Goal: Task Accomplishment & Management: Use online tool/utility

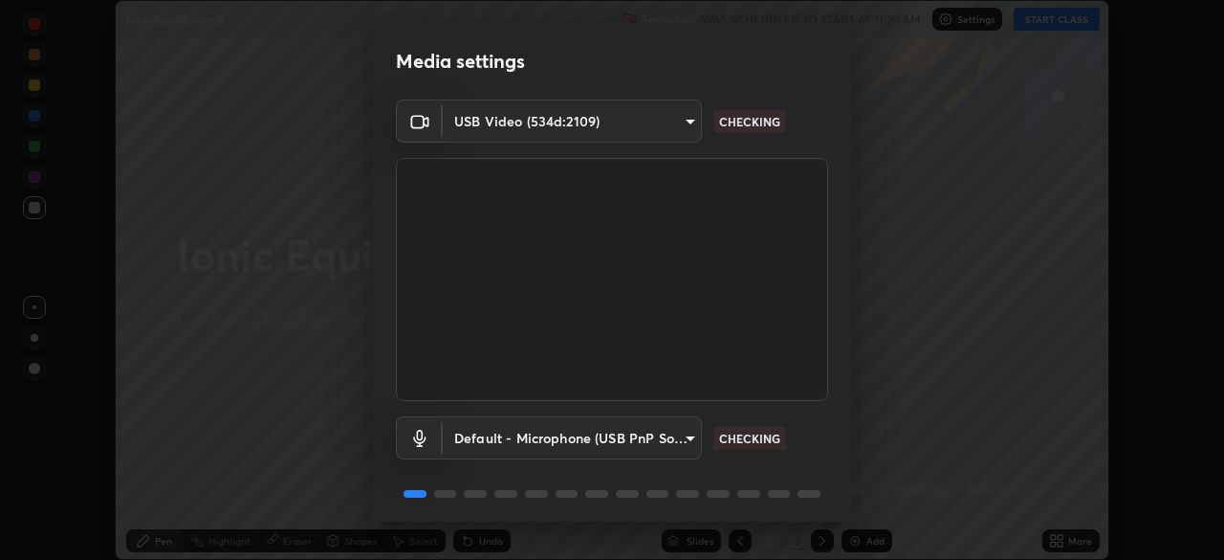
scroll to position [68, 0]
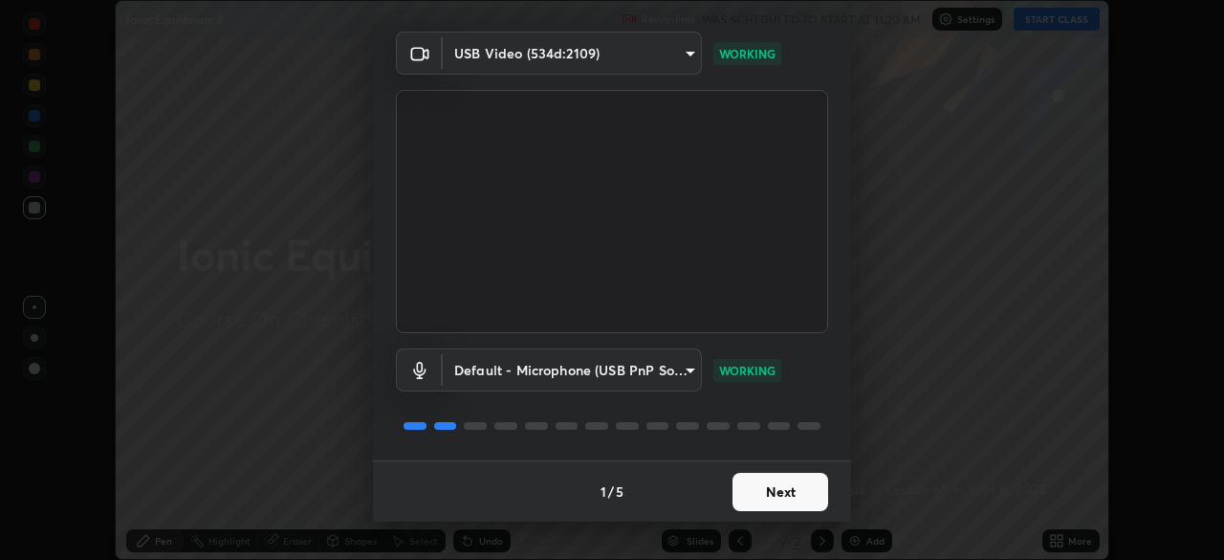
click at [733, 492] on button "Next" at bounding box center [781, 492] width 96 height 38
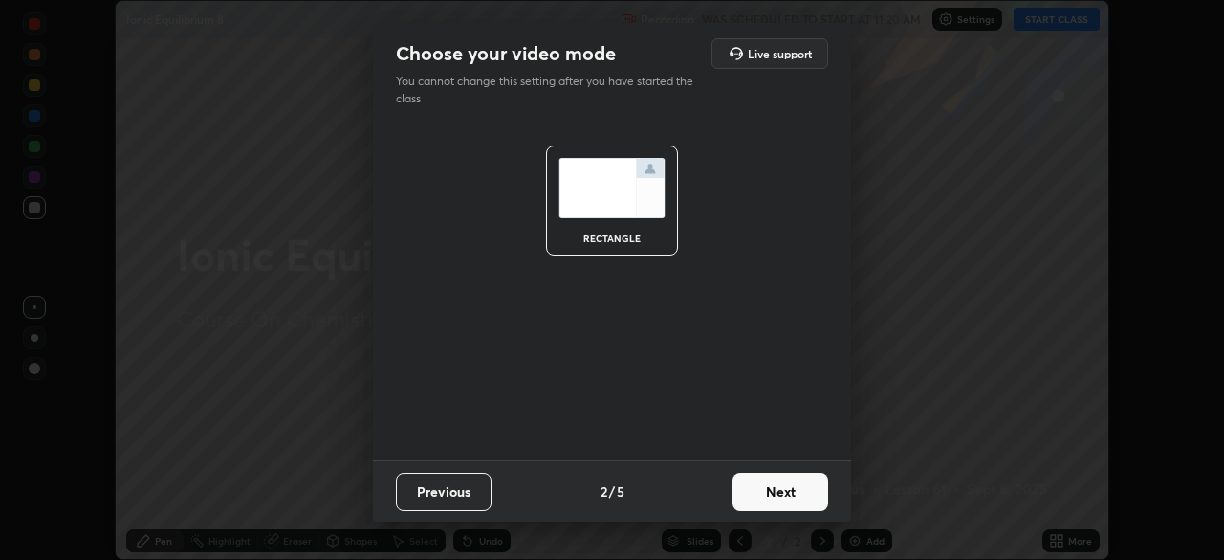
scroll to position [0, 0]
click at [742, 495] on button "Next" at bounding box center [781, 492] width 96 height 38
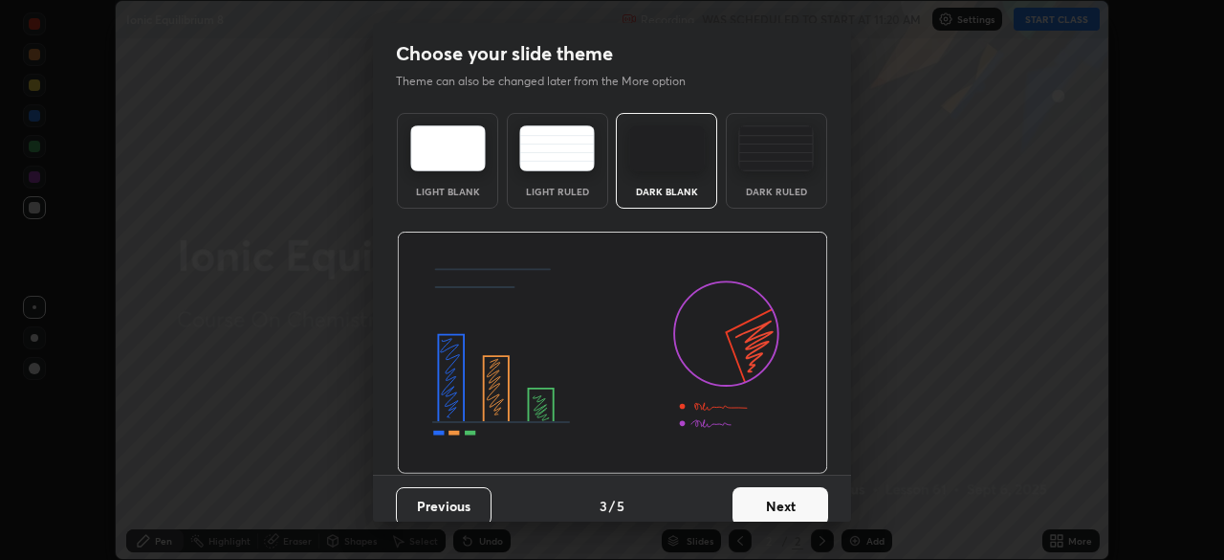
click at [758, 493] on button "Next" at bounding box center [781, 506] width 96 height 38
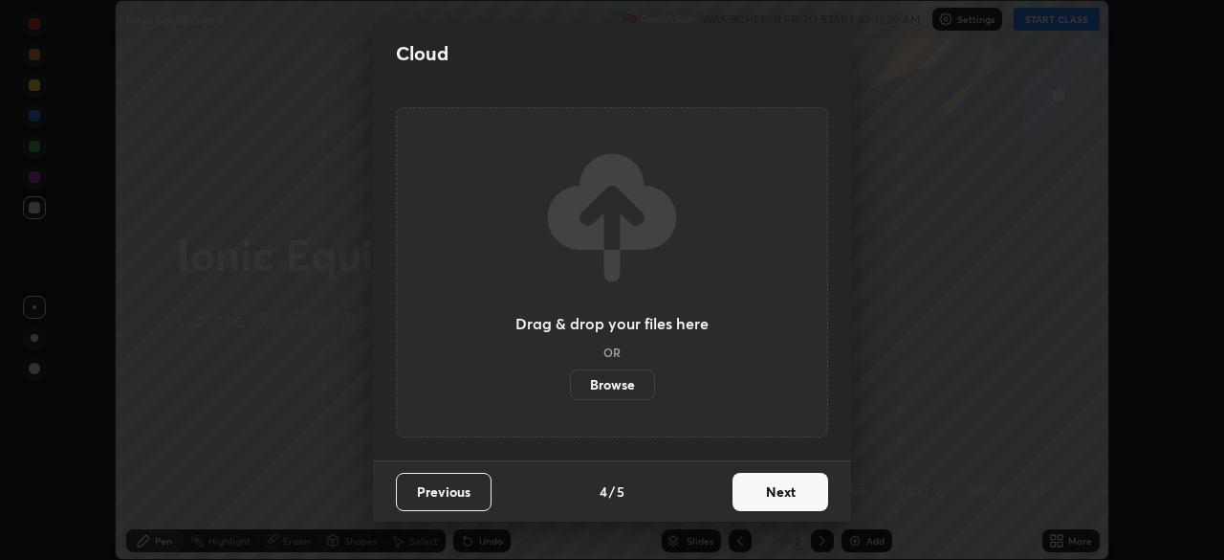
click at [766, 506] on button "Next" at bounding box center [781, 492] width 96 height 38
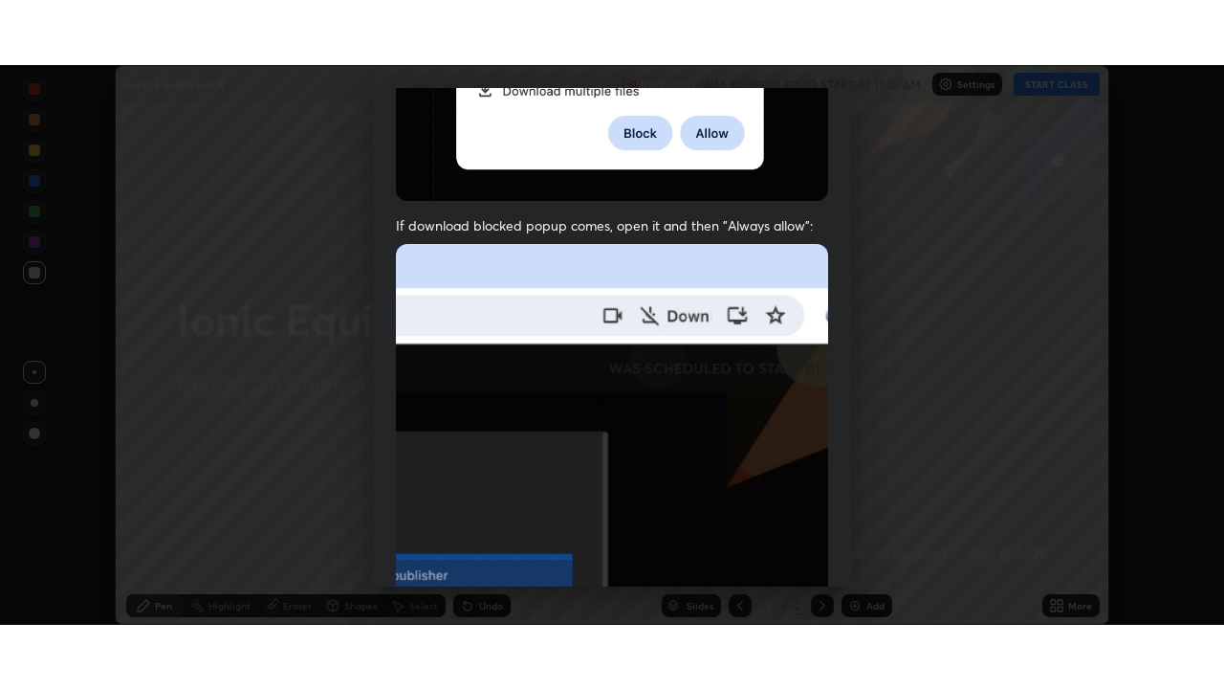
scroll to position [458, 0]
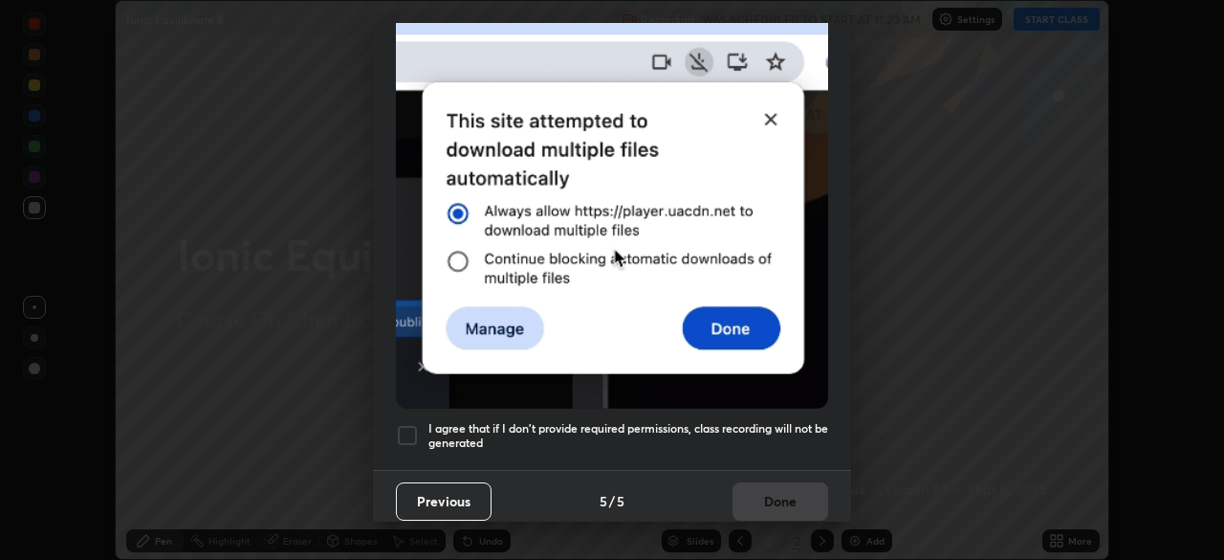
click at [407, 431] on div at bounding box center [407, 435] width 23 height 23
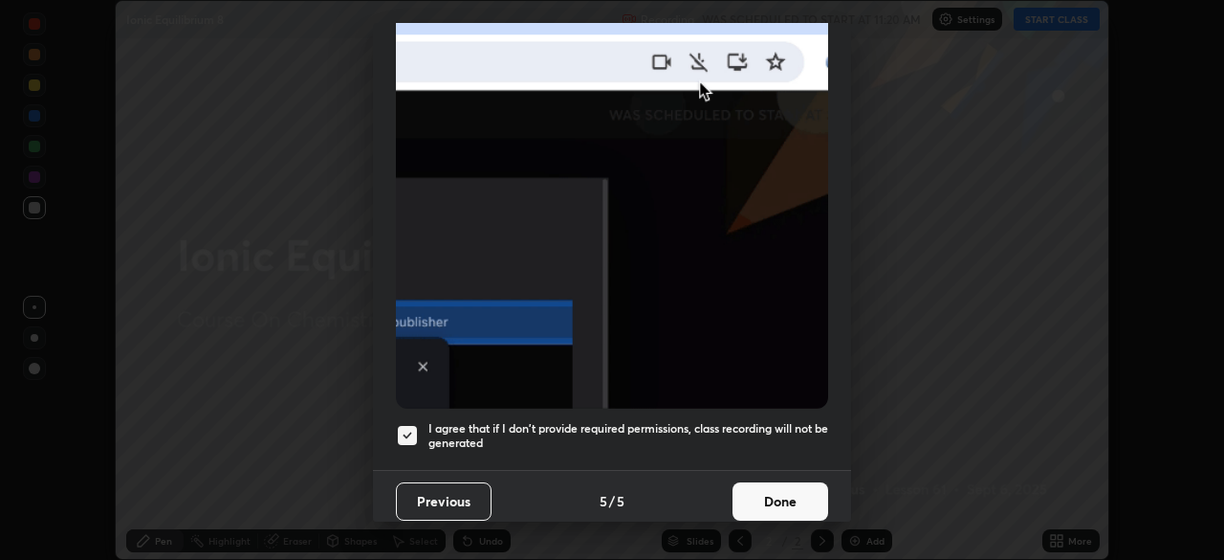
click at [758, 506] on button "Done" at bounding box center [781, 501] width 96 height 38
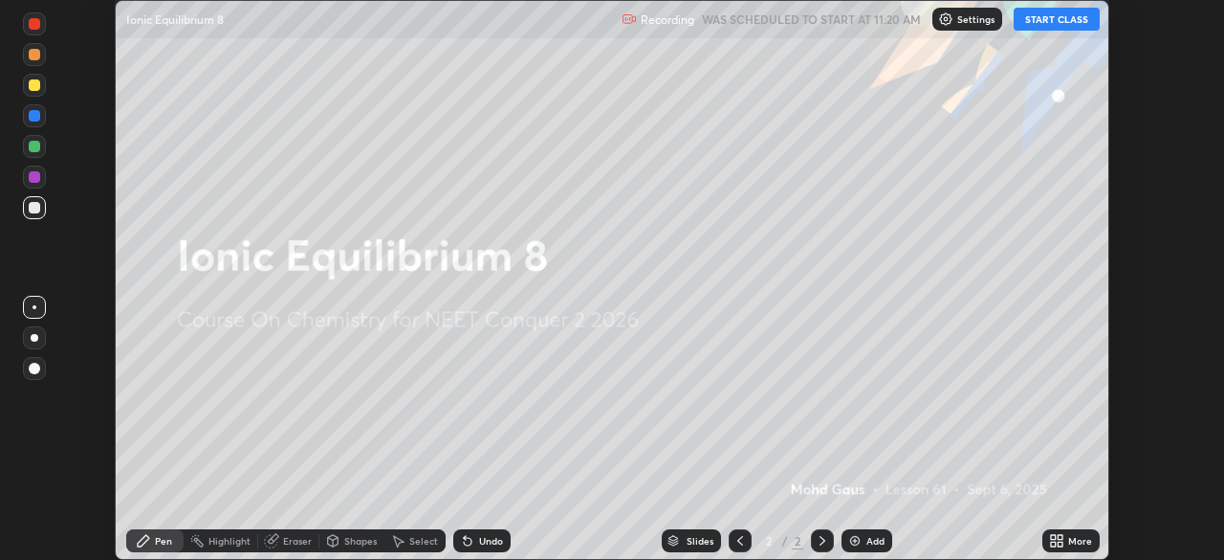
click at [1062, 541] on icon at bounding box center [1060, 543] width 5 height 5
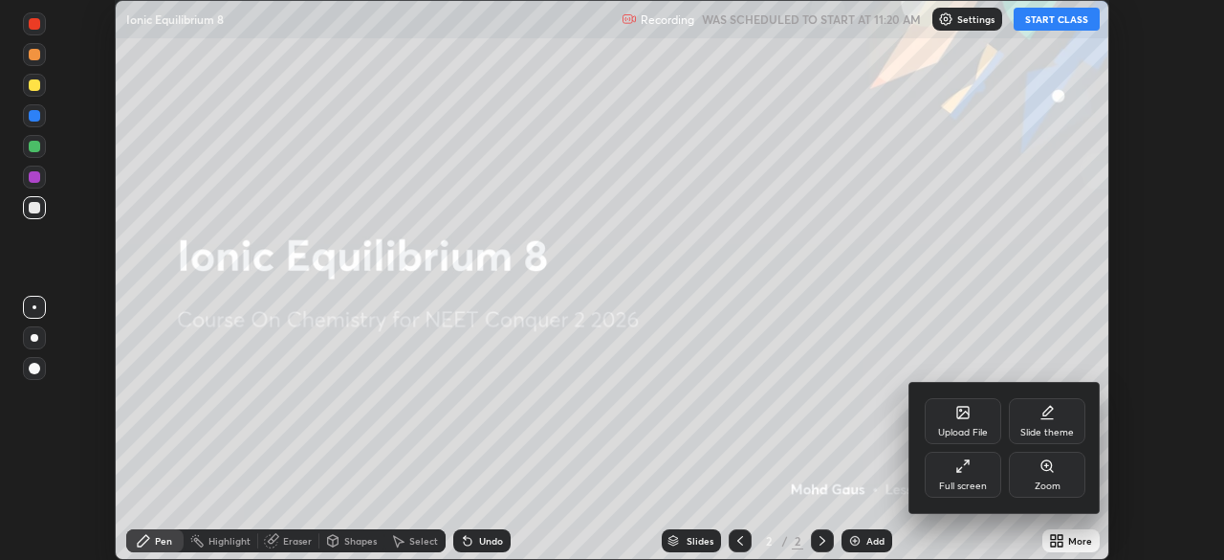
click at [958, 481] on div "Full screen" at bounding box center [963, 486] width 48 height 10
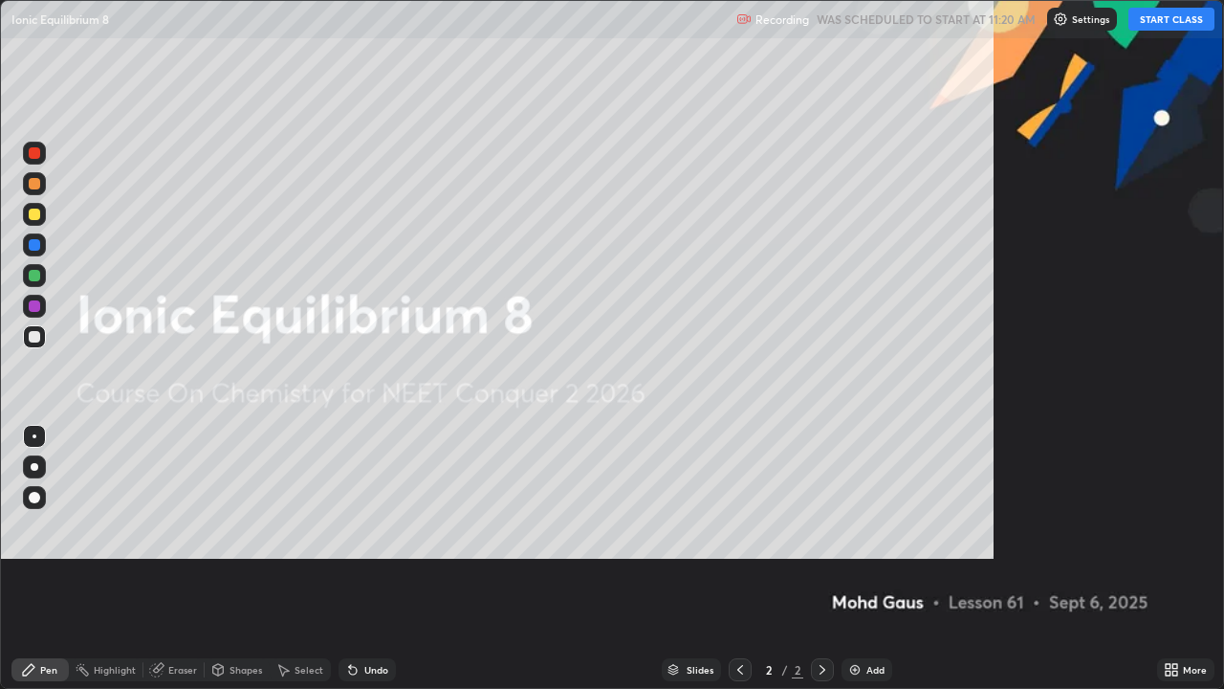
scroll to position [689, 1224]
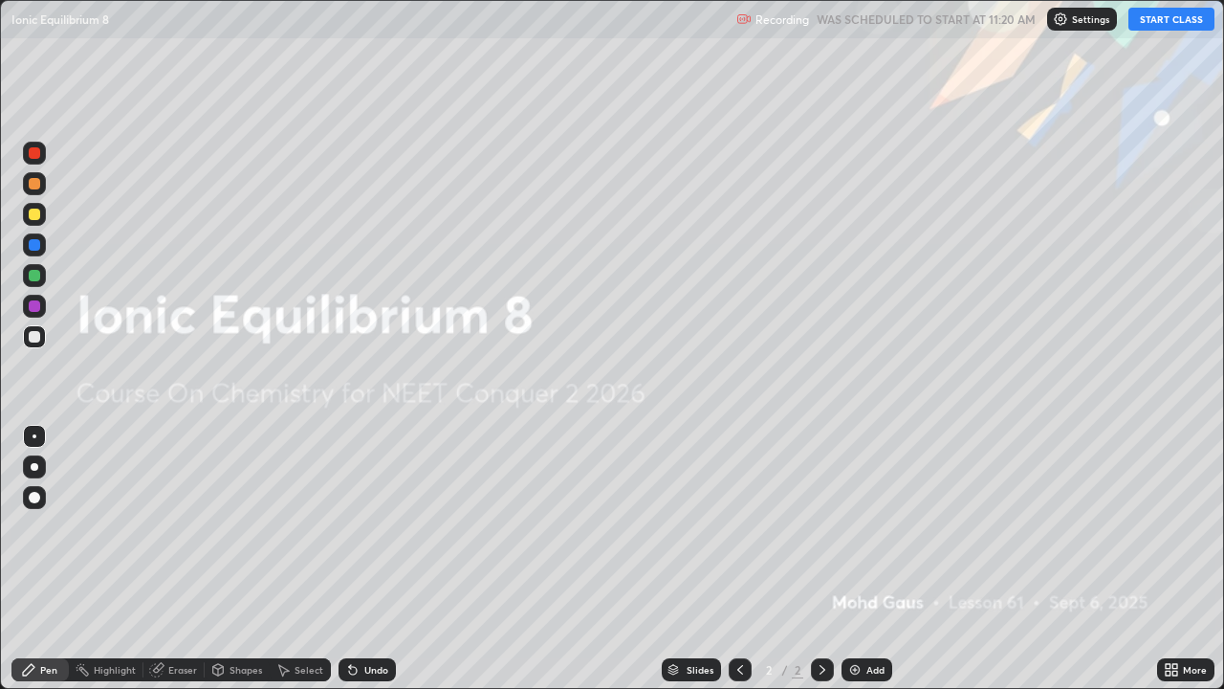
click at [1175, 18] on button "START CLASS" at bounding box center [1172, 19] width 86 height 23
click at [867, 559] on div "Add" at bounding box center [876, 670] width 18 height 10
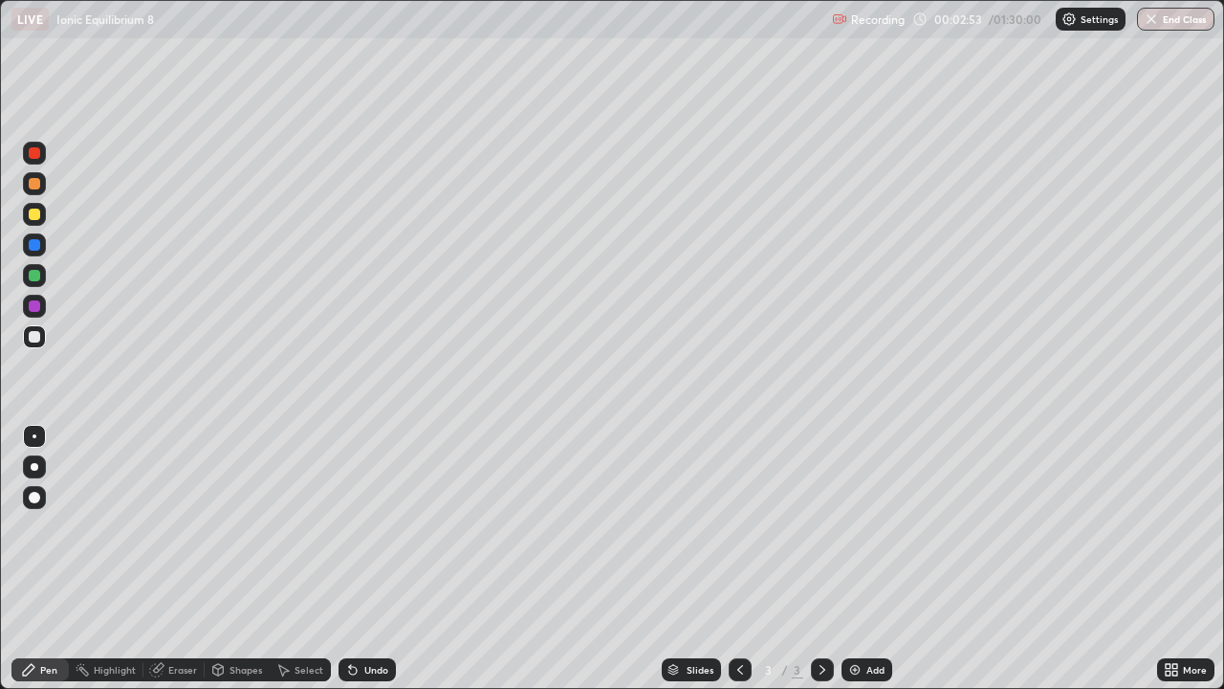
click at [31, 217] on div at bounding box center [34, 214] width 11 height 11
click at [174, 559] on div "Eraser" at bounding box center [182, 670] width 29 height 10
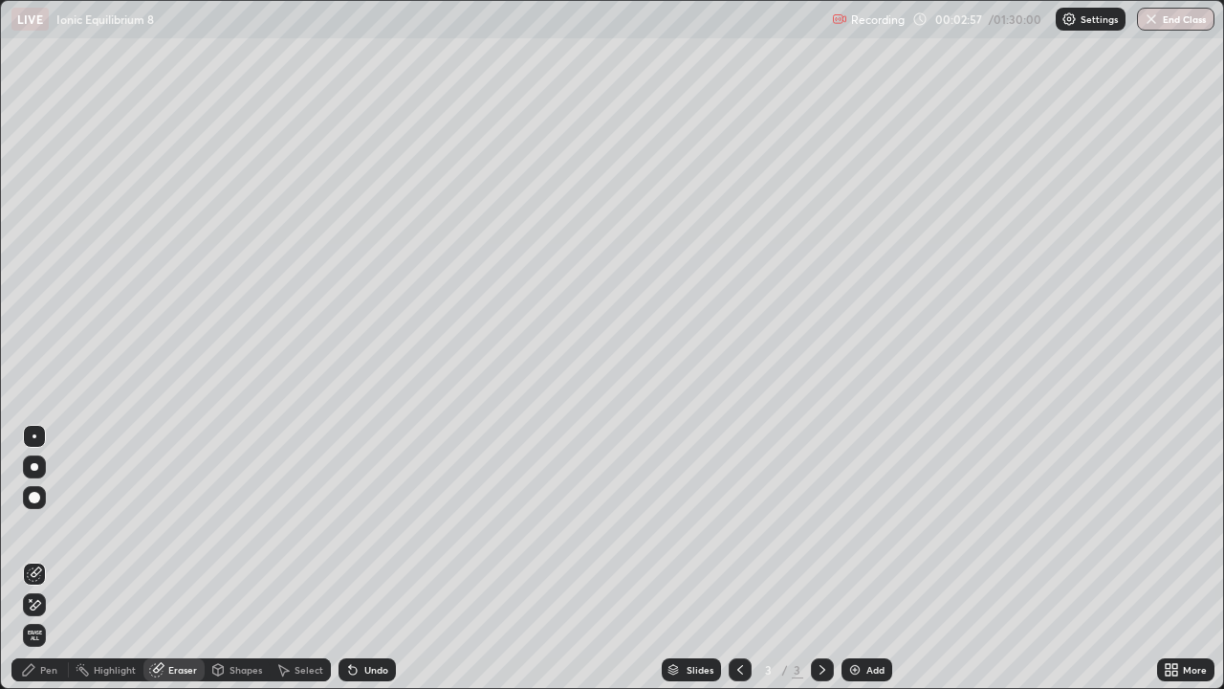
click at [46, 559] on div "Pen" at bounding box center [48, 670] width 17 height 10
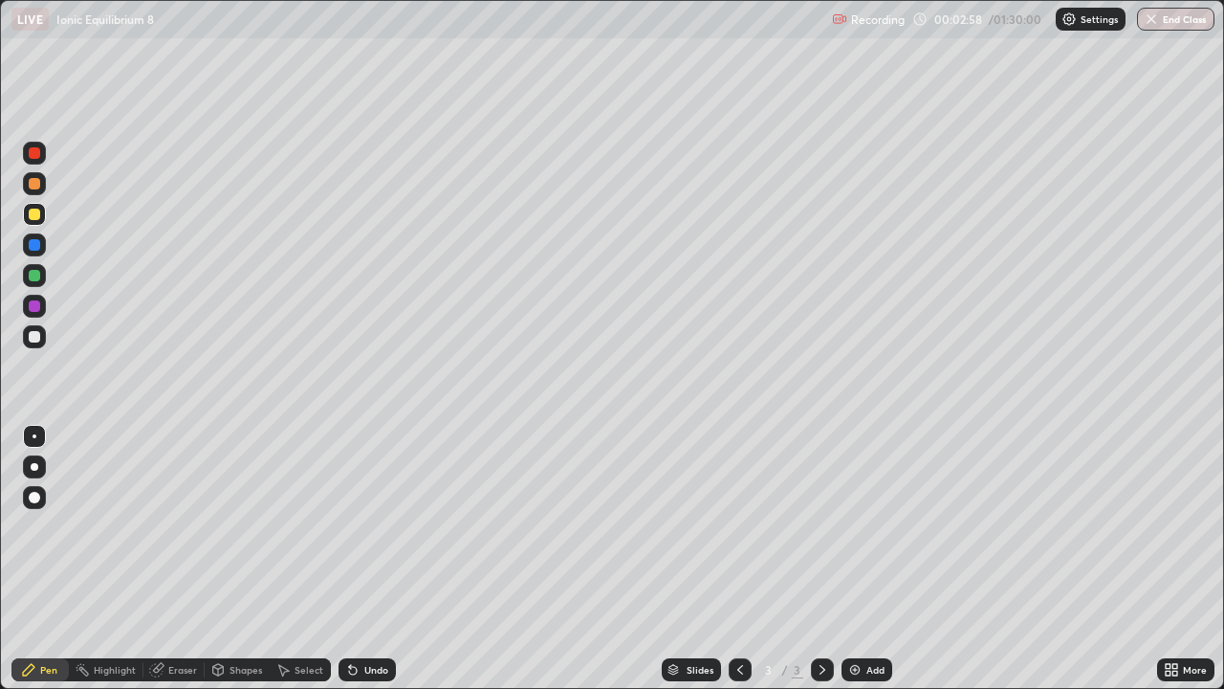
click at [39, 341] on div at bounding box center [34, 336] width 23 height 23
click at [37, 184] on div at bounding box center [34, 183] width 11 height 11
click at [34, 467] on div at bounding box center [35, 467] width 8 height 8
click at [34, 340] on div at bounding box center [34, 336] width 11 height 11
click at [230, 559] on div "Shapes" at bounding box center [246, 670] width 33 height 10
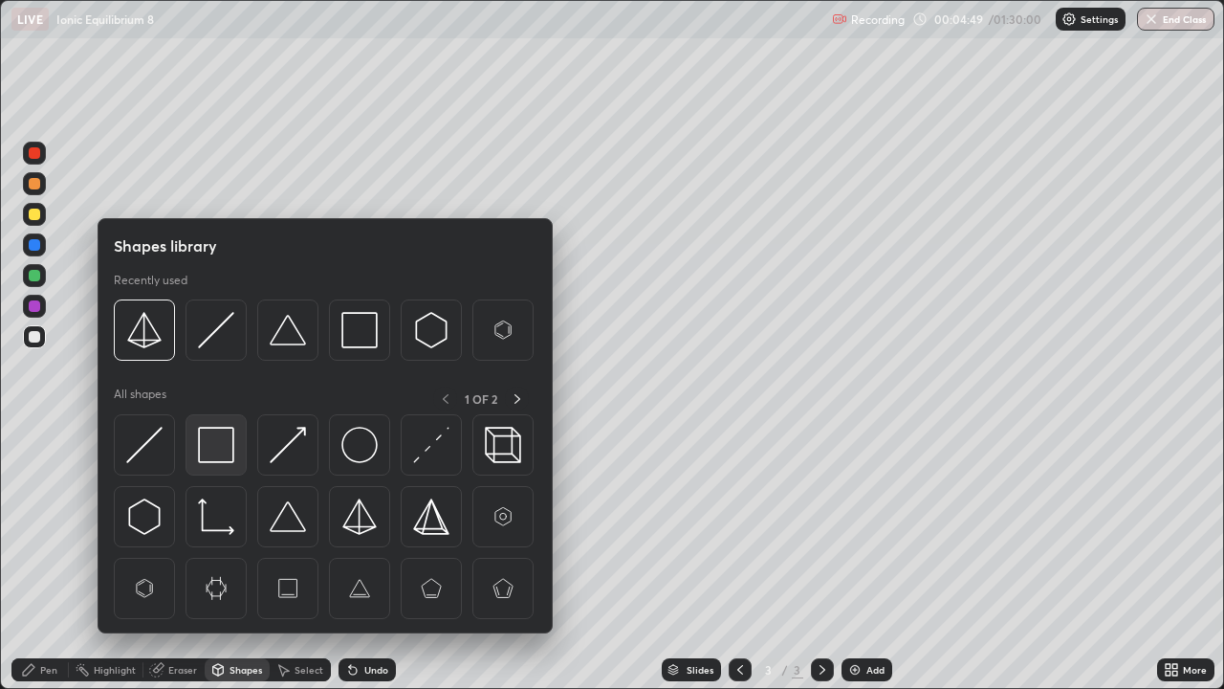
click at [210, 449] on img at bounding box center [216, 445] width 36 height 36
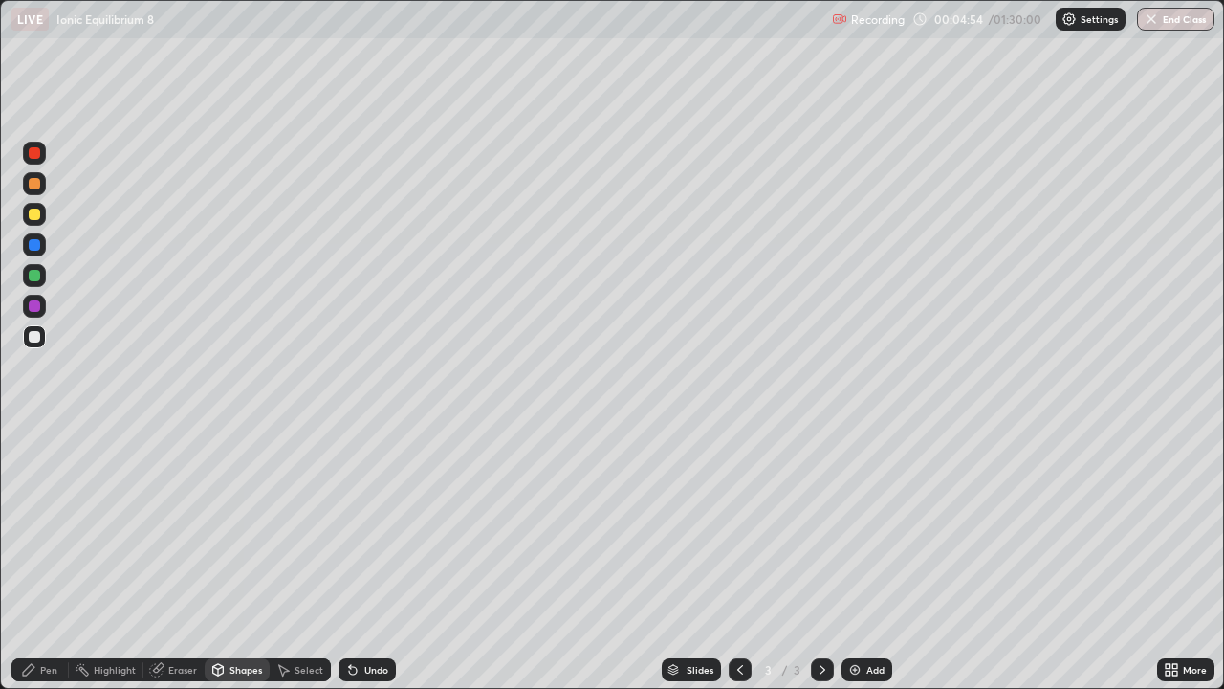
click at [36, 339] on div at bounding box center [34, 336] width 11 height 11
click at [25, 340] on div at bounding box center [34, 336] width 23 height 23
click at [45, 559] on div "Pen" at bounding box center [48, 670] width 17 height 10
click at [36, 333] on div at bounding box center [34, 336] width 11 height 11
click at [218, 559] on icon at bounding box center [218, 672] width 0 height 7
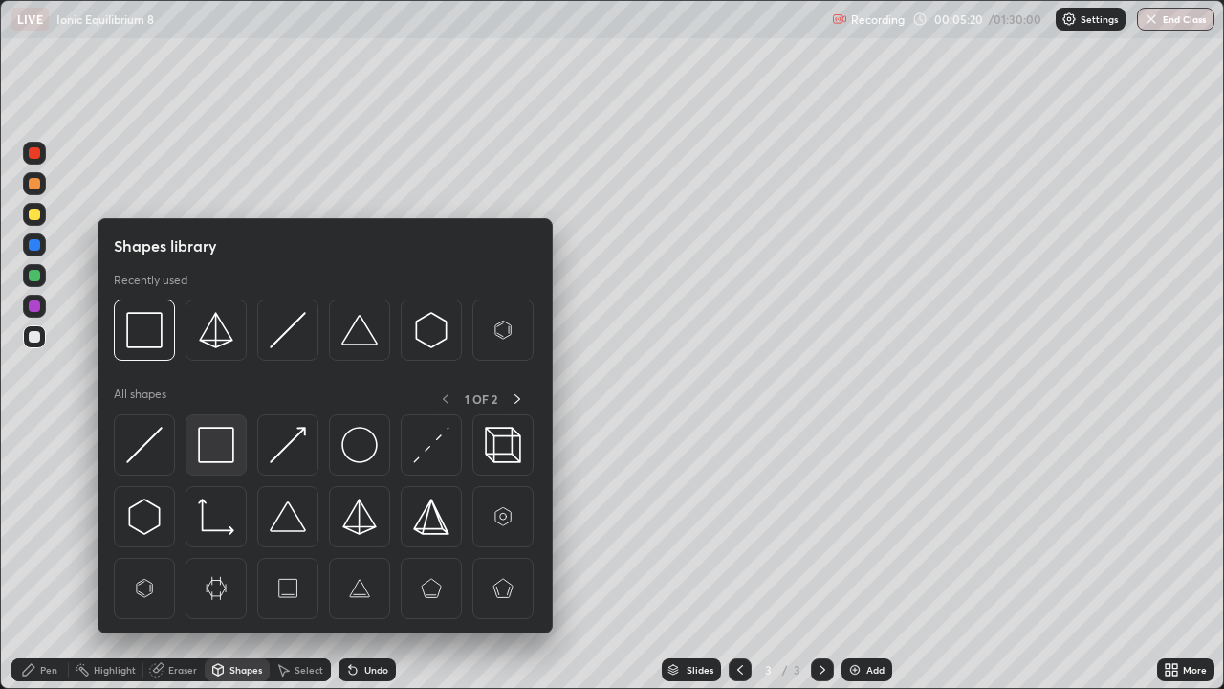
click at [230, 453] on img at bounding box center [216, 445] width 36 height 36
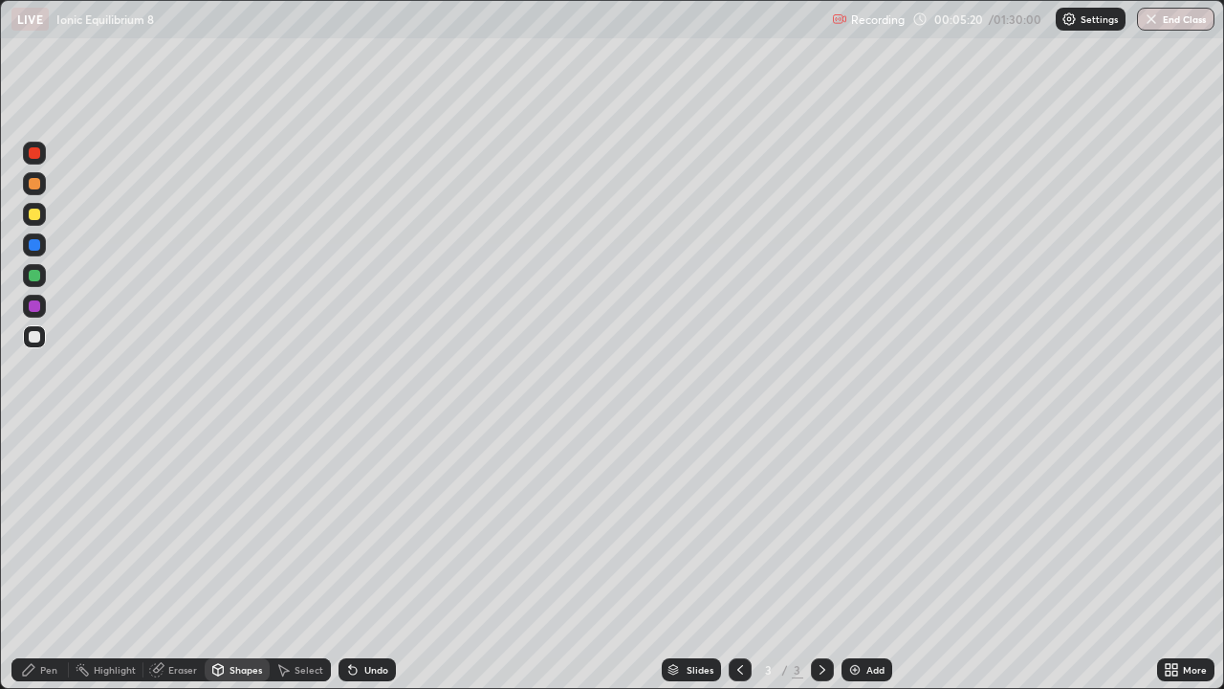
click at [37, 277] on div at bounding box center [34, 275] width 11 height 11
click at [168, 559] on div "Eraser" at bounding box center [182, 670] width 29 height 10
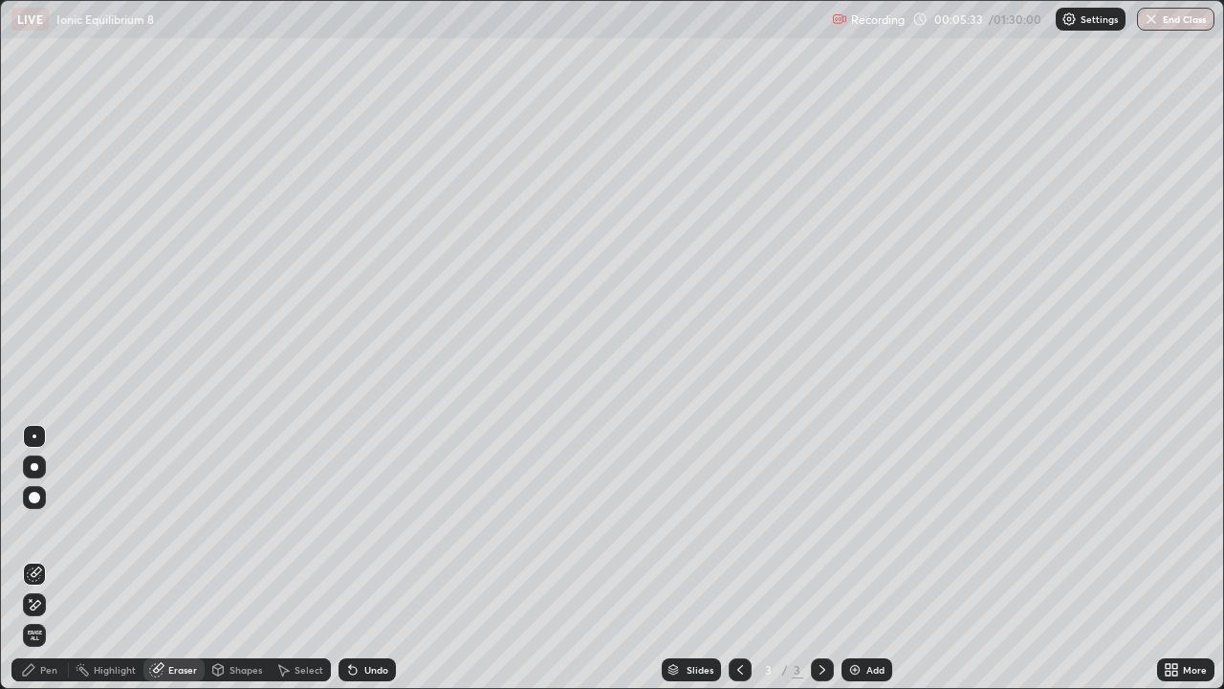
click at [36, 559] on icon at bounding box center [28, 669] width 15 height 15
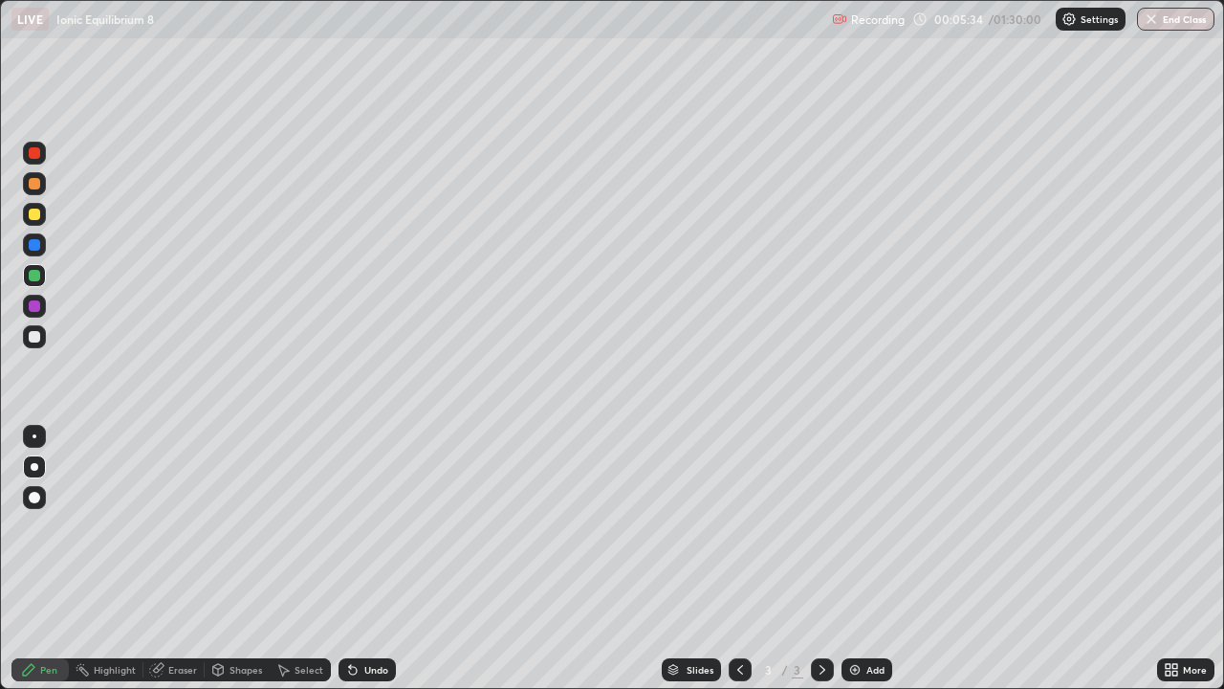
click at [34, 467] on div at bounding box center [35, 467] width 8 height 8
click at [171, 559] on div "Eraser" at bounding box center [182, 670] width 29 height 10
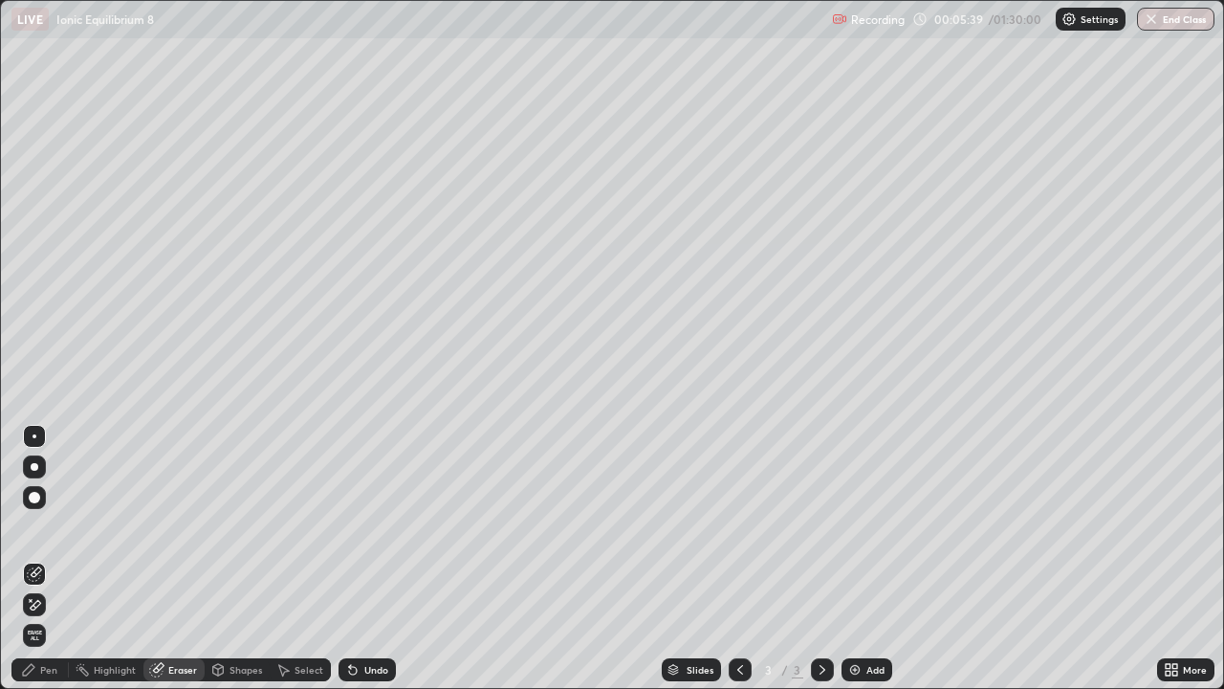
click at [35, 559] on icon at bounding box center [28, 669] width 15 height 15
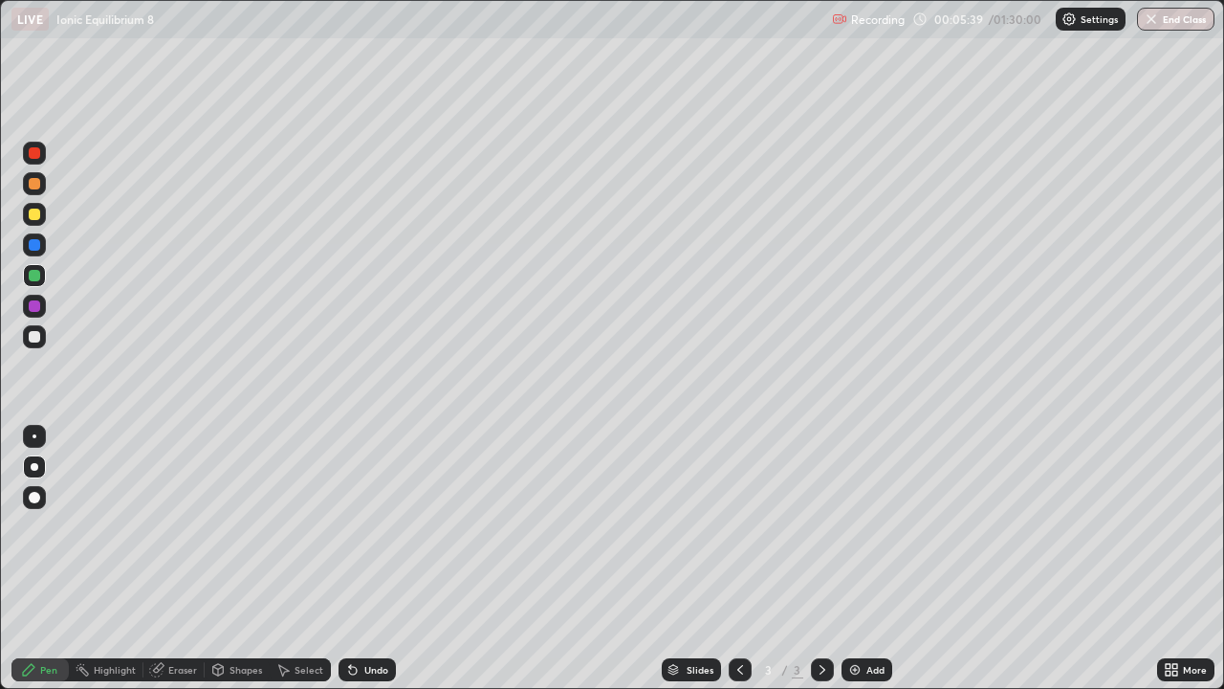
click at [34, 467] on div at bounding box center [35, 467] width 8 height 8
click at [174, 559] on div "Eraser" at bounding box center [182, 670] width 29 height 10
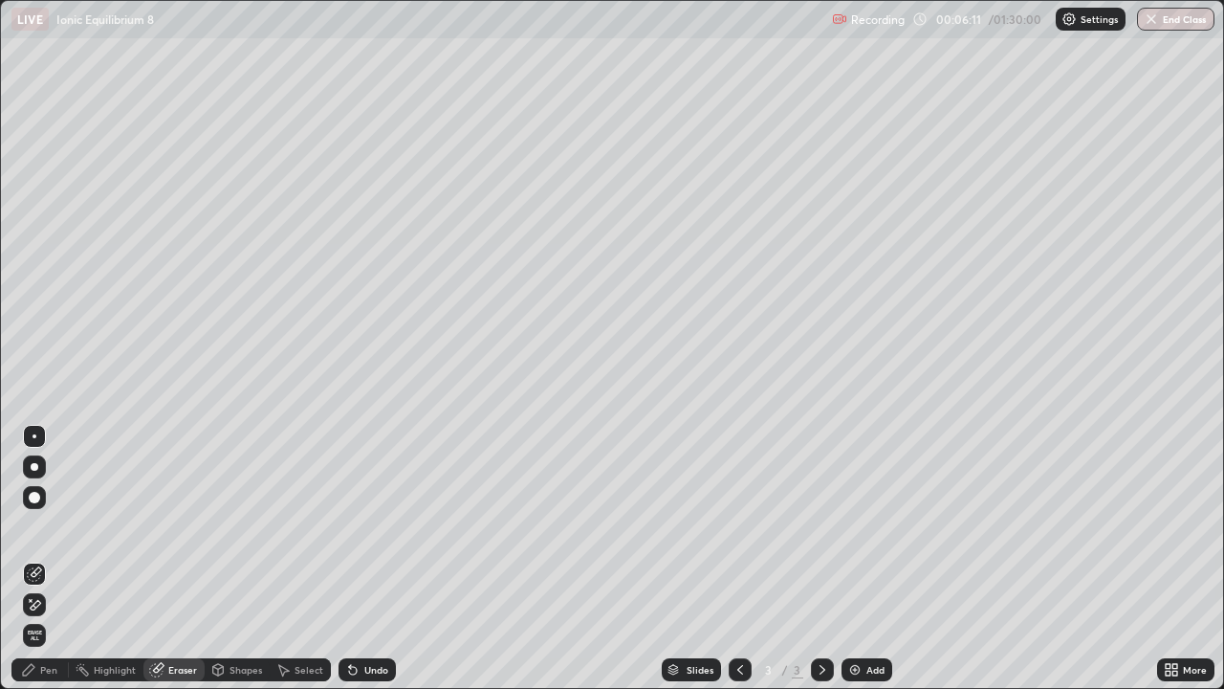
click at [37, 559] on div "Pen" at bounding box center [39, 669] width 57 height 23
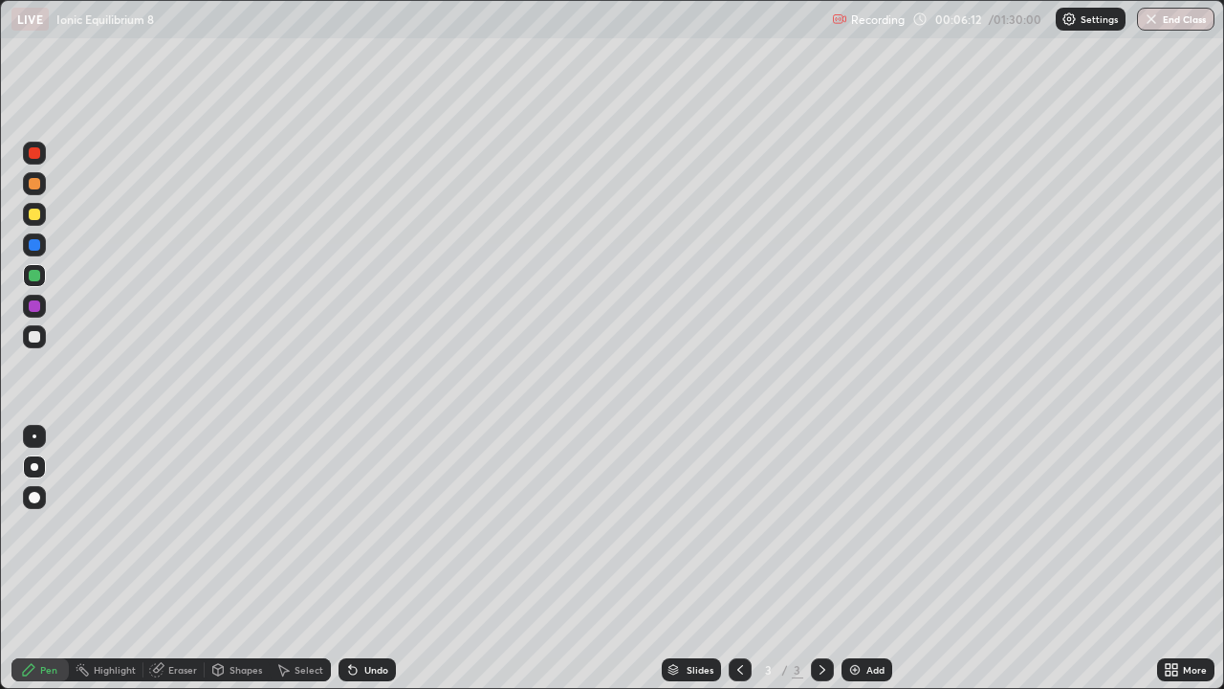
click at [33, 338] on div at bounding box center [34, 336] width 11 height 11
click at [869, 559] on div "Add" at bounding box center [876, 670] width 18 height 10
click at [34, 341] on div at bounding box center [34, 336] width 11 height 11
click at [34, 335] on div at bounding box center [34, 336] width 11 height 11
click at [35, 223] on div at bounding box center [34, 214] width 23 height 23
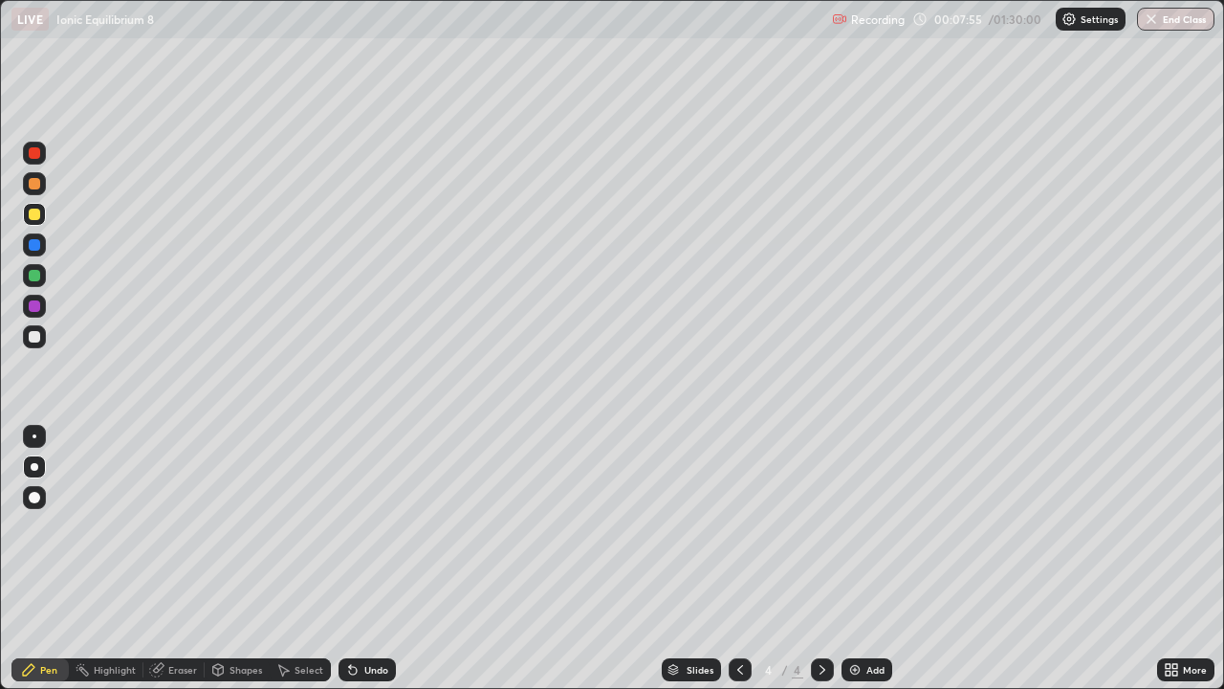
click at [32, 340] on div at bounding box center [34, 336] width 11 height 11
click at [37, 338] on div at bounding box center [34, 336] width 11 height 11
click at [42, 309] on div at bounding box center [34, 306] width 23 height 23
click at [738, 559] on icon at bounding box center [740, 669] width 15 height 15
click at [826, 559] on div at bounding box center [822, 669] width 23 height 23
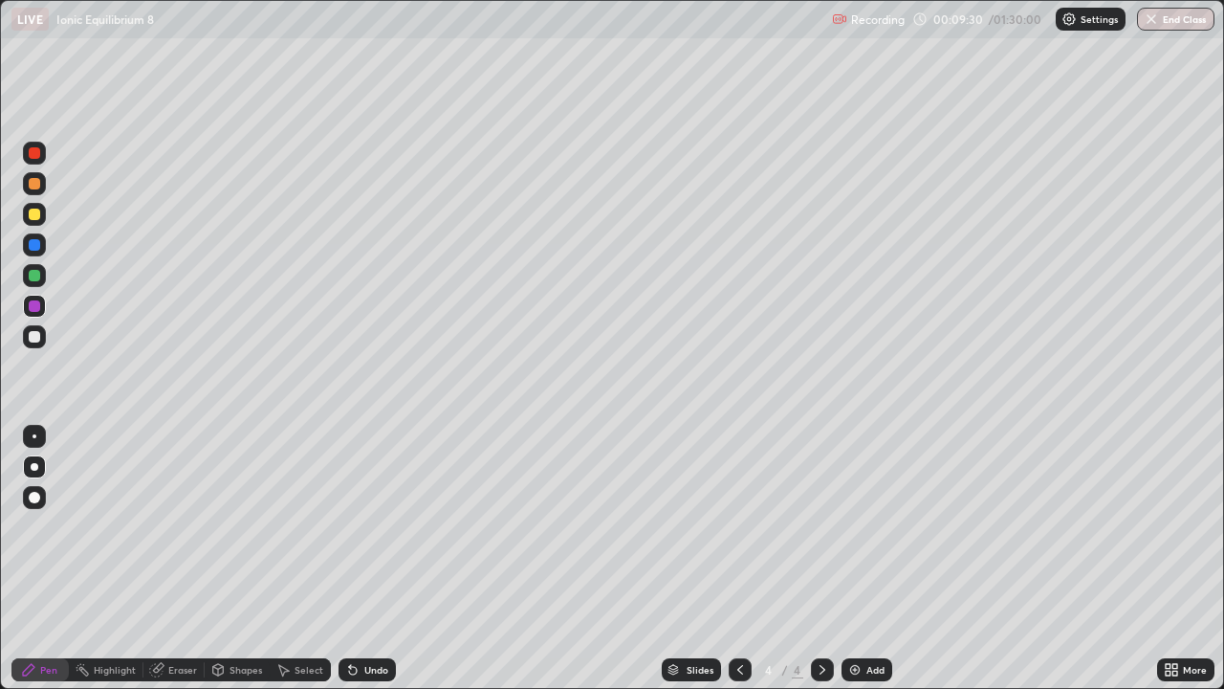
click at [33, 337] on div at bounding box center [34, 336] width 11 height 11
click at [738, 559] on icon at bounding box center [740, 669] width 15 height 15
click at [817, 559] on icon at bounding box center [822, 669] width 15 height 15
click at [32, 338] on div at bounding box center [34, 336] width 11 height 11
click at [35, 466] on div at bounding box center [35, 467] width 8 height 8
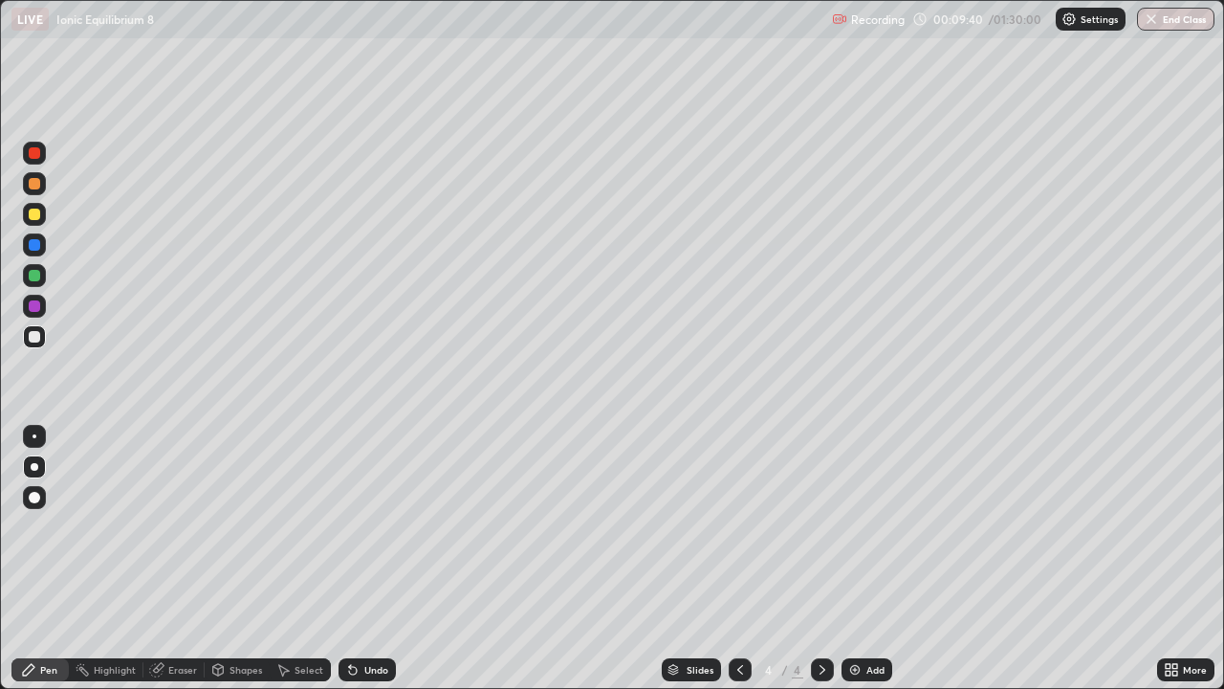
click at [737, 559] on icon at bounding box center [740, 669] width 15 height 15
click at [813, 559] on div at bounding box center [822, 669] width 23 height 23
click at [219, 559] on icon at bounding box center [218, 669] width 11 height 11
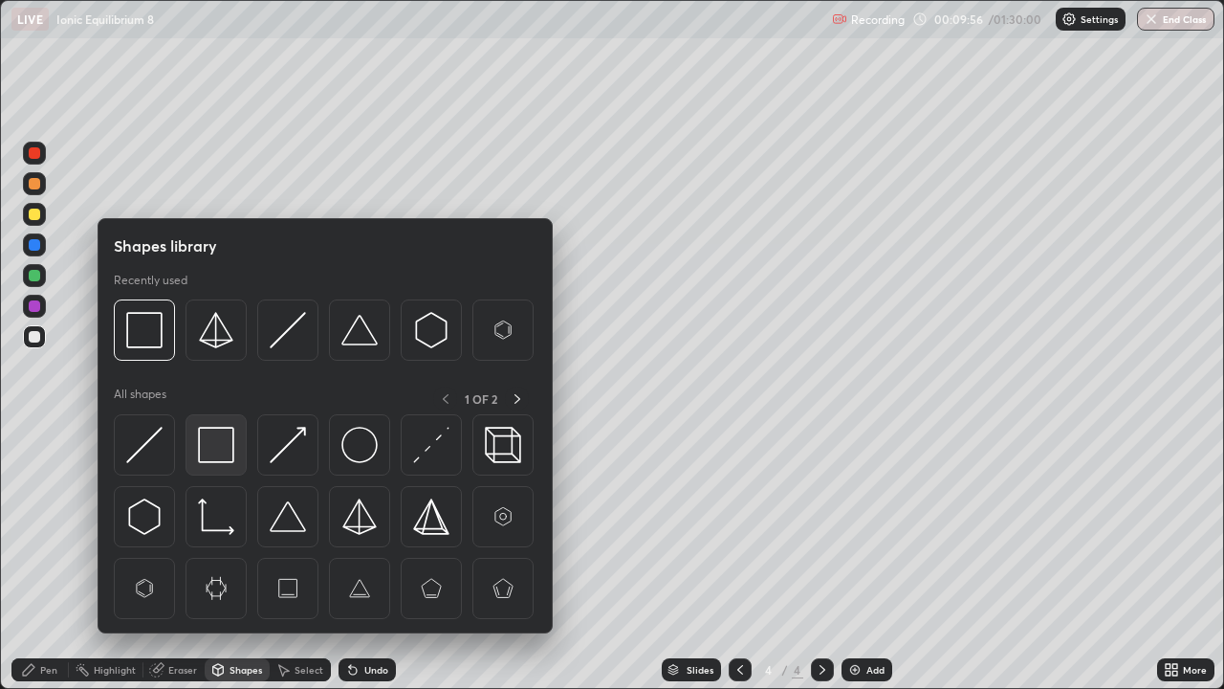
click at [192, 448] on div at bounding box center [216, 444] width 61 height 61
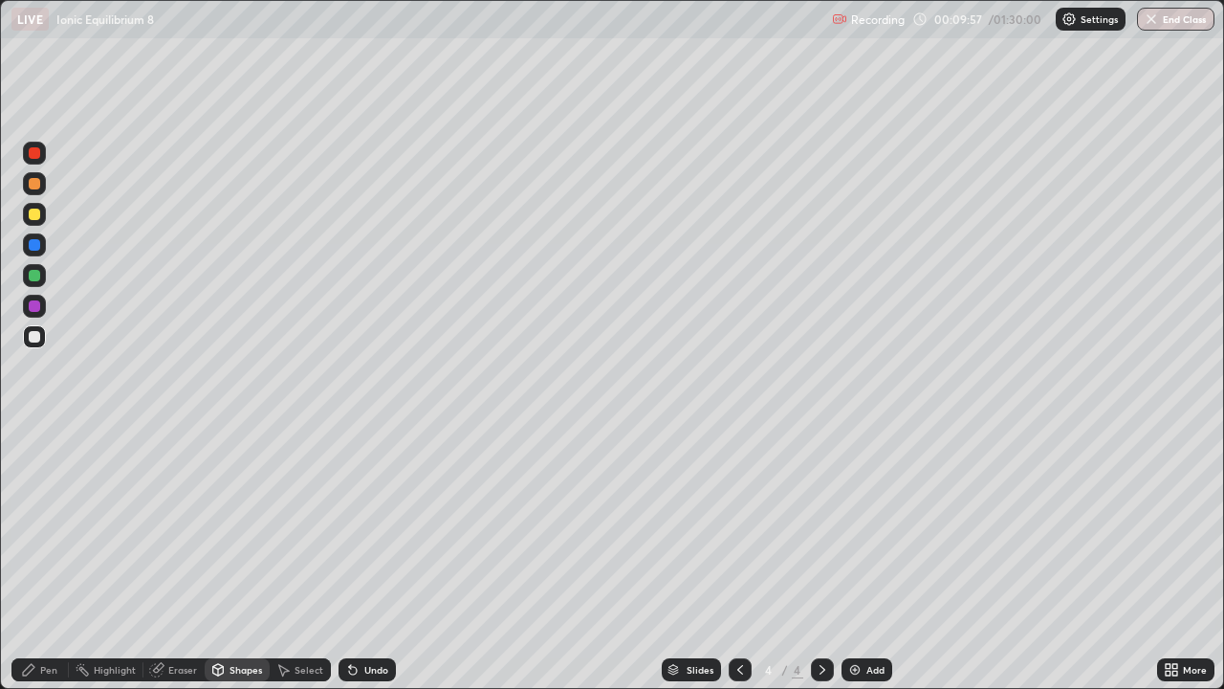
click at [34, 309] on div at bounding box center [34, 305] width 11 height 11
click at [738, 559] on div at bounding box center [740, 669] width 23 height 23
click at [821, 559] on div at bounding box center [822, 669] width 23 height 23
click at [736, 559] on icon at bounding box center [740, 669] width 15 height 15
click at [821, 559] on icon at bounding box center [822, 669] width 15 height 15
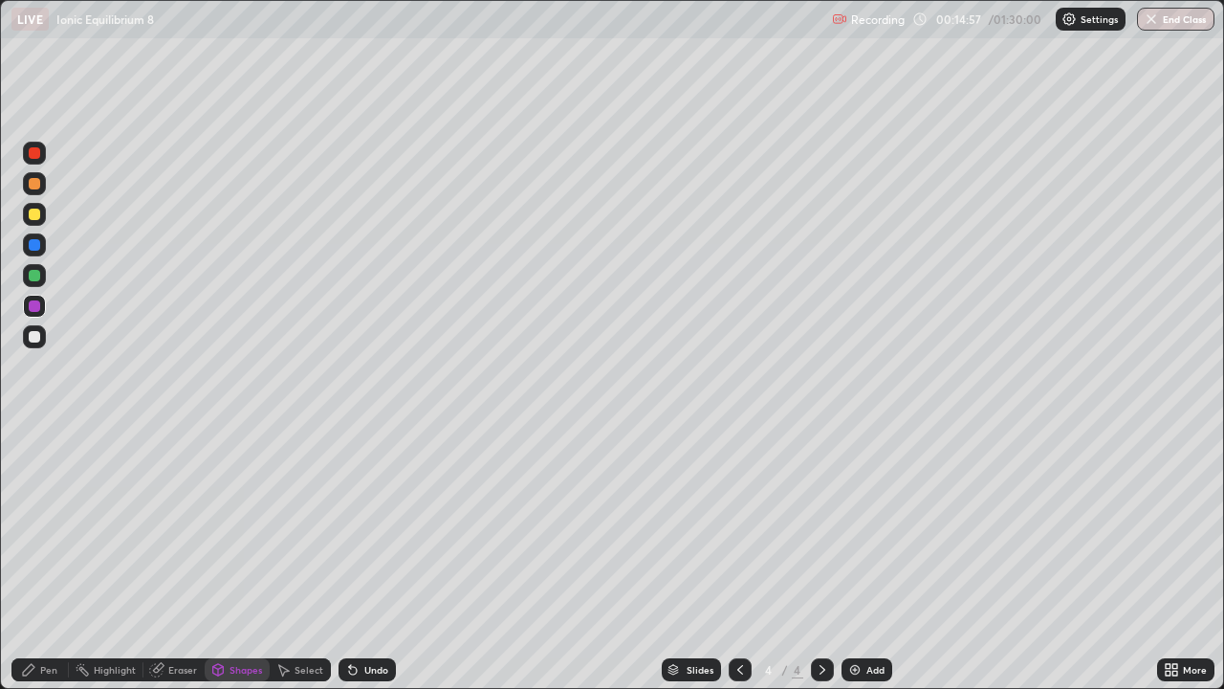
click at [34, 215] on div at bounding box center [34, 214] width 11 height 11
click at [37, 559] on div "Pen" at bounding box center [39, 669] width 57 height 23
click at [236, 559] on div "Shapes" at bounding box center [237, 669] width 65 height 23
click at [184, 559] on div "Eraser" at bounding box center [182, 670] width 29 height 10
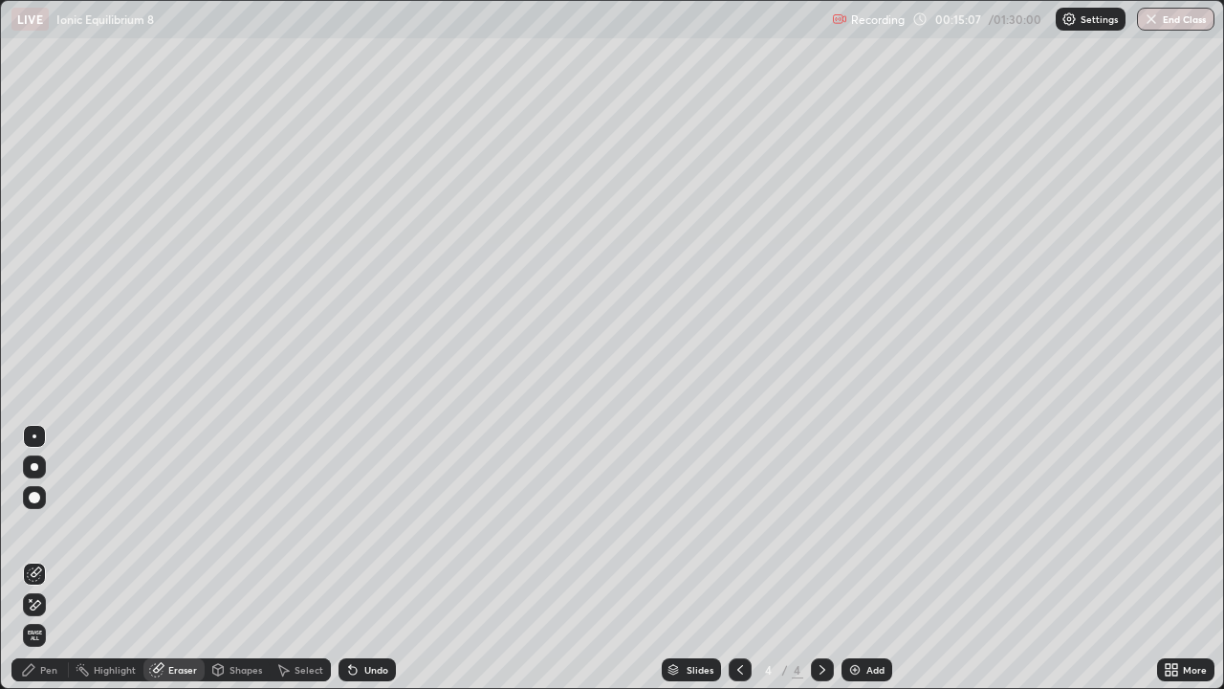
click at [53, 559] on div "Pen" at bounding box center [39, 669] width 57 height 23
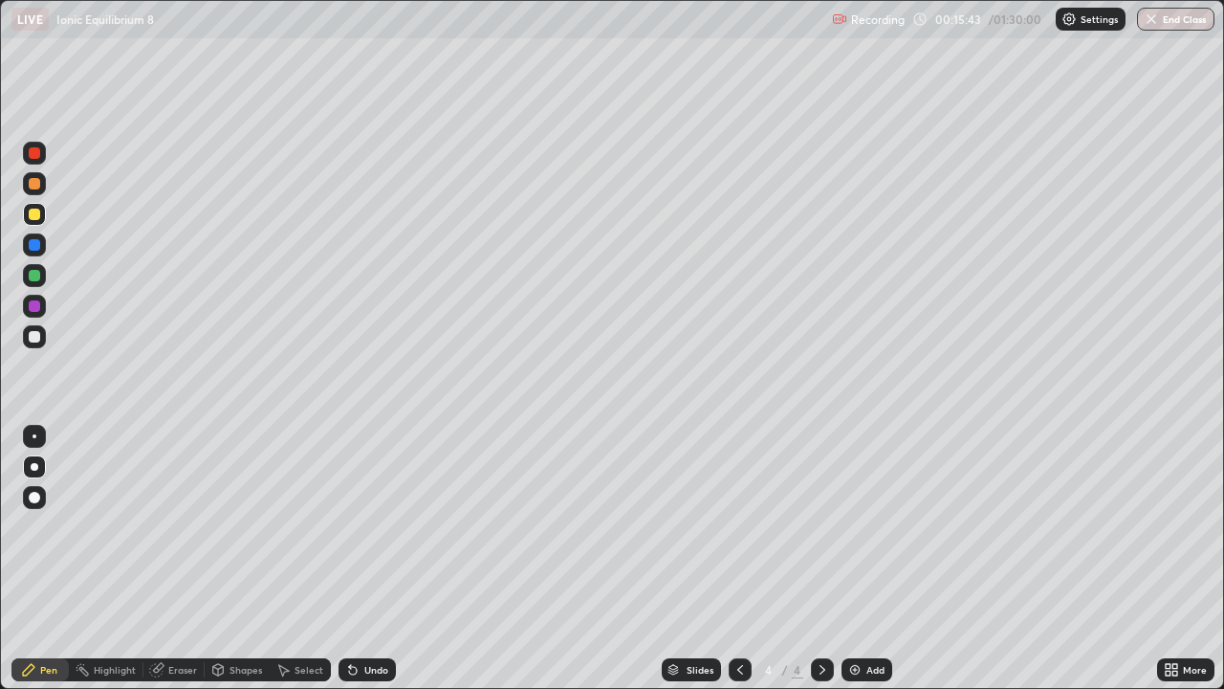
click at [166, 559] on div "Eraser" at bounding box center [173, 669] width 61 height 23
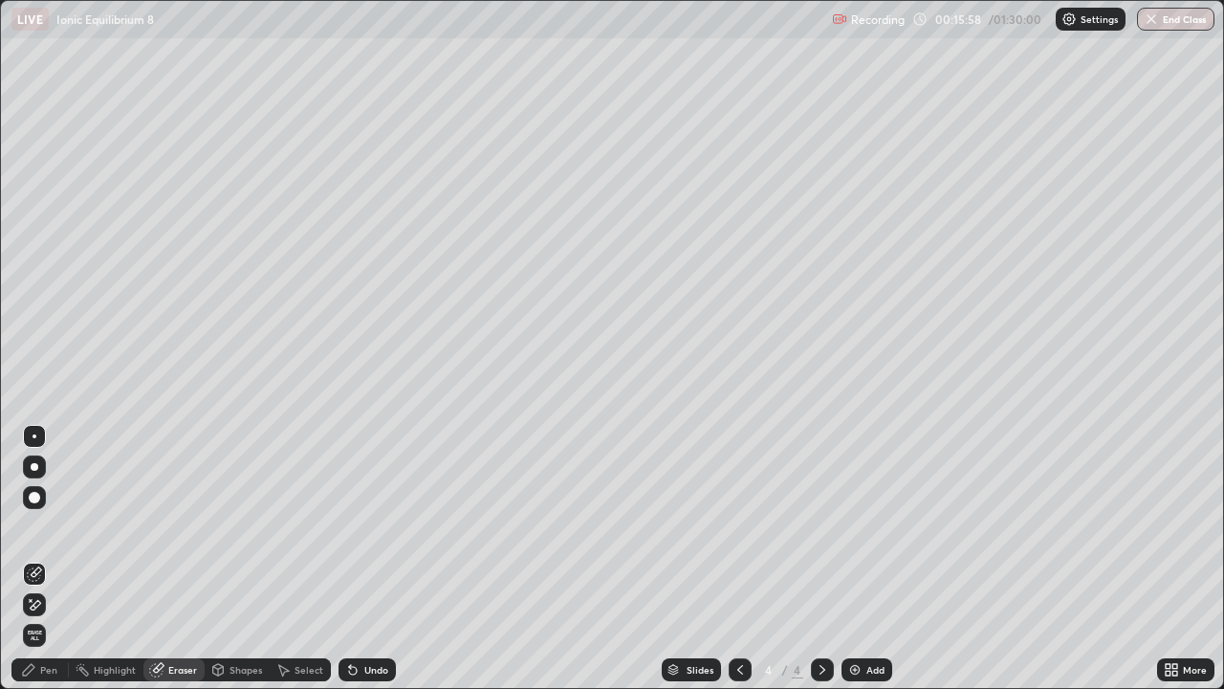
click at [873, 559] on div "Add" at bounding box center [876, 670] width 18 height 10
click at [34, 467] on div at bounding box center [35, 467] width 8 height 8
click at [34, 463] on div at bounding box center [35, 467] width 8 height 8
click at [40, 559] on div "Pen" at bounding box center [48, 670] width 17 height 10
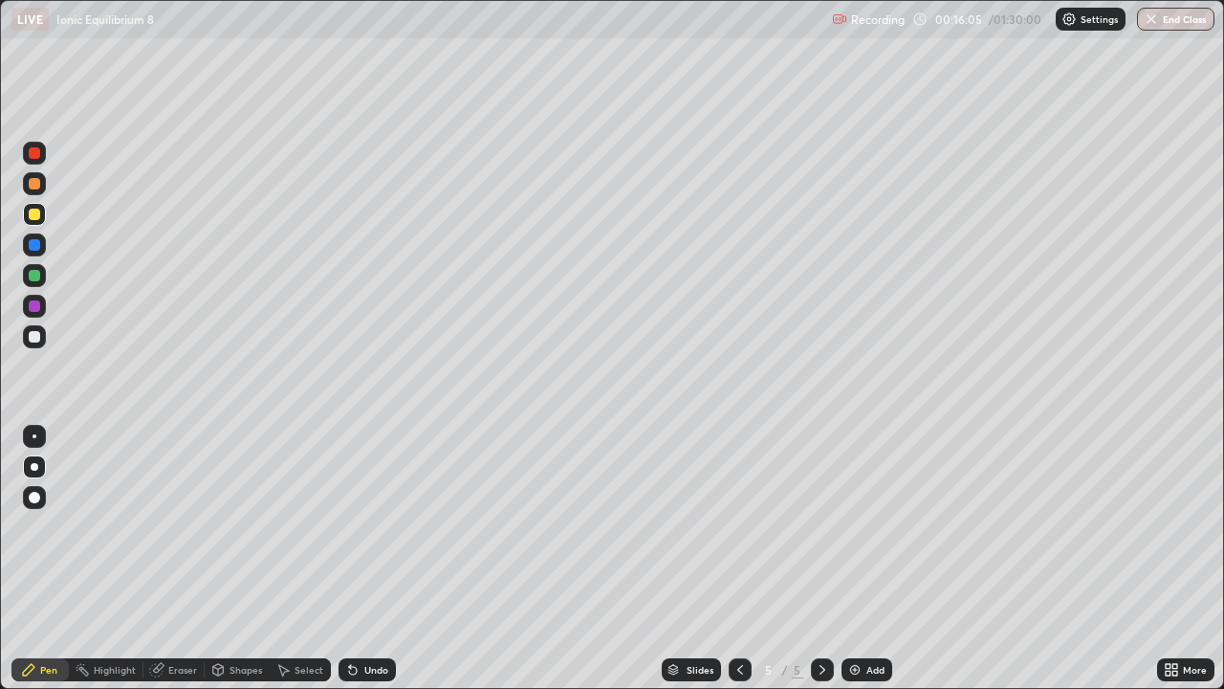
click at [31, 459] on div at bounding box center [34, 466] width 23 height 23
click at [33, 305] on div at bounding box center [34, 305] width 11 height 11
click at [31, 210] on div at bounding box center [34, 214] width 11 height 11
click at [33, 337] on div at bounding box center [34, 336] width 11 height 11
click at [38, 335] on div at bounding box center [34, 336] width 11 height 11
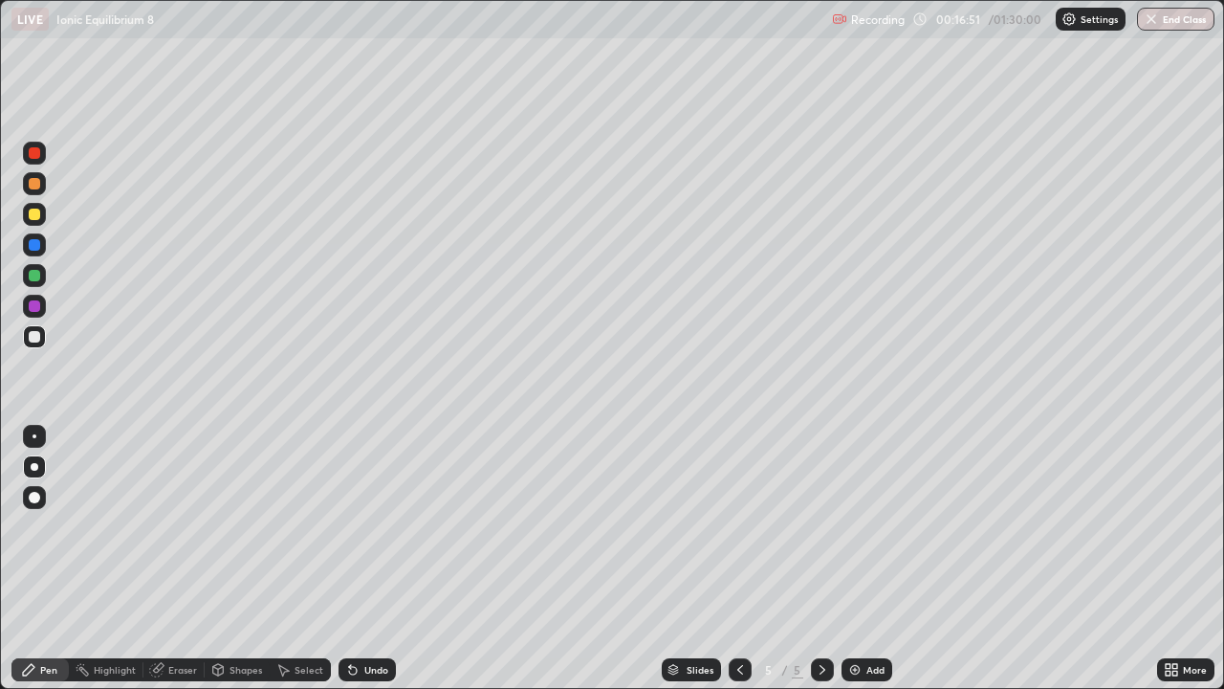
click at [35, 275] on div at bounding box center [34, 275] width 11 height 11
click at [36, 343] on div at bounding box center [34, 336] width 23 height 23
click at [37, 314] on div at bounding box center [34, 306] width 23 height 23
click at [34, 335] on div at bounding box center [34, 336] width 11 height 11
click at [179, 559] on div "Eraser" at bounding box center [182, 670] width 29 height 10
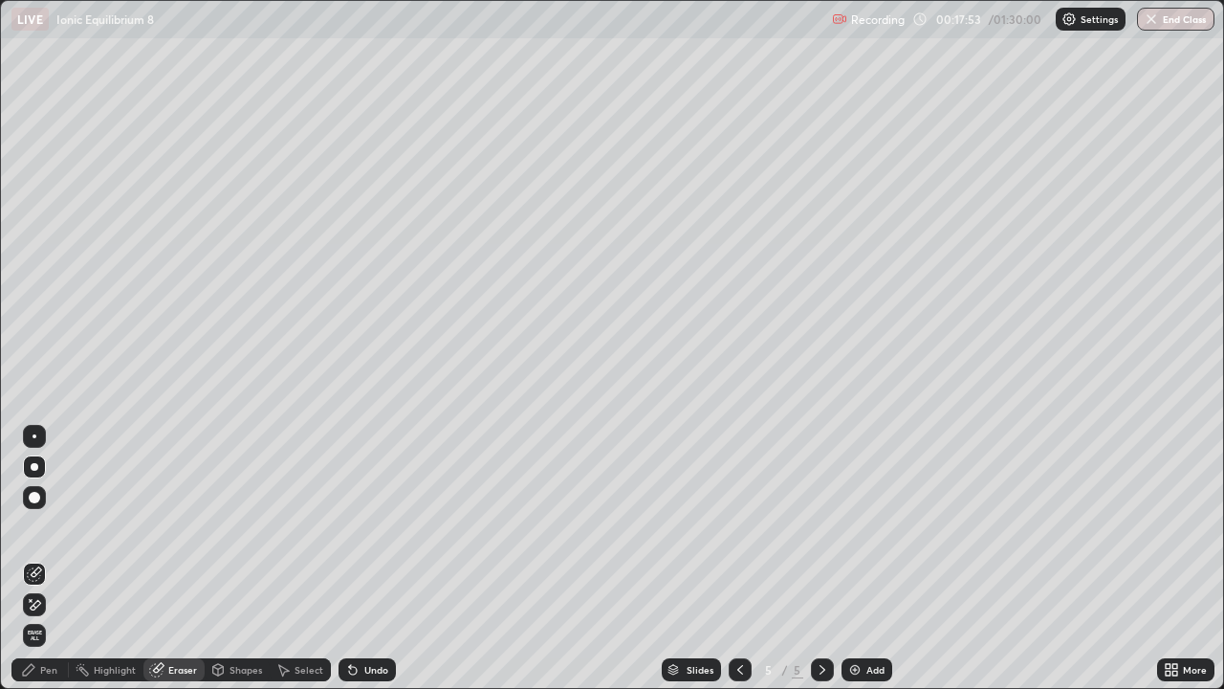
click at [53, 559] on div "Pen" at bounding box center [48, 670] width 17 height 10
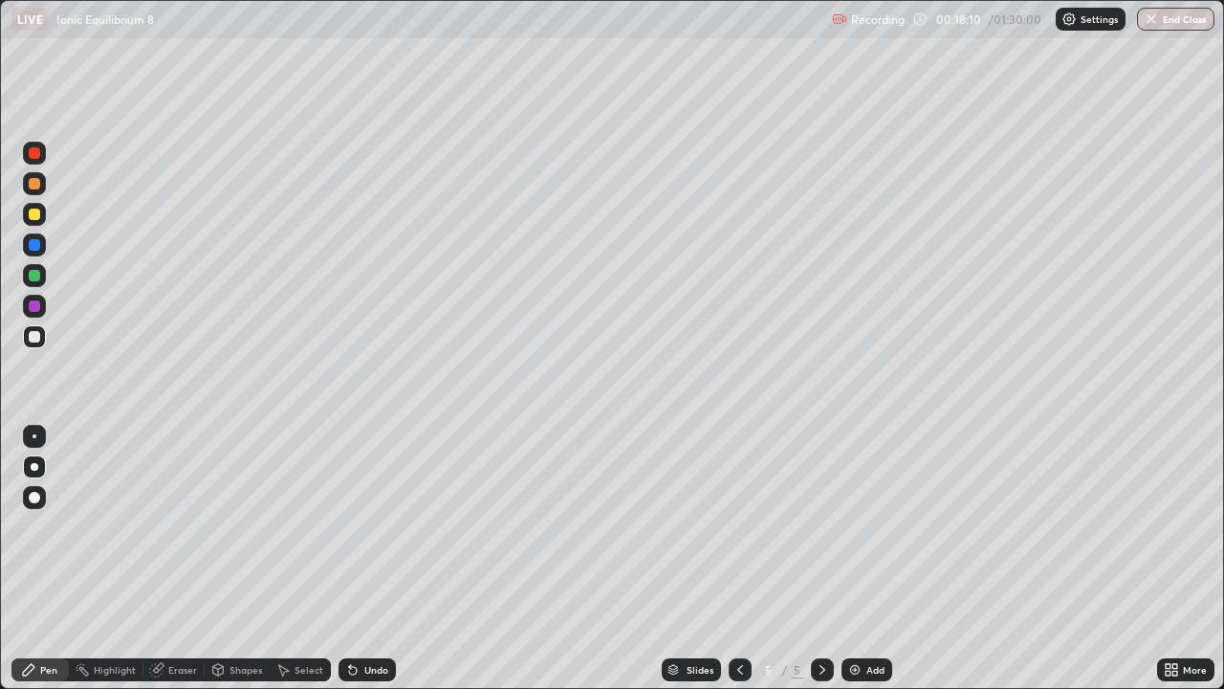
click at [231, 559] on div "Shapes" at bounding box center [246, 670] width 33 height 10
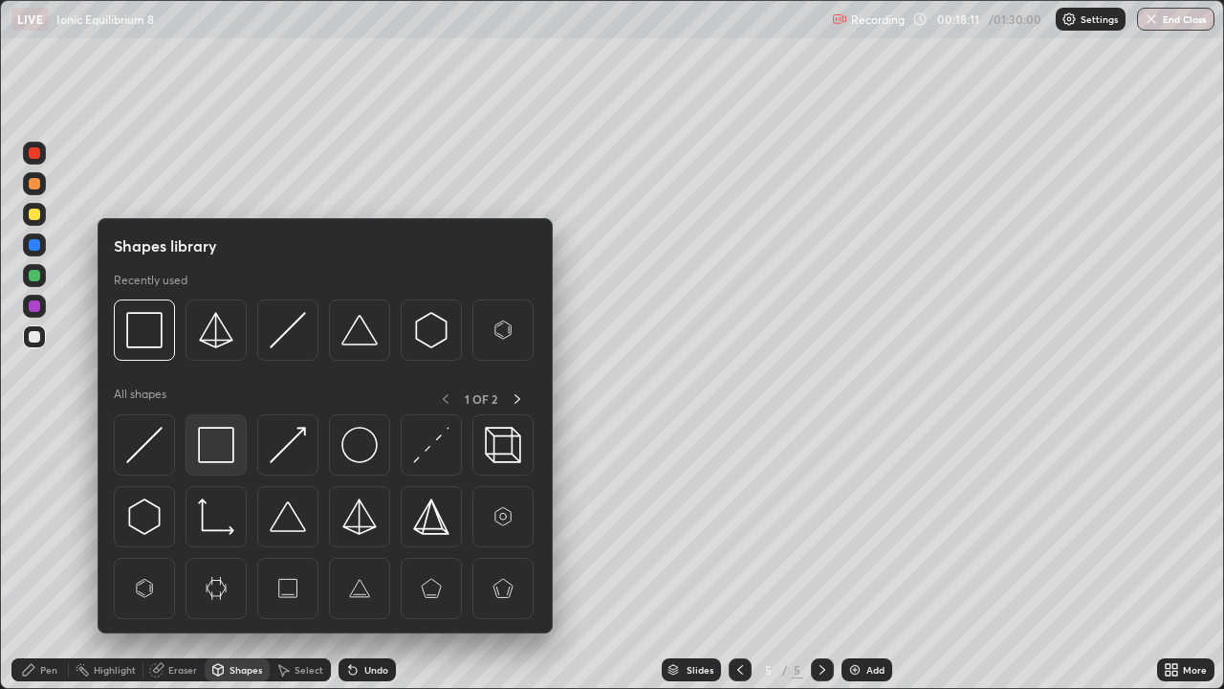
click at [208, 444] on img at bounding box center [216, 445] width 36 height 36
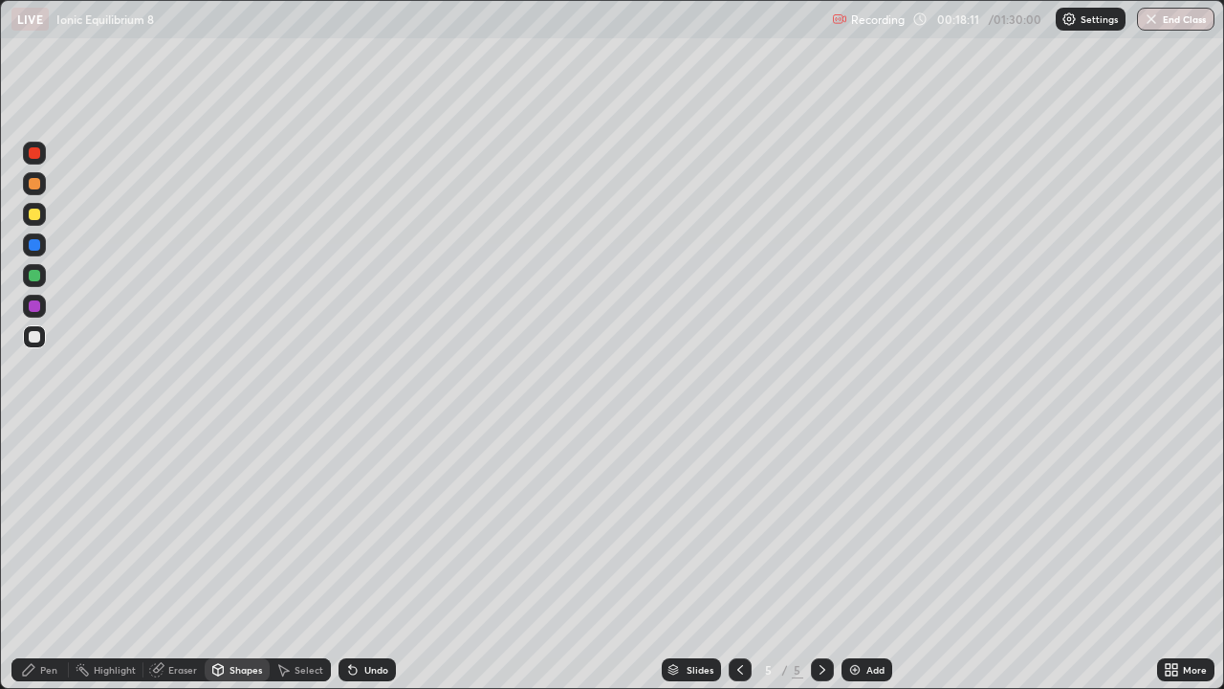
click at [35, 280] on div at bounding box center [34, 275] width 11 height 11
click at [858, 559] on div "Add" at bounding box center [867, 669] width 51 height 23
click at [42, 342] on div at bounding box center [34, 336] width 23 height 23
click at [38, 346] on div at bounding box center [34, 336] width 23 height 23
click at [33, 338] on div at bounding box center [34, 336] width 11 height 11
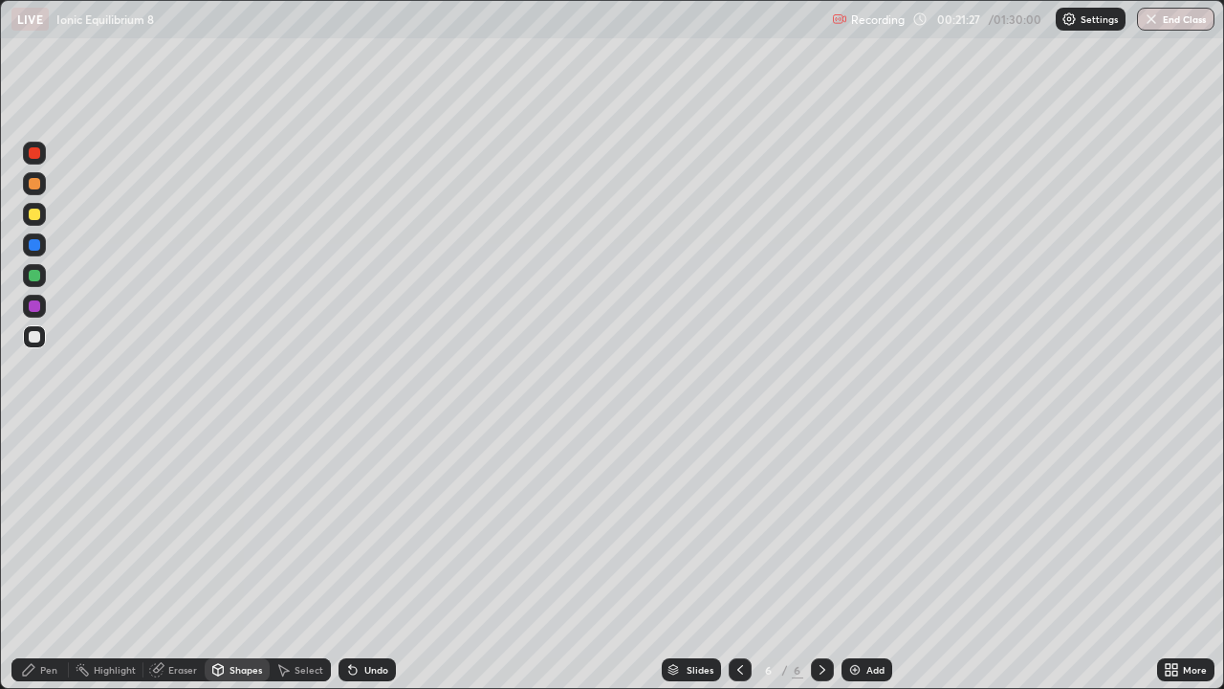
click at [168, 559] on div "Eraser" at bounding box center [182, 670] width 29 height 10
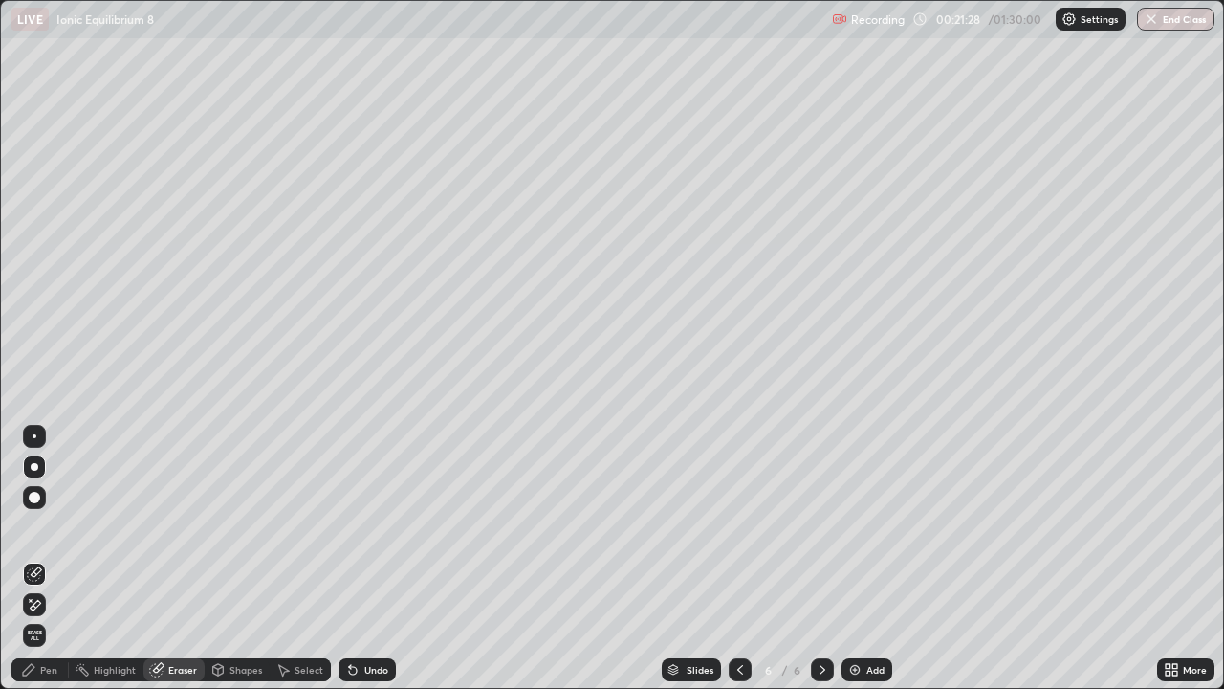
click at [47, 559] on div "Pen" at bounding box center [39, 669] width 57 height 23
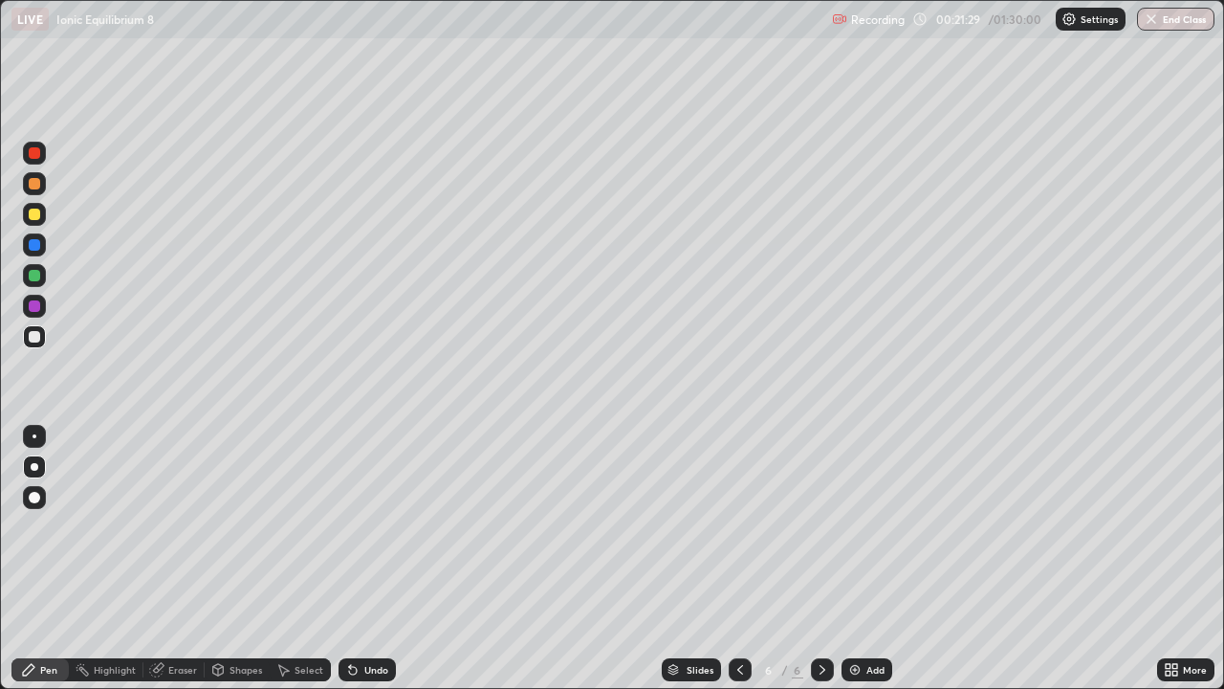
click at [35, 465] on div at bounding box center [35, 467] width 8 height 8
click at [35, 334] on div at bounding box center [34, 336] width 11 height 11
click at [25, 209] on div at bounding box center [34, 214] width 23 height 23
click at [738, 559] on icon at bounding box center [740, 669] width 15 height 15
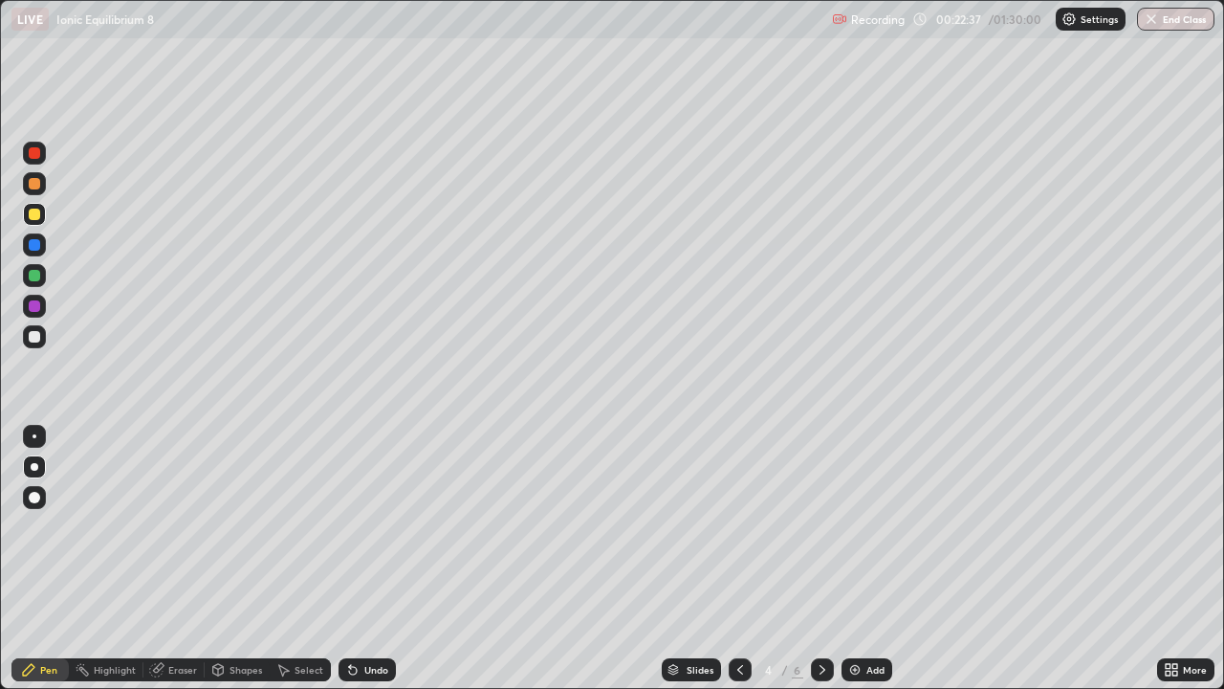
click at [736, 559] on icon at bounding box center [740, 669] width 15 height 15
click at [812, 559] on div at bounding box center [822, 669] width 23 height 23
click at [821, 559] on icon at bounding box center [822, 669] width 15 height 15
click at [741, 559] on icon at bounding box center [740, 669] width 15 height 15
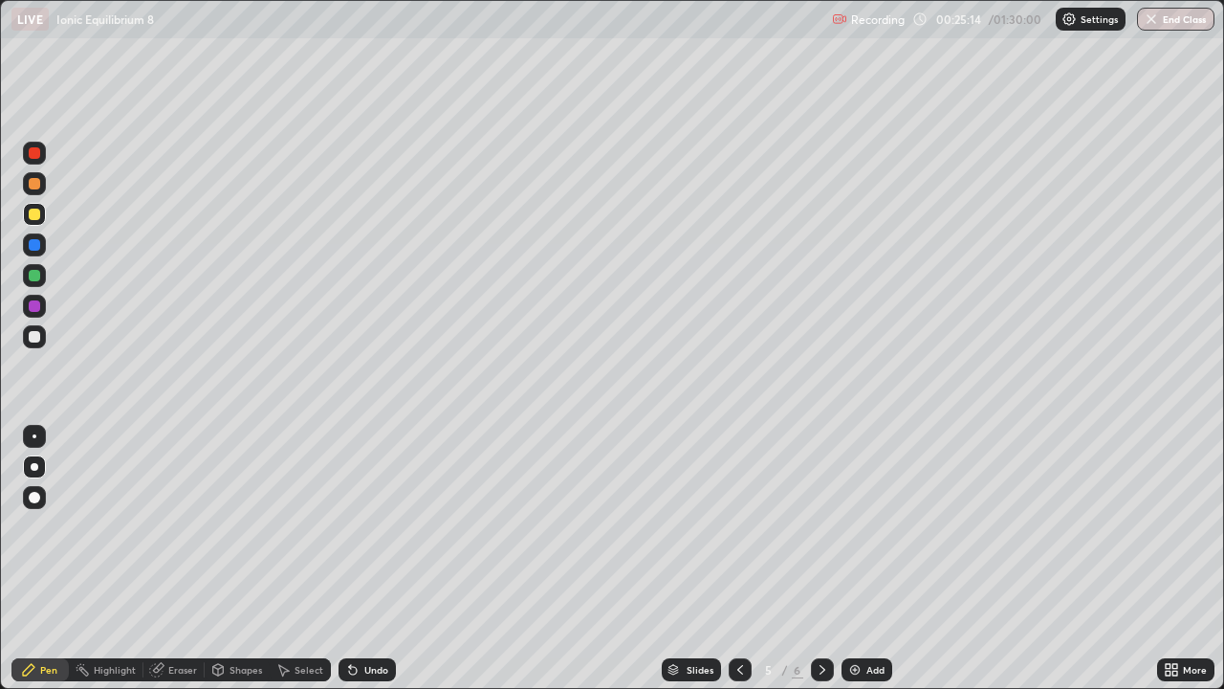
click at [821, 559] on icon at bounding box center [822, 669] width 15 height 15
click at [738, 559] on icon at bounding box center [740, 669] width 15 height 15
click at [828, 559] on div at bounding box center [822, 669] width 23 height 23
click at [738, 559] on icon at bounding box center [740, 669] width 15 height 15
click at [820, 559] on icon at bounding box center [822, 669] width 15 height 15
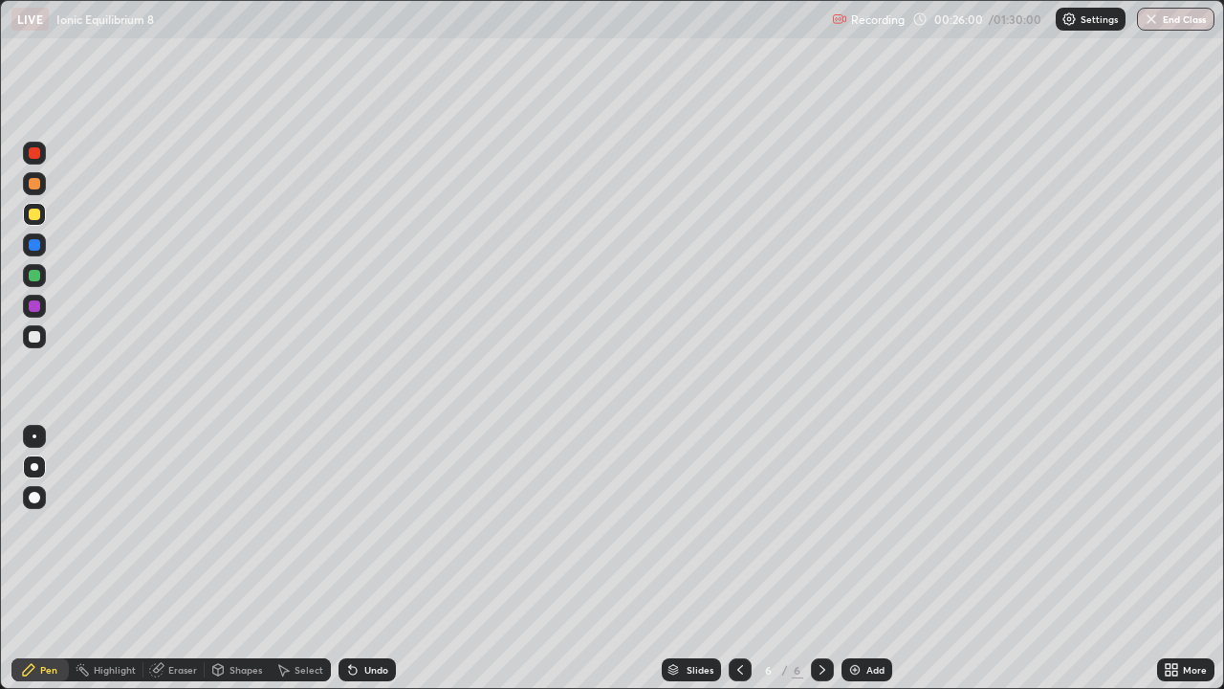
click at [170, 559] on div "Eraser" at bounding box center [182, 670] width 29 height 10
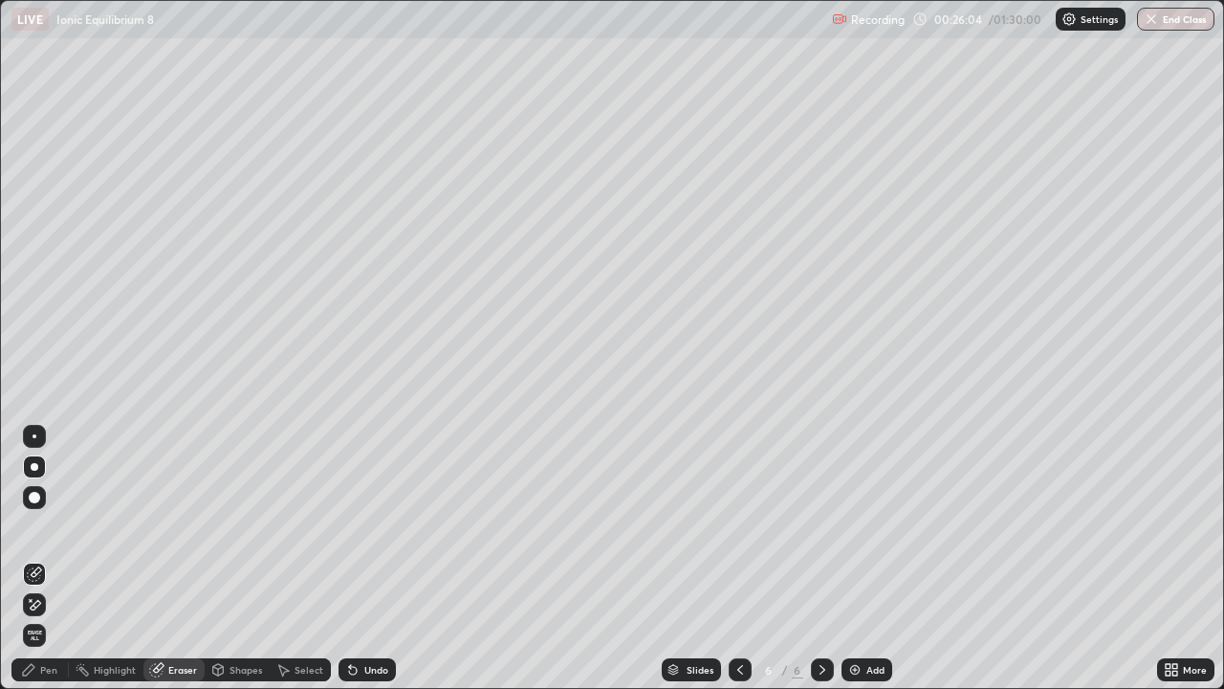
click at [55, 559] on div "Pen" at bounding box center [39, 669] width 57 height 23
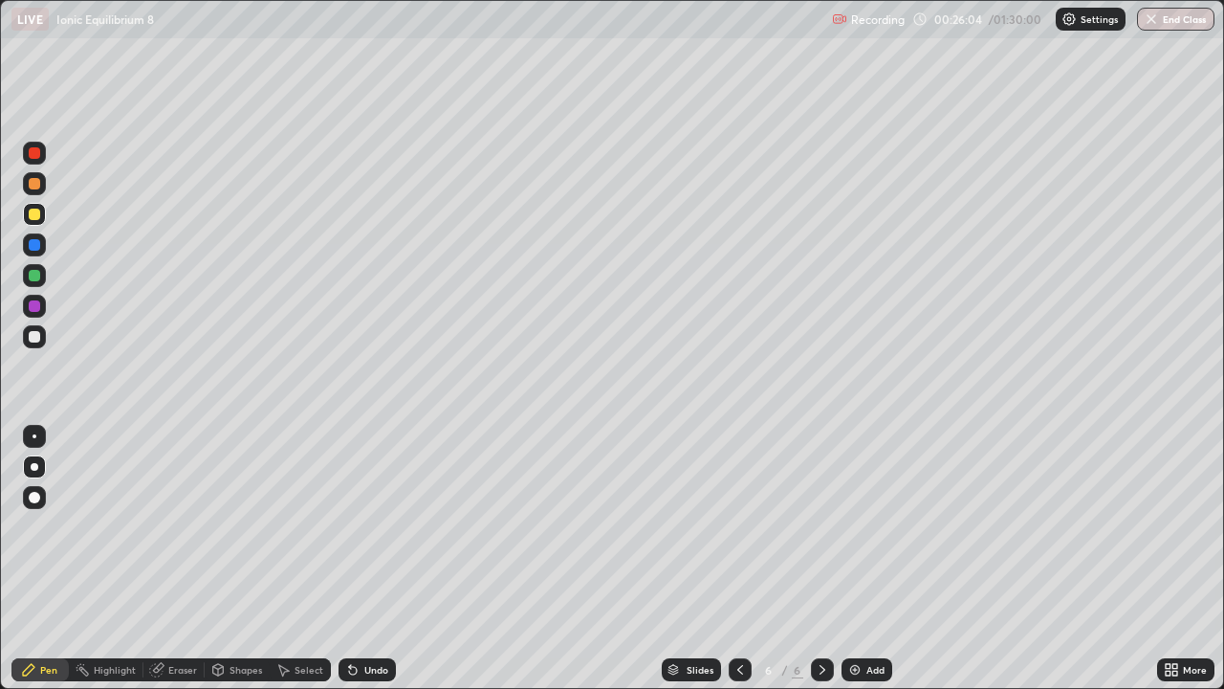
click at [31, 338] on div at bounding box center [34, 336] width 11 height 11
click at [821, 559] on icon at bounding box center [822, 669] width 15 height 15
click at [738, 559] on icon at bounding box center [740, 669] width 15 height 15
click at [736, 559] on icon at bounding box center [740, 669] width 15 height 15
click at [823, 559] on icon at bounding box center [822, 669] width 15 height 15
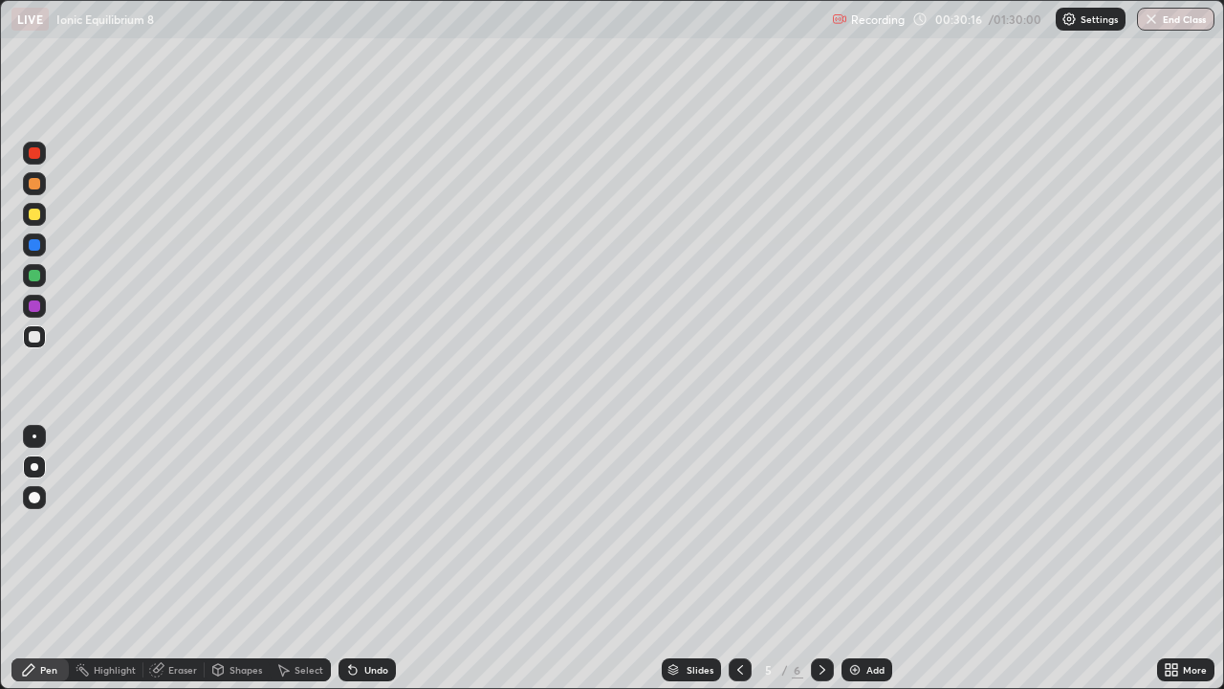
click at [825, 559] on icon at bounding box center [822, 669] width 15 height 15
click at [820, 559] on icon at bounding box center [822, 669] width 15 height 15
click at [821, 559] on icon at bounding box center [822, 669] width 15 height 15
click at [857, 559] on img at bounding box center [855, 669] width 15 height 15
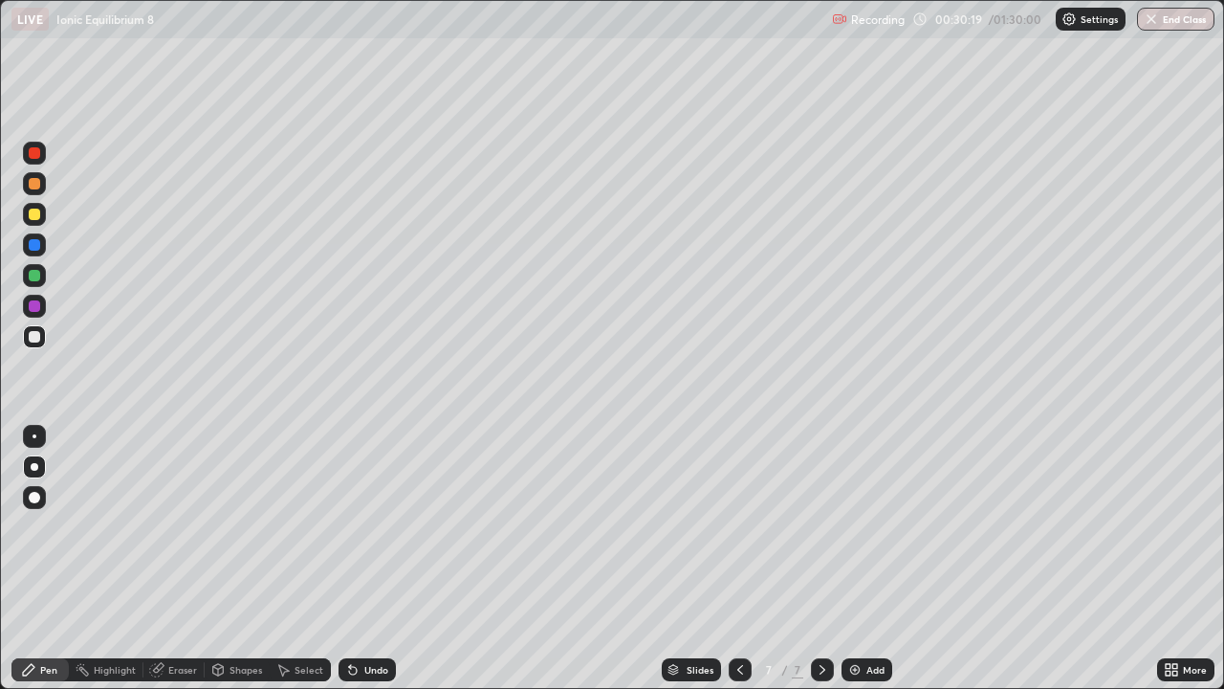
click at [29, 471] on div at bounding box center [34, 466] width 23 height 23
click at [34, 345] on div at bounding box center [34, 336] width 23 height 23
click at [39, 214] on div at bounding box center [34, 214] width 11 height 11
click at [34, 242] on div at bounding box center [34, 244] width 11 height 11
click at [214, 559] on icon at bounding box center [218, 669] width 11 height 11
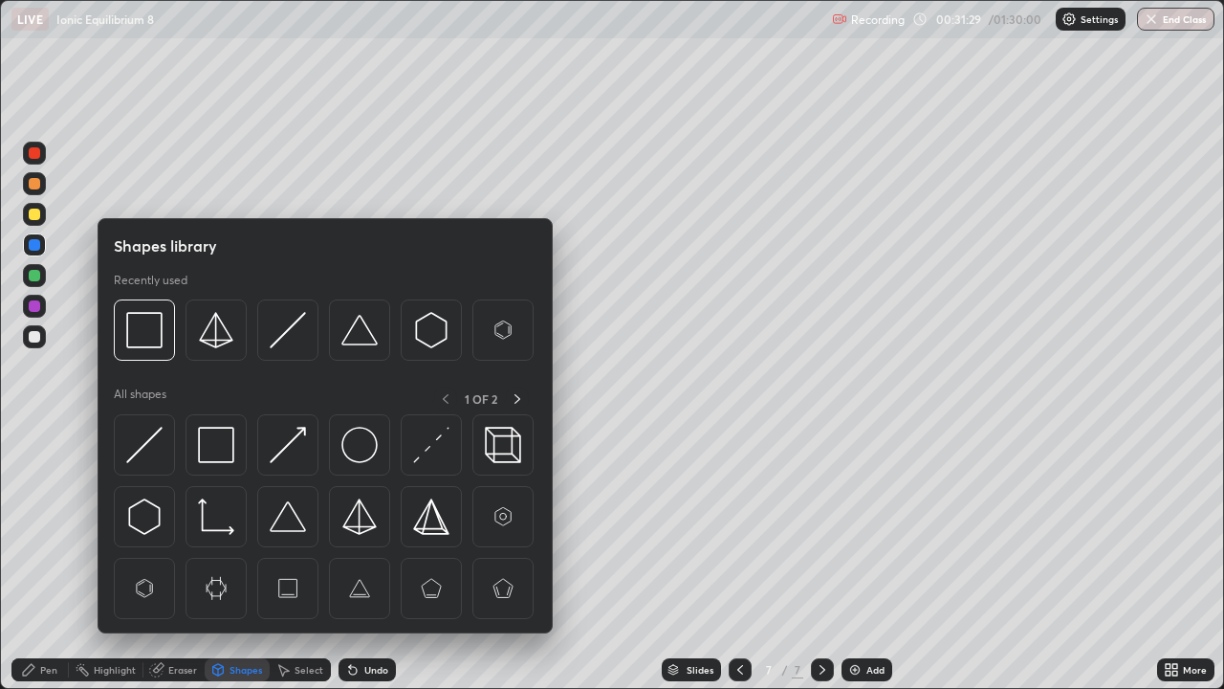
click at [187, 559] on div "Eraser" at bounding box center [182, 670] width 29 height 10
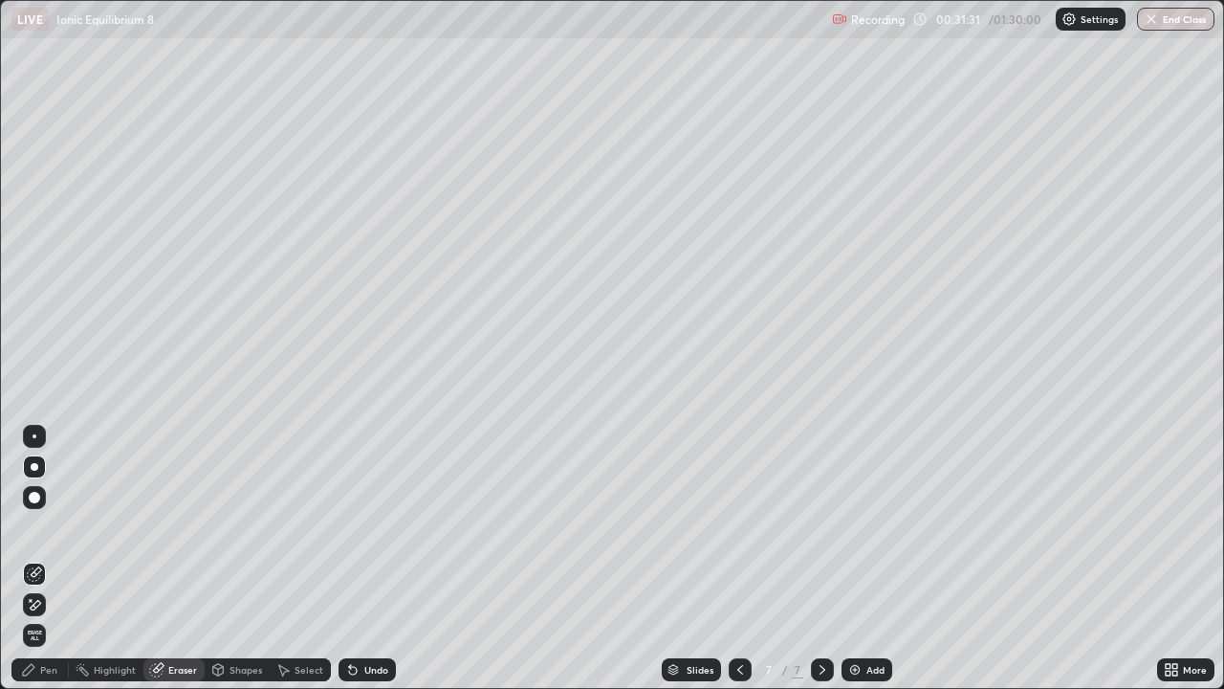
click at [42, 559] on div "Pen" at bounding box center [39, 669] width 57 height 23
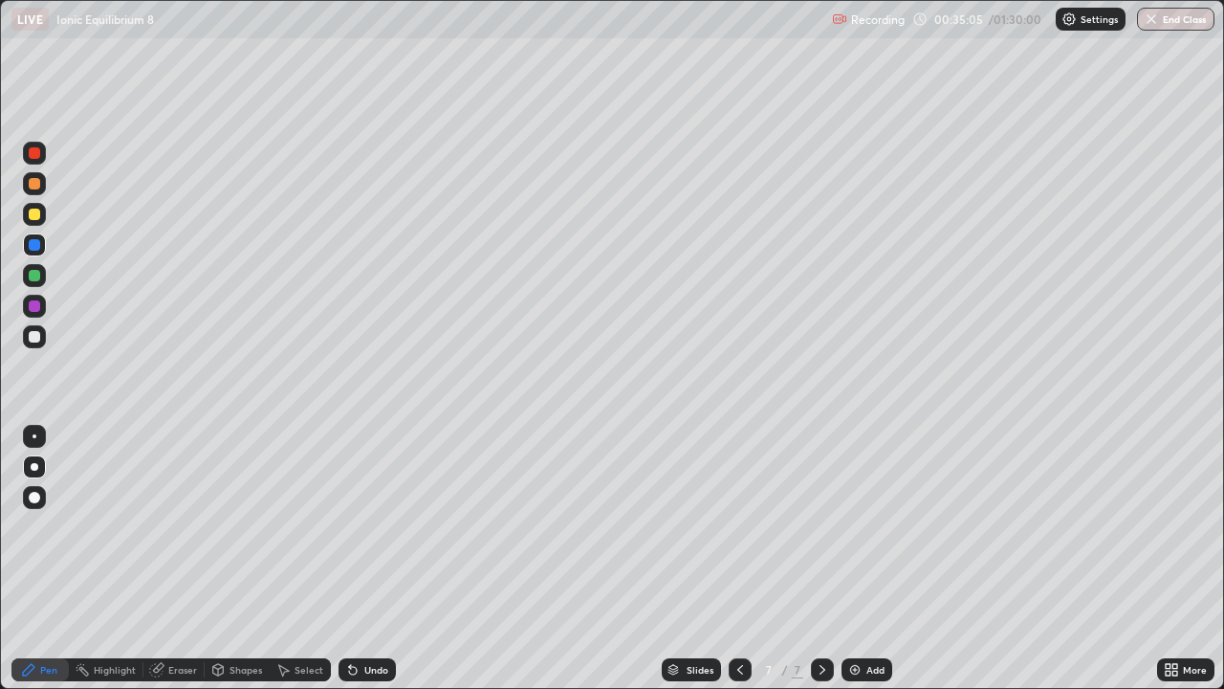
click at [860, 559] on img at bounding box center [855, 669] width 15 height 15
click at [34, 467] on div at bounding box center [35, 467] width 8 height 8
click at [38, 335] on div at bounding box center [34, 336] width 11 height 11
click at [33, 211] on div at bounding box center [34, 214] width 11 height 11
click at [41, 183] on div at bounding box center [34, 183] width 23 height 23
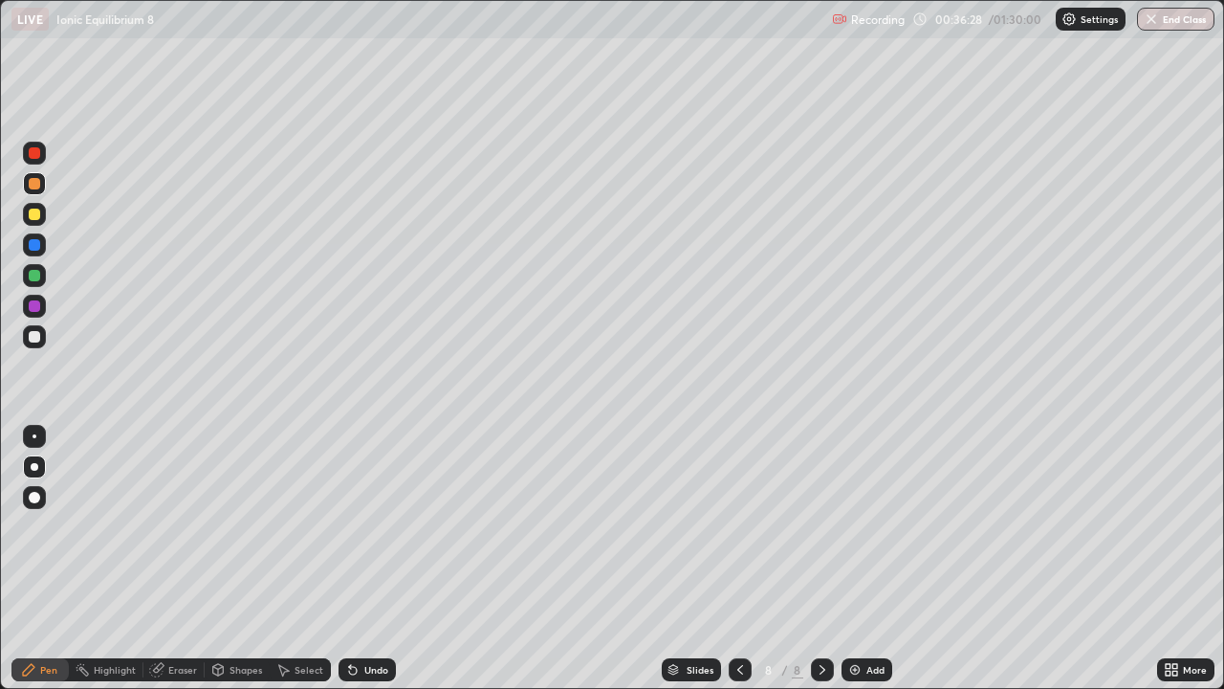
click at [180, 559] on div "Eraser" at bounding box center [182, 670] width 29 height 10
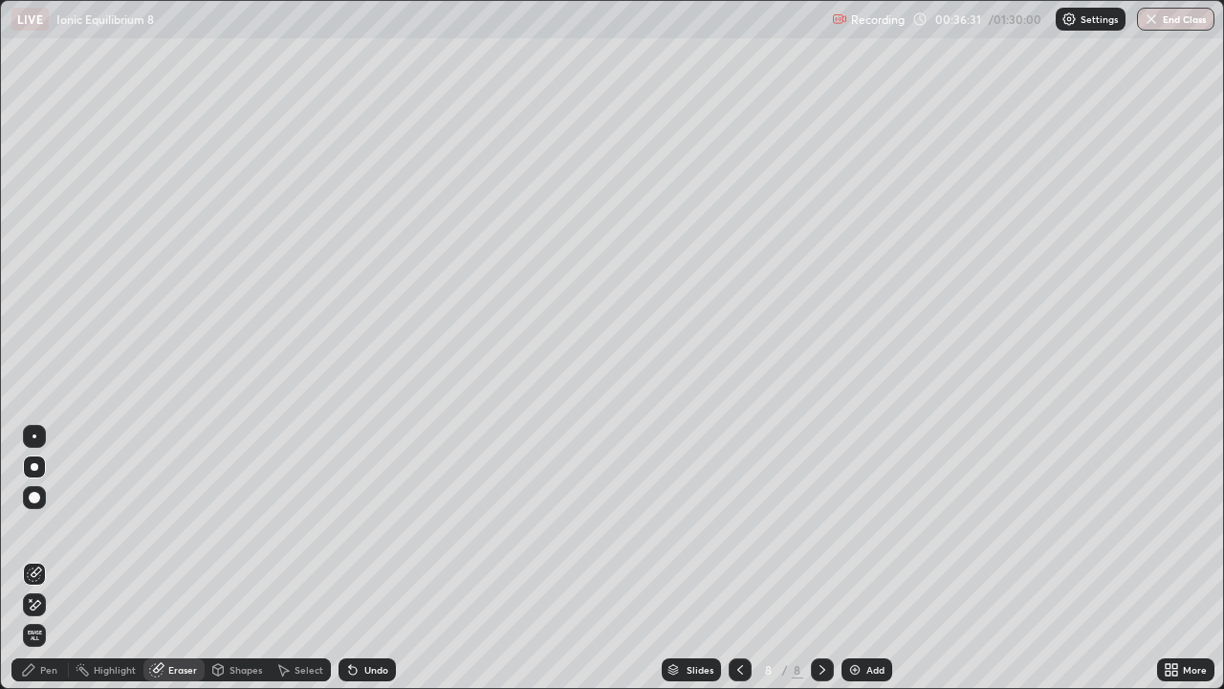
click at [37, 559] on div "Pen" at bounding box center [39, 669] width 57 height 23
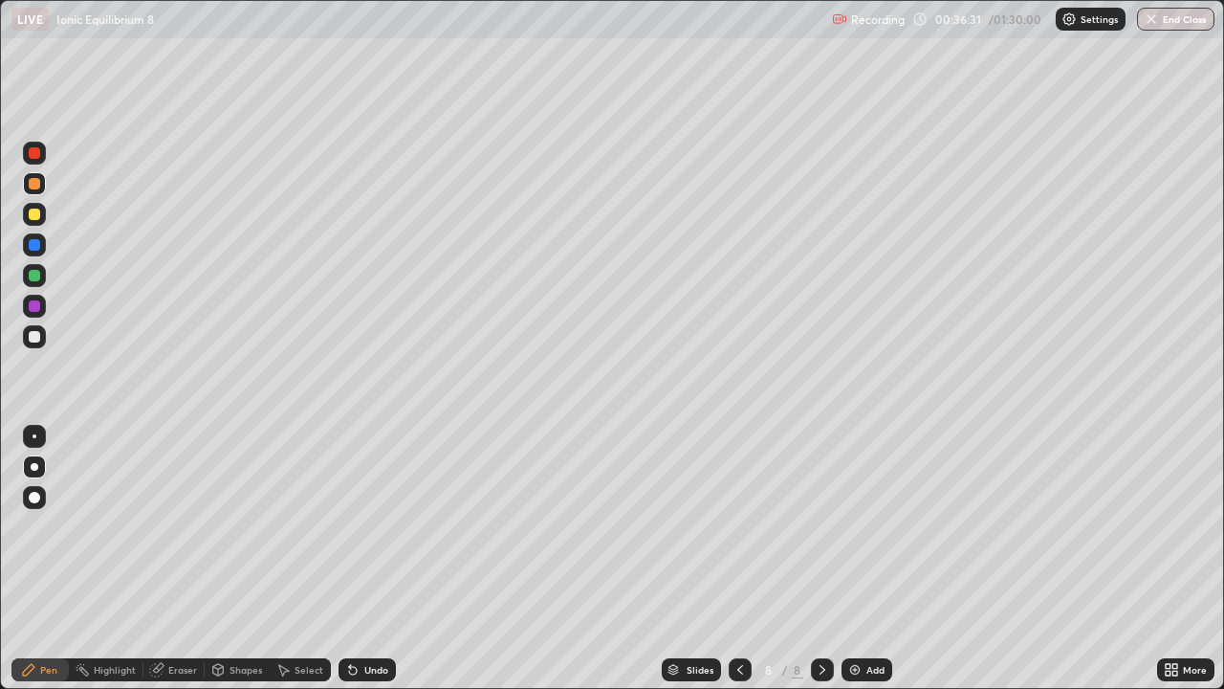
click at [34, 338] on div at bounding box center [34, 336] width 11 height 11
click at [45, 217] on div at bounding box center [34, 214] width 23 height 23
click at [34, 436] on div at bounding box center [35, 436] width 4 height 4
click at [34, 467] on div at bounding box center [35, 467] width 8 height 8
click at [34, 338] on div at bounding box center [34, 336] width 11 height 11
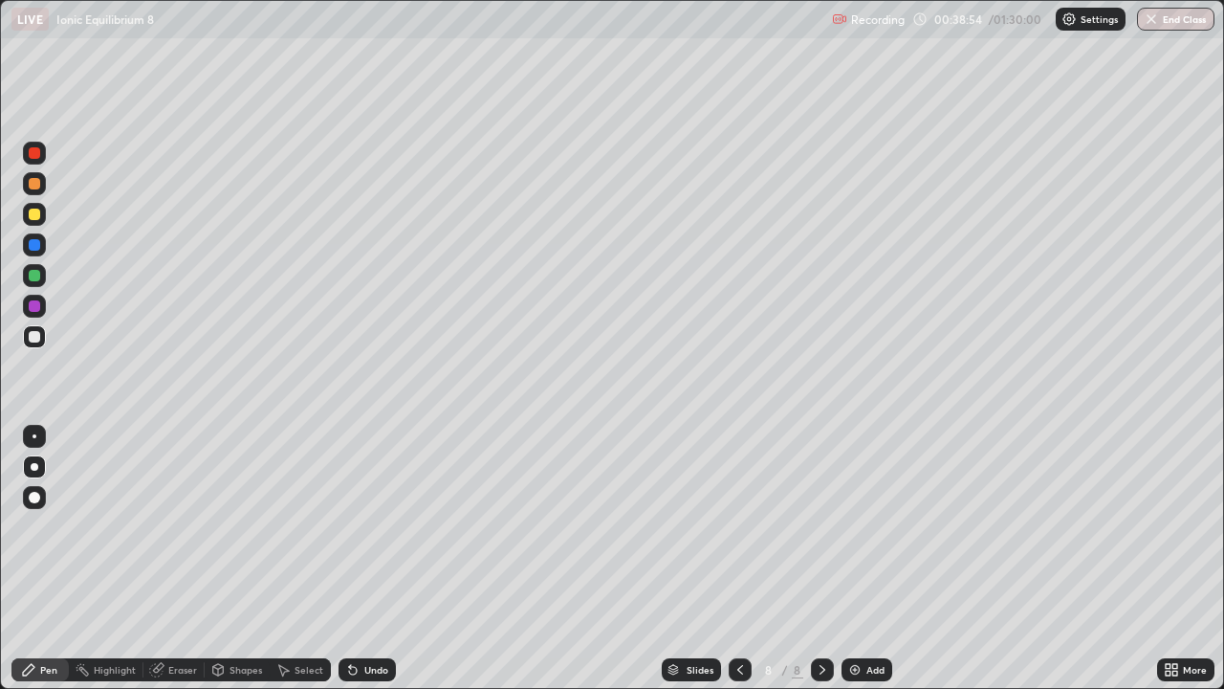
click at [42, 343] on div at bounding box center [34, 336] width 23 height 23
click at [166, 559] on div "Eraser" at bounding box center [173, 669] width 61 height 23
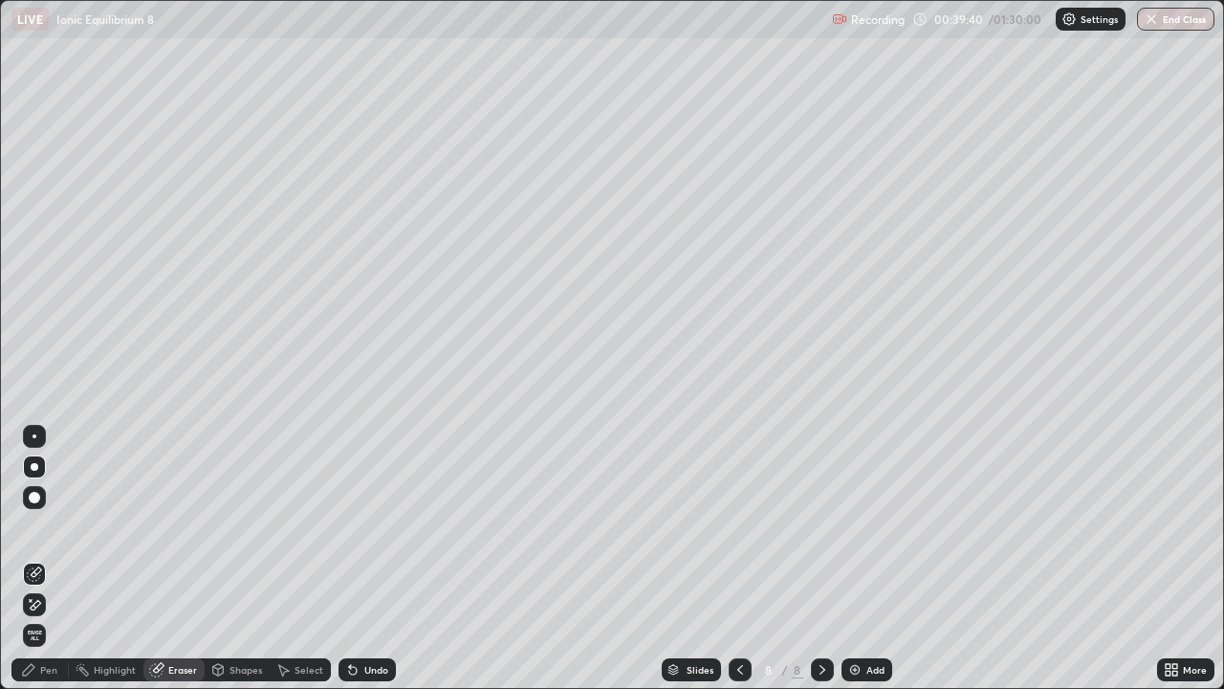
click at [34, 468] on div at bounding box center [35, 467] width 8 height 8
click at [53, 559] on div "Pen" at bounding box center [39, 669] width 57 height 23
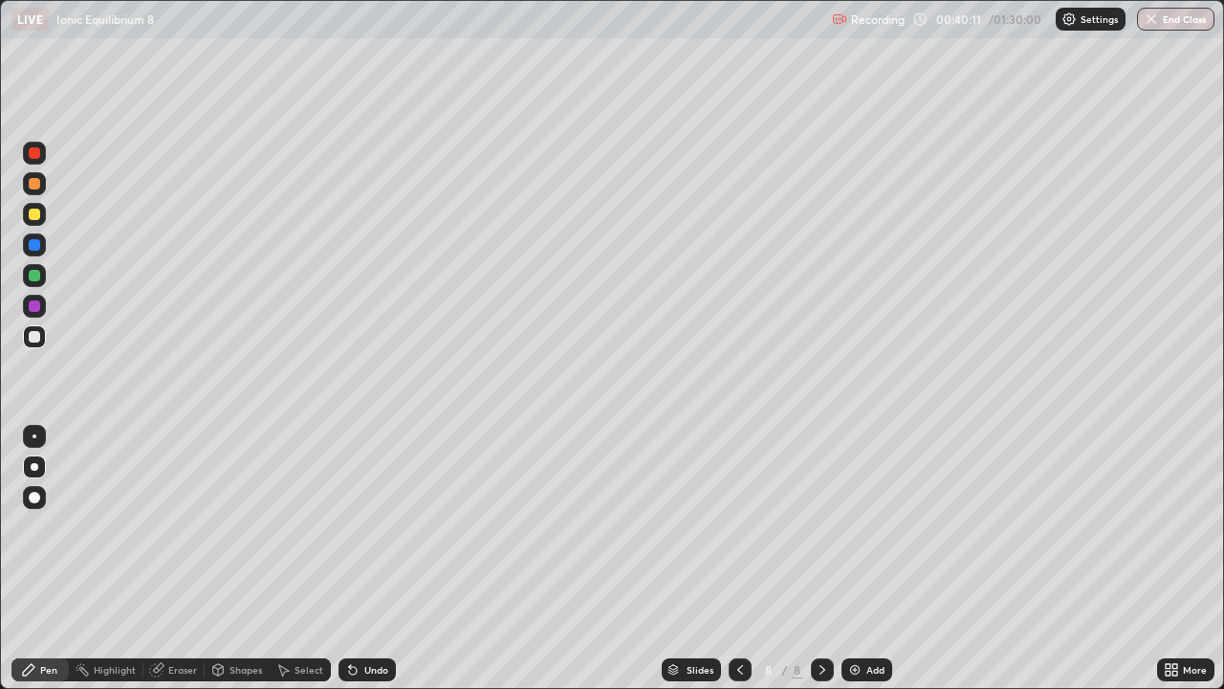
click at [34, 335] on div at bounding box center [34, 336] width 11 height 11
click at [172, 559] on div "Eraser" at bounding box center [173, 669] width 61 height 23
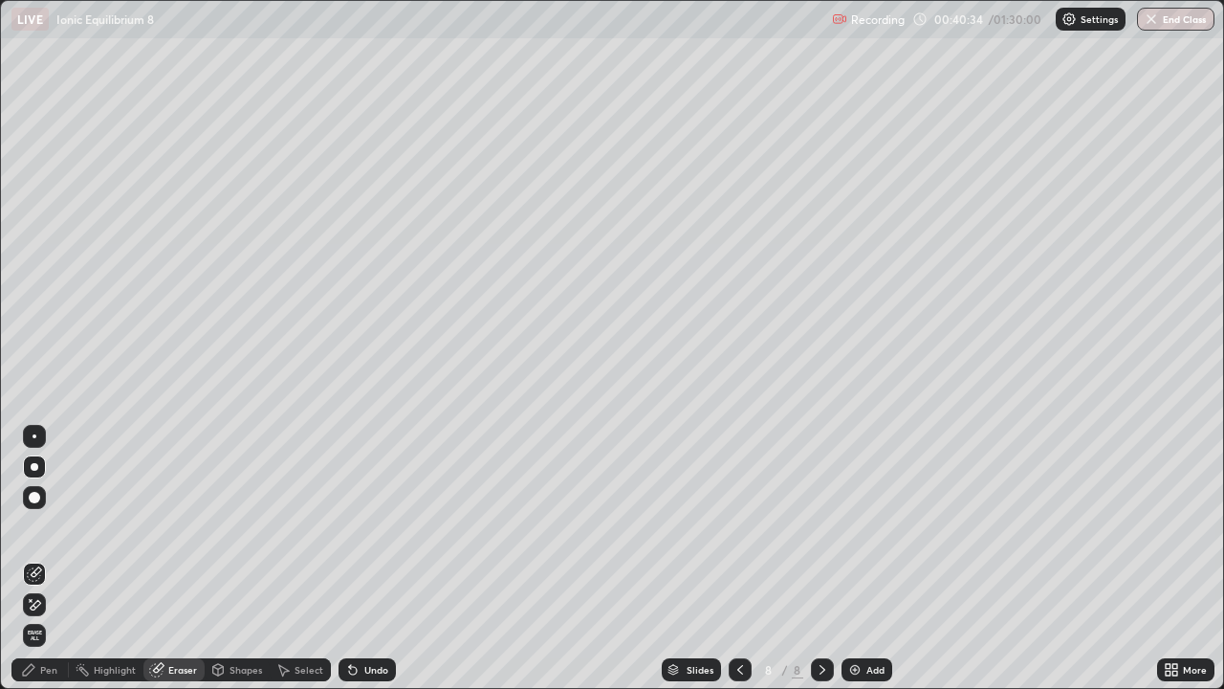
click at [44, 559] on div "Pen" at bounding box center [39, 669] width 57 height 23
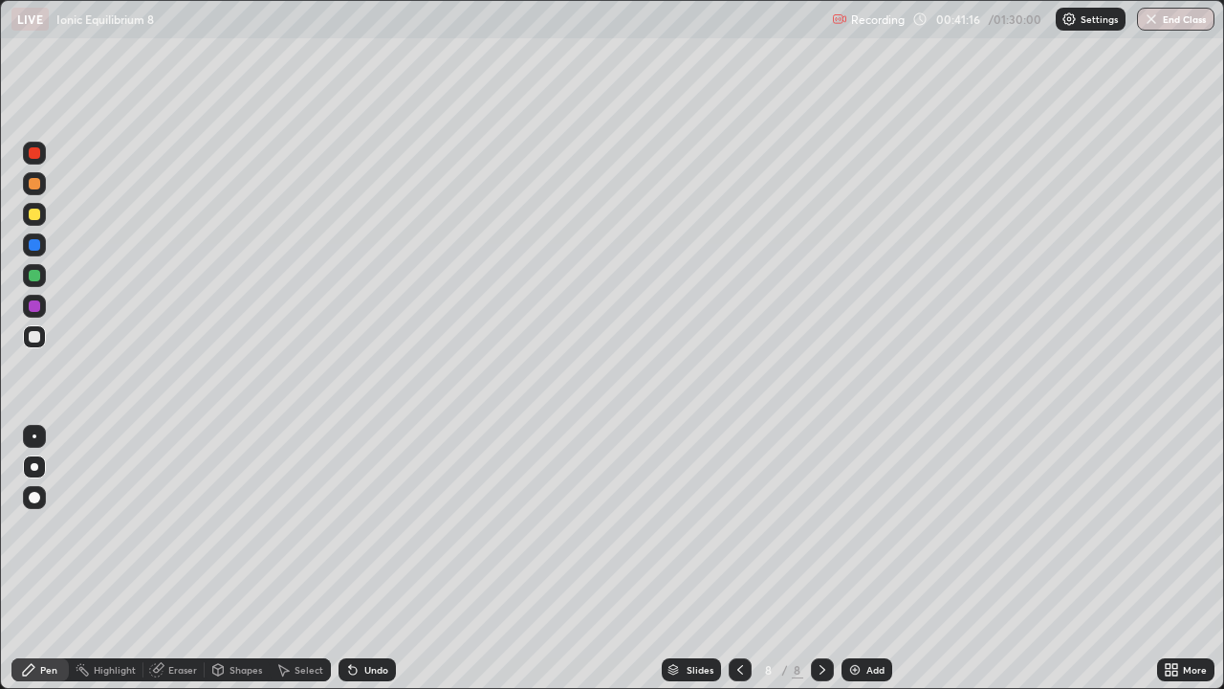
click at [28, 219] on div at bounding box center [34, 214] width 23 height 23
click at [853, 559] on img at bounding box center [855, 669] width 15 height 15
click at [43, 328] on div at bounding box center [34, 336] width 23 height 23
click at [33, 275] on div at bounding box center [34, 275] width 11 height 11
click at [32, 341] on div at bounding box center [34, 336] width 11 height 11
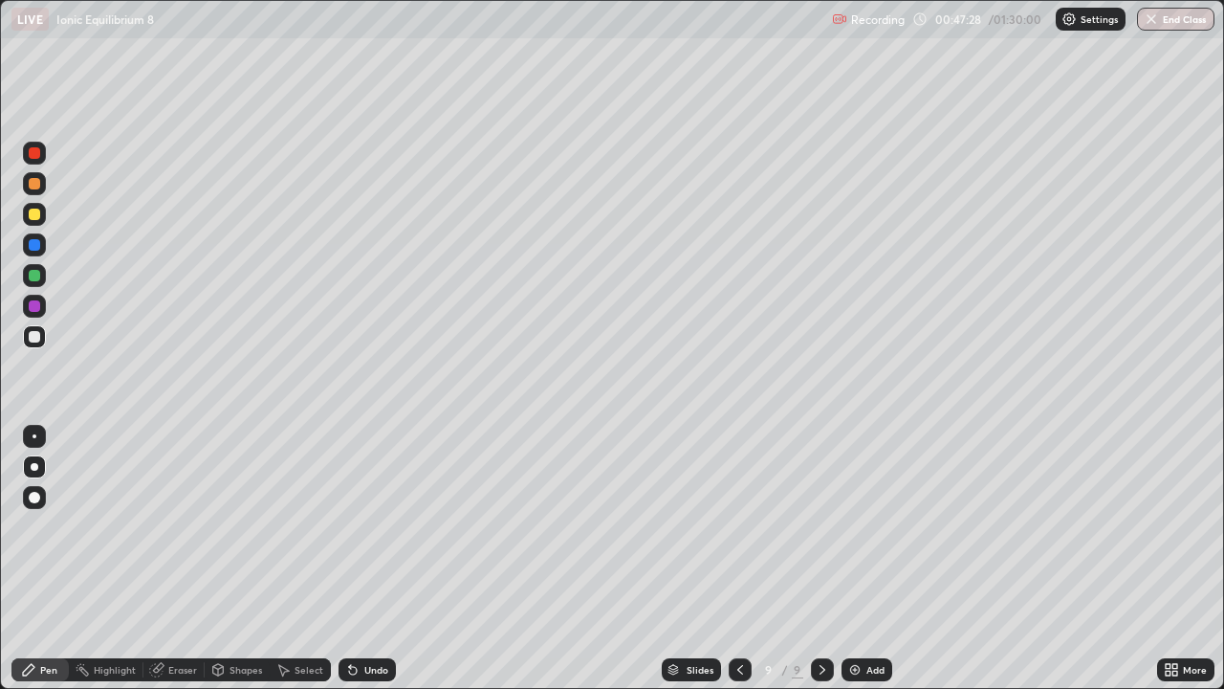
click at [177, 559] on div "Eraser" at bounding box center [182, 670] width 29 height 10
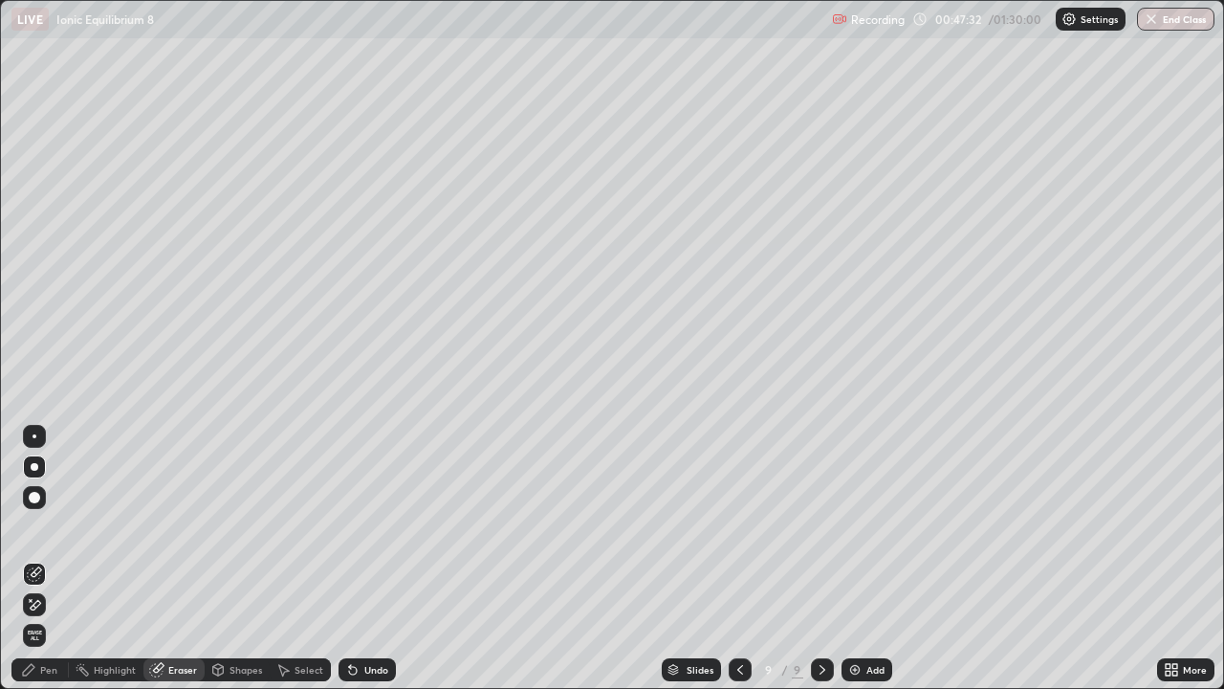
click at [38, 559] on div "Pen" at bounding box center [39, 669] width 57 height 23
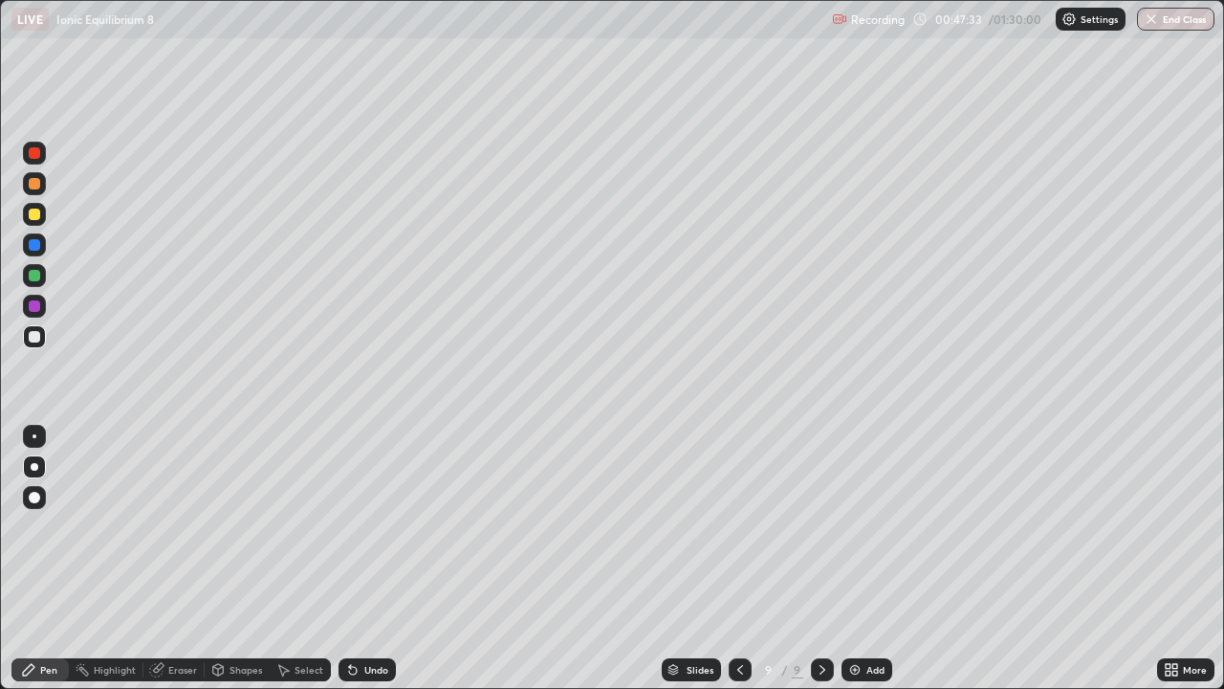
click at [35, 284] on div at bounding box center [34, 275] width 23 height 23
click at [38, 463] on div at bounding box center [34, 466] width 23 height 23
click at [33, 433] on div at bounding box center [34, 436] width 23 height 23
click at [34, 467] on div at bounding box center [35, 467] width 8 height 8
click at [35, 337] on div at bounding box center [34, 336] width 11 height 11
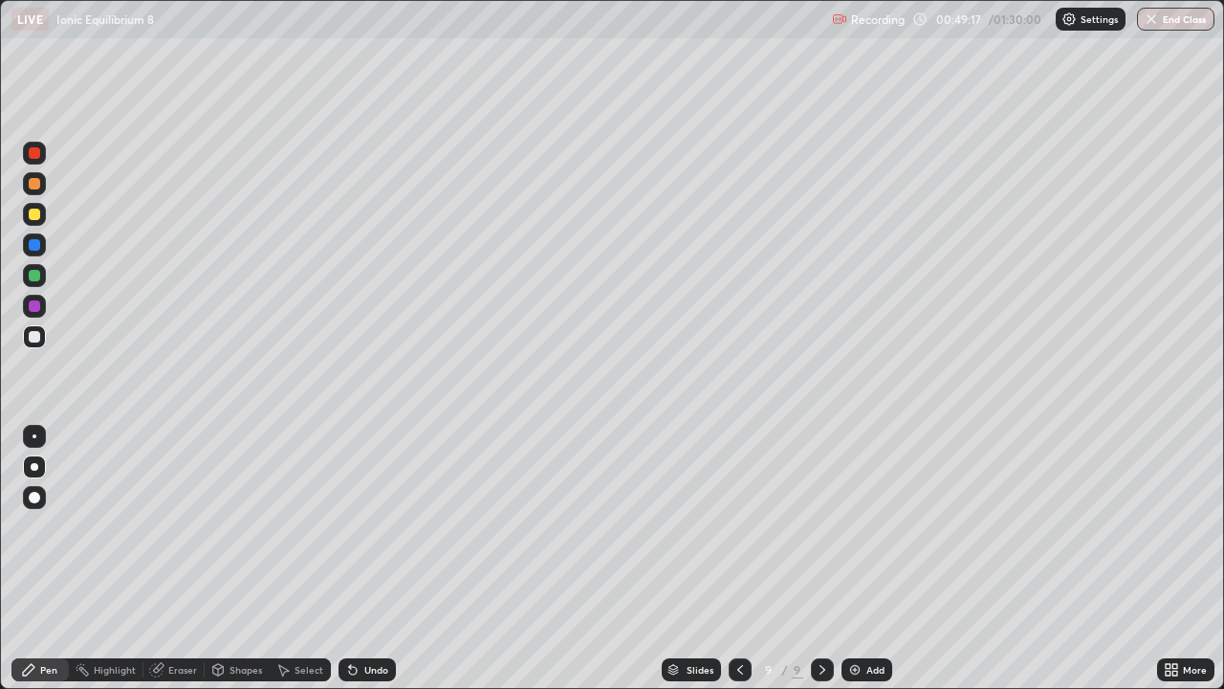
click at [50, 340] on div "Erase all" at bounding box center [34, 344] width 46 height 612
click at [152, 559] on icon at bounding box center [156, 670] width 12 height 12
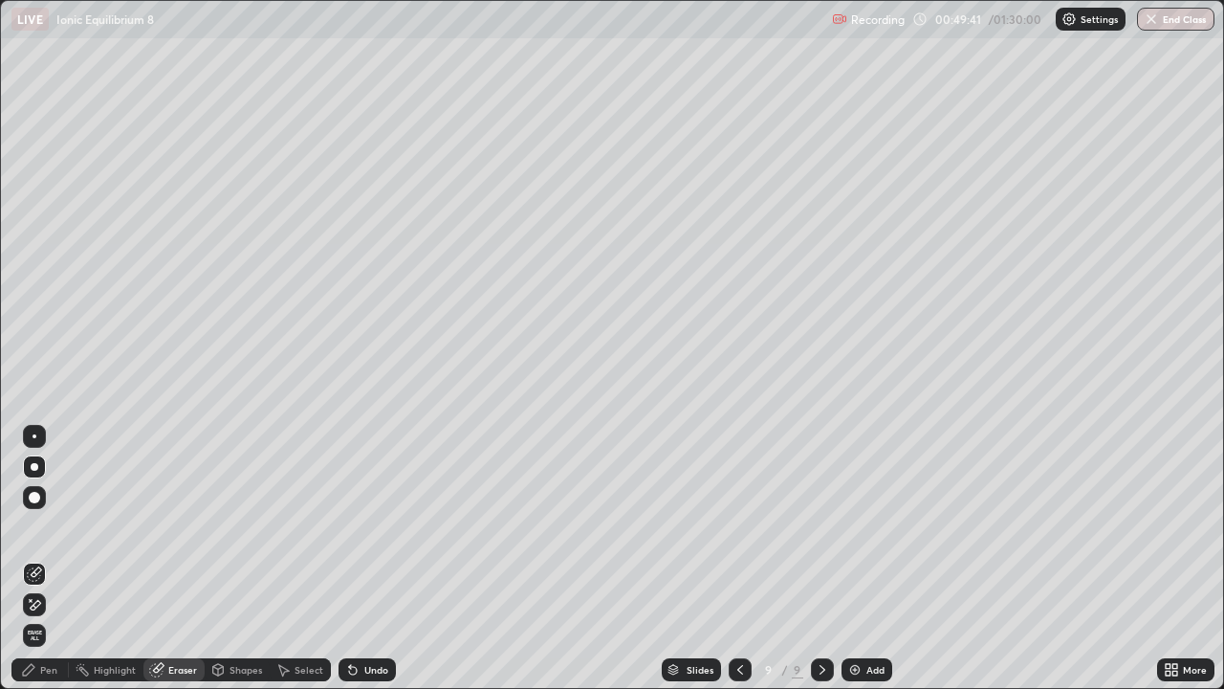
click at [47, 559] on div "Pen" at bounding box center [48, 670] width 17 height 10
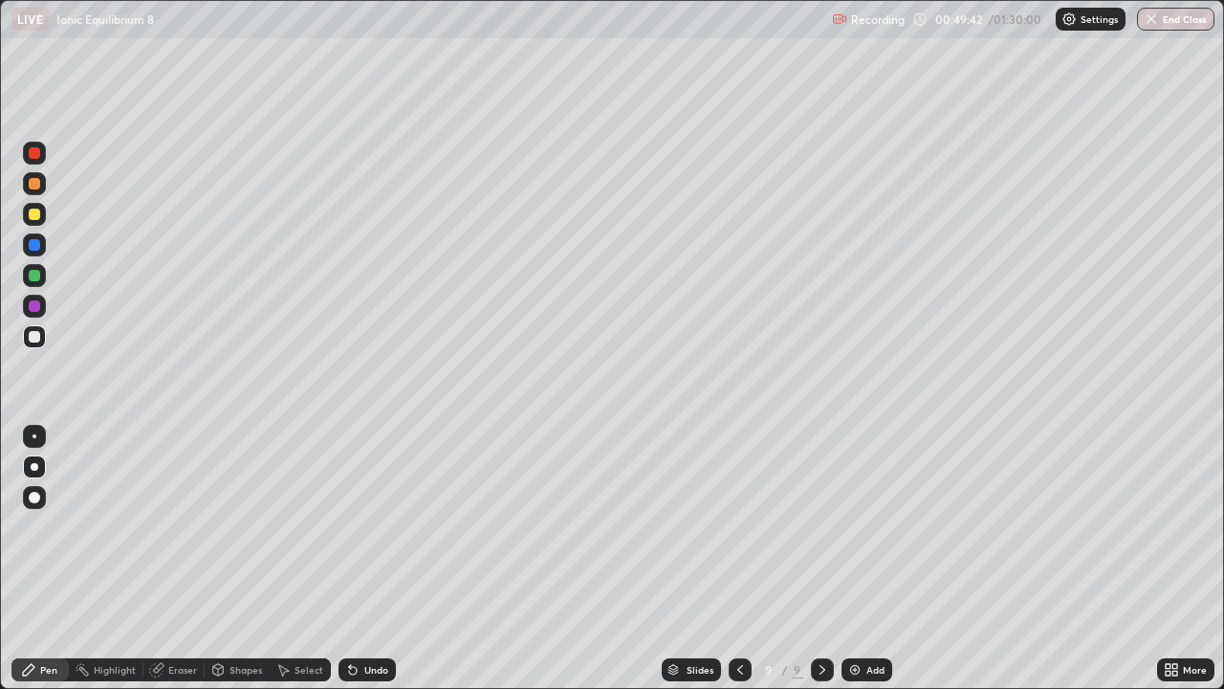
click at [164, 559] on div "Eraser" at bounding box center [173, 669] width 61 height 23
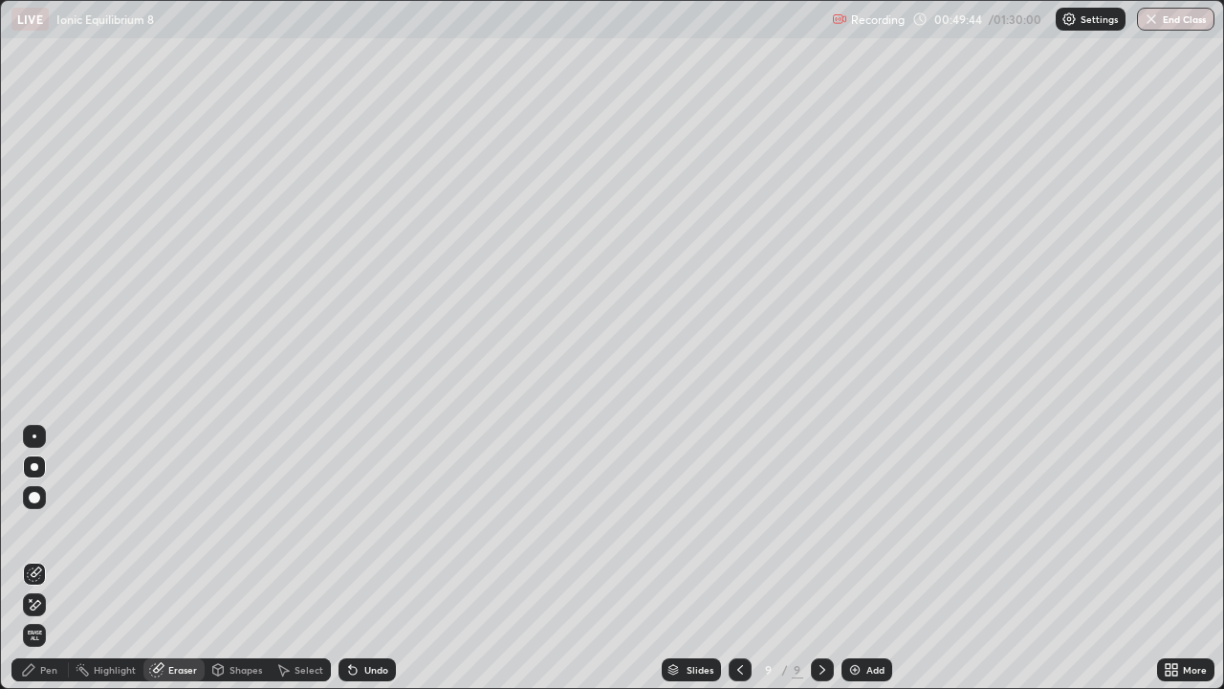
click at [34, 559] on icon at bounding box center [28, 669] width 15 height 15
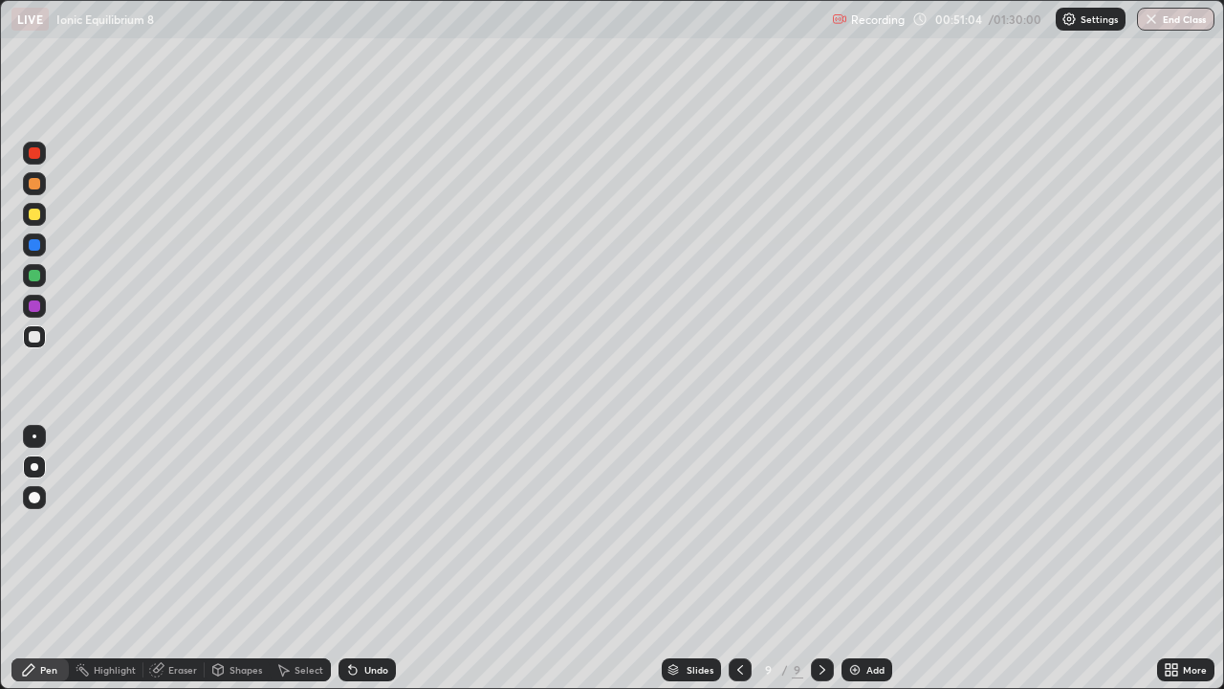
click at [32, 352] on div "Erase all" at bounding box center [34, 344] width 46 height 612
click at [875, 559] on div "Add" at bounding box center [876, 670] width 18 height 10
click at [739, 559] on icon at bounding box center [739, 669] width 15 height 15
click at [871, 559] on div "Add" at bounding box center [876, 670] width 18 height 10
click at [34, 467] on div at bounding box center [35, 467] width 8 height 8
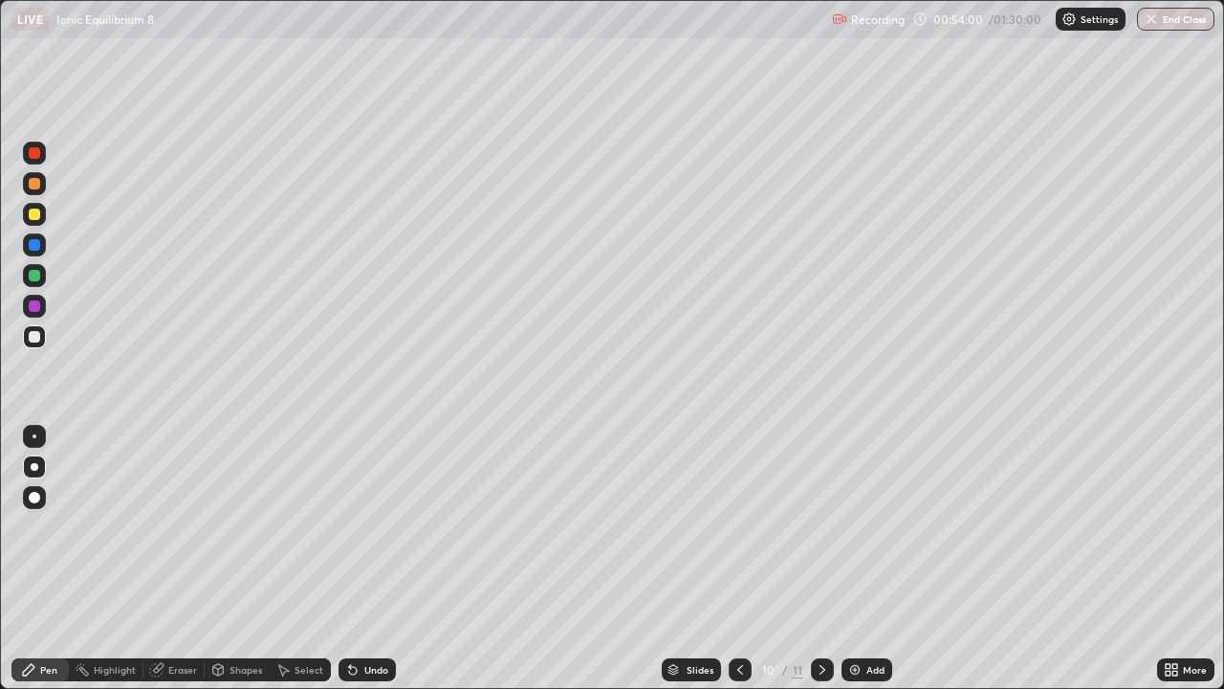
click at [38, 331] on div at bounding box center [34, 336] width 23 height 23
click at [223, 559] on icon at bounding box center [217, 669] width 15 height 15
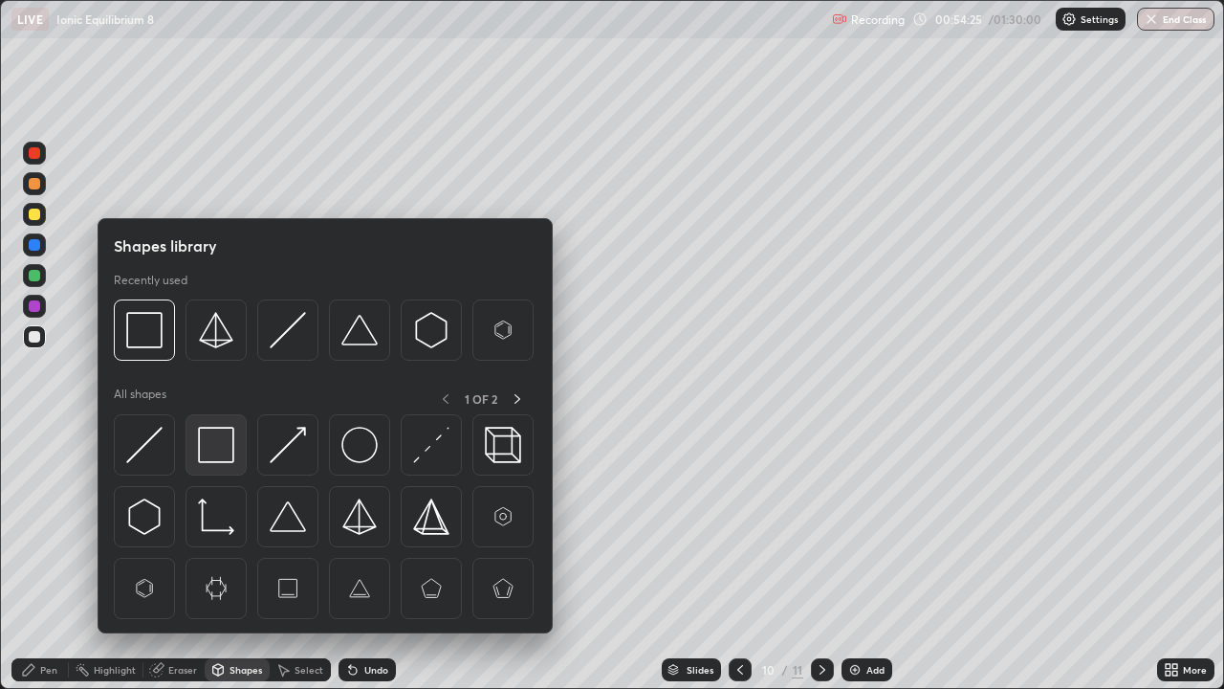
click at [211, 451] on img at bounding box center [216, 445] width 36 height 36
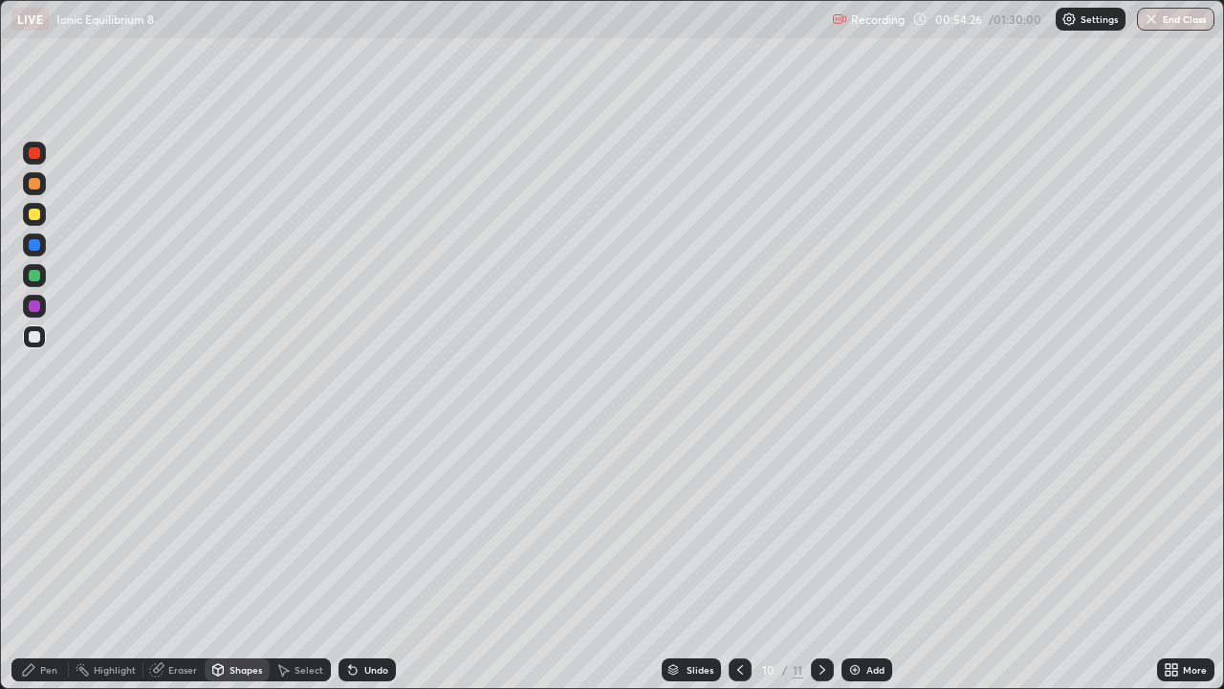
click at [31, 280] on div at bounding box center [34, 275] width 11 height 11
click at [42, 332] on div at bounding box center [34, 336] width 23 height 23
click at [29, 559] on div "Pen" at bounding box center [39, 669] width 57 height 23
click at [29, 339] on div at bounding box center [34, 336] width 11 height 11
click at [33, 213] on div at bounding box center [34, 214] width 11 height 11
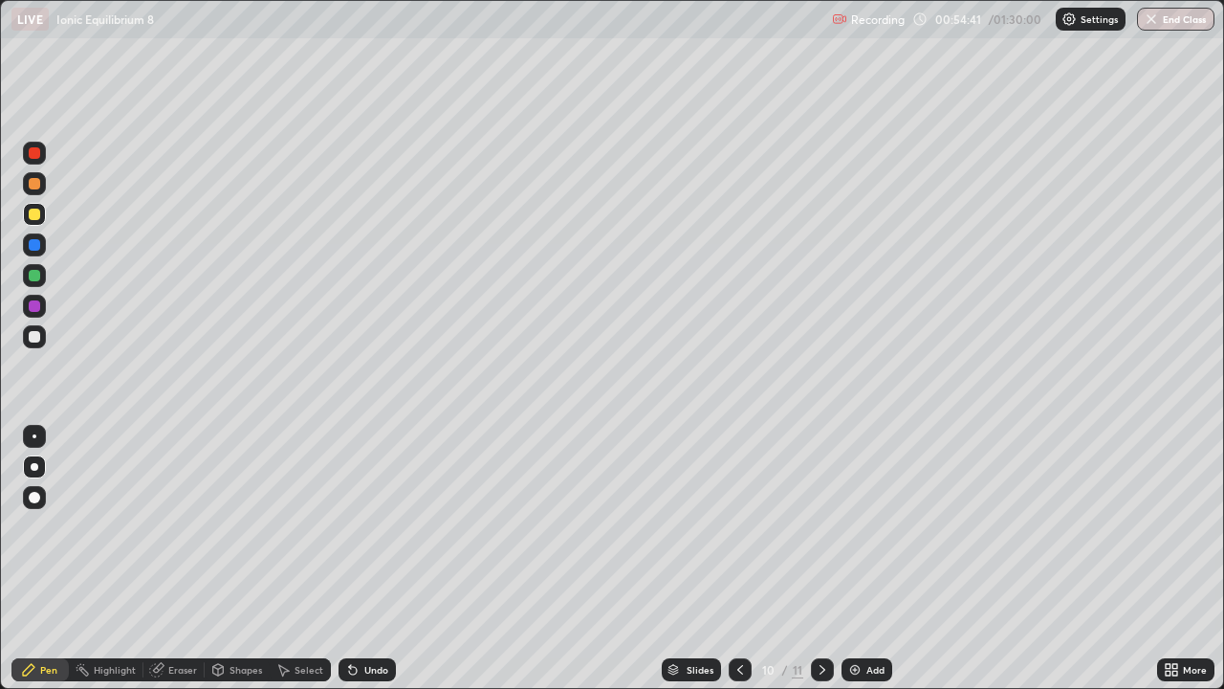
click at [32, 337] on div at bounding box center [34, 336] width 11 height 11
click at [35, 213] on div at bounding box center [34, 214] width 11 height 11
click at [35, 340] on div at bounding box center [34, 336] width 11 height 11
click at [34, 347] on div at bounding box center [34, 336] width 23 height 23
click at [33, 280] on div at bounding box center [34, 275] width 11 height 11
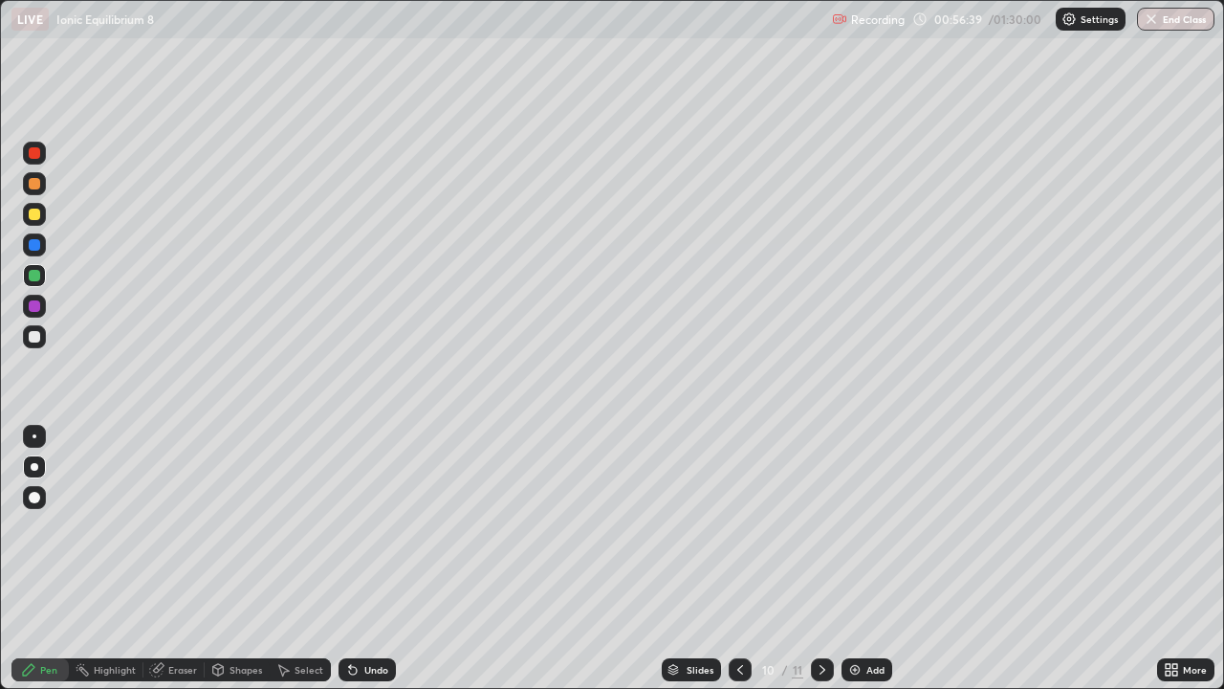
click at [171, 559] on div "Eraser" at bounding box center [182, 670] width 29 height 10
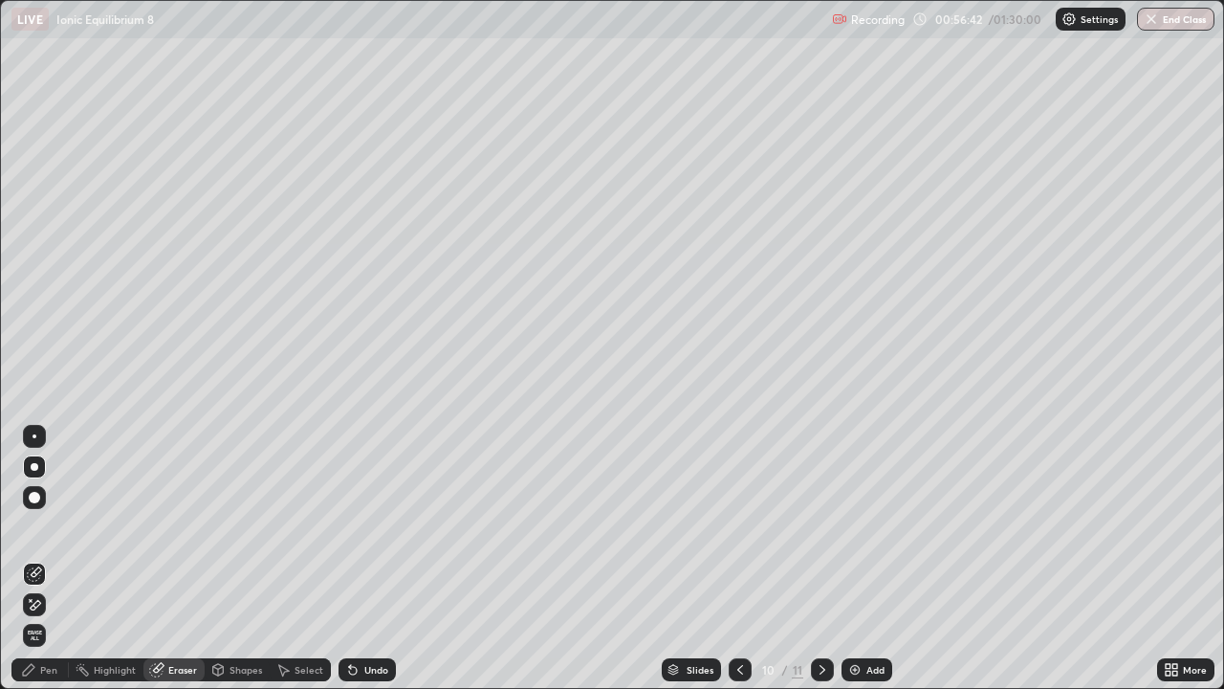
click at [46, 559] on div "Pen" at bounding box center [48, 670] width 17 height 10
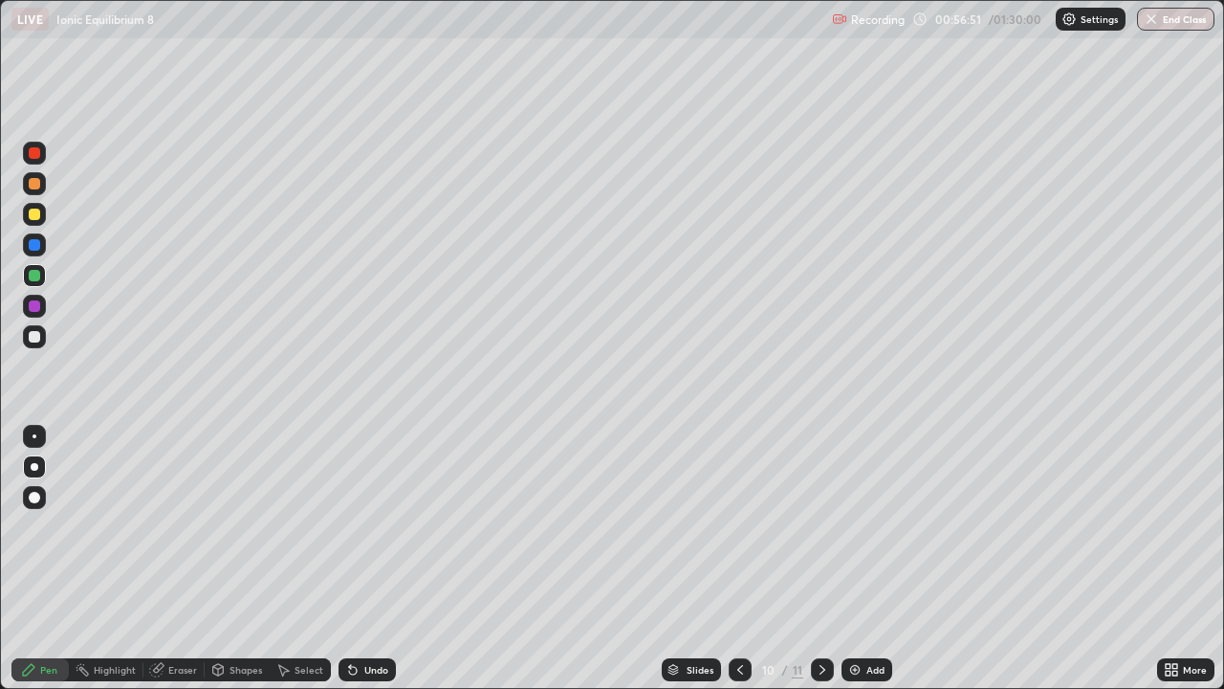
click at [24, 333] on div at bounding box center [34, 336] width 23 height 23
click at [31, 278] on div at bounding box center [34, 275] width 11 height 11
click at [37, 210] on div at bounding box center [34, 214] width 11 height 11
click at [41, 337] on div at bounding box center [34, 336] width 23 height 23
click at [183, 559] on div "Eraser" at bounding box center [182, 670] width 29 height 10
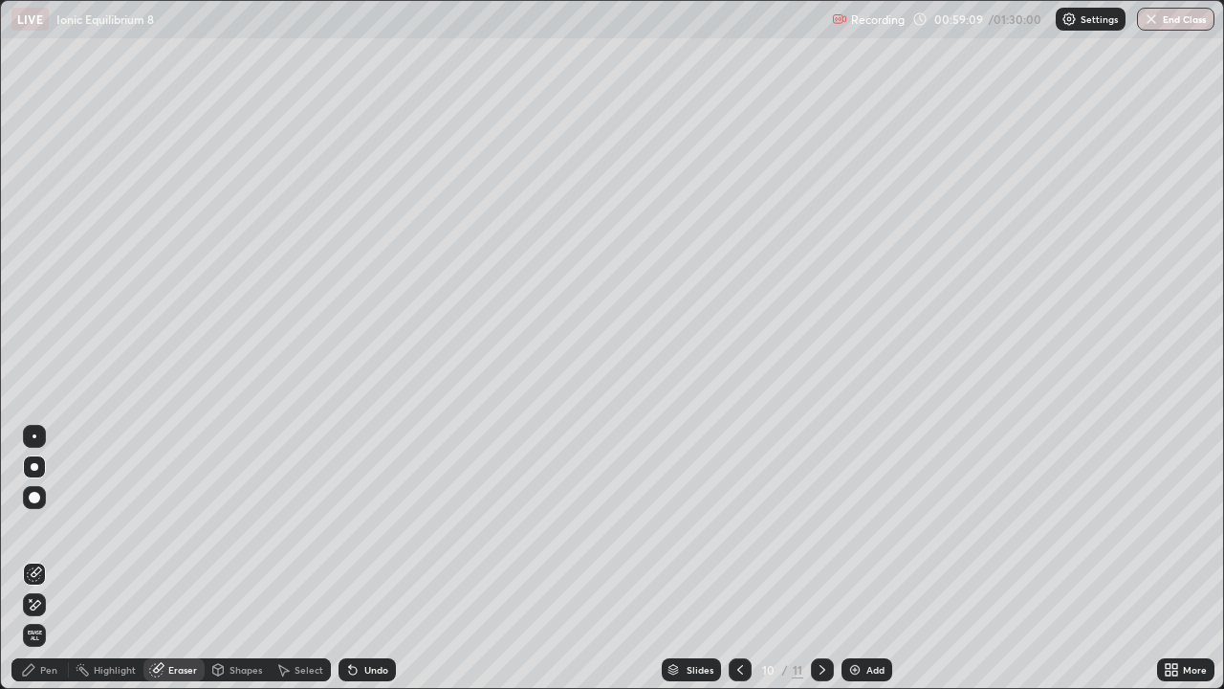
click at [55, 559] on div "Pen" at bounding box center [48, 670] width 17 height 10
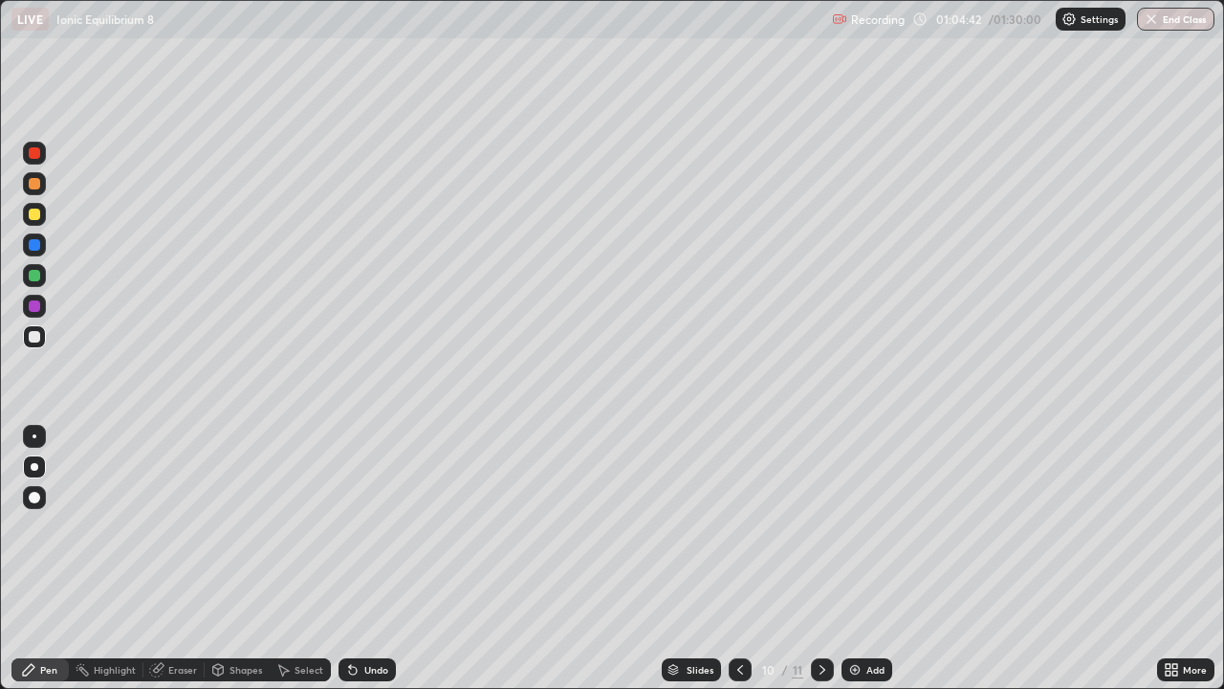
click at [852, 559] on img at bounding box center [855, 669] width 15 height 15
click at [35, 473] on div at bounding box center [34, 466] width 23 height 23
click at [40, 336] on div at bounding box center [34, 336] width 23 height 23
click at [38, 183] on div at bounding box center [34, 183] width 11 height 11
click at [33, 336] on div at bounding box center [34, 336] width 11 height 11
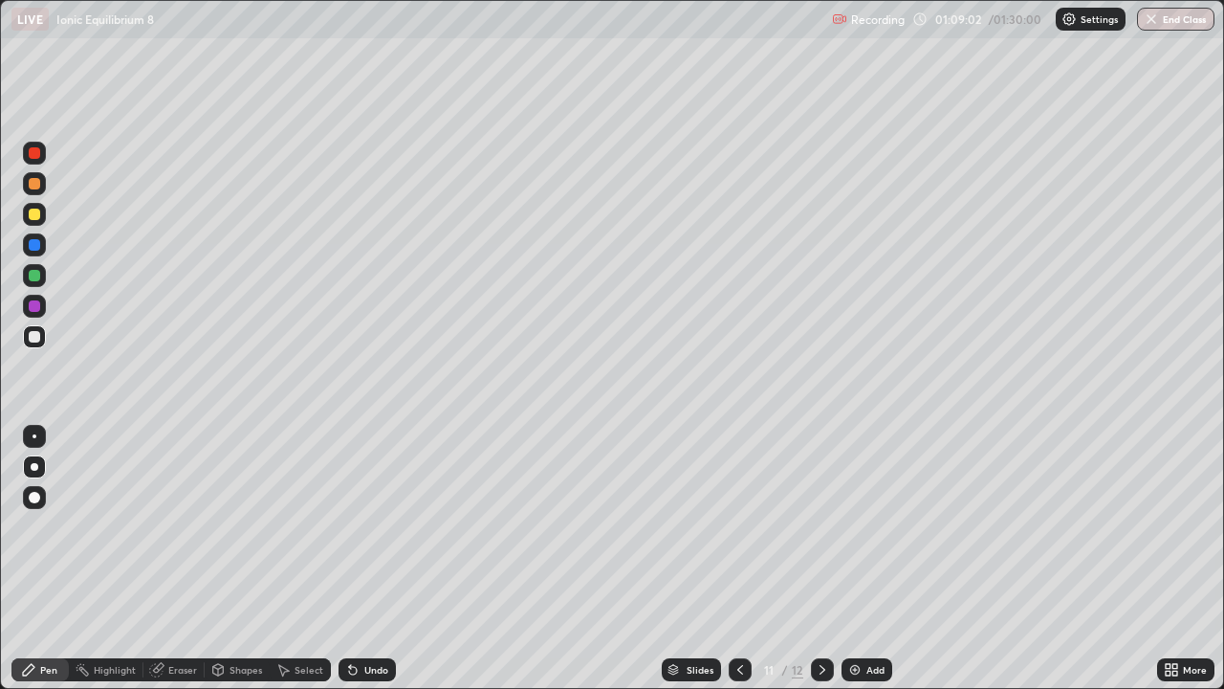
click at [40, 335] on div at bounding box center [34, 336] width 23 height 23
click at [190, 559] on div "Eraser" at bounding box center [182, 670] width 29 height 10
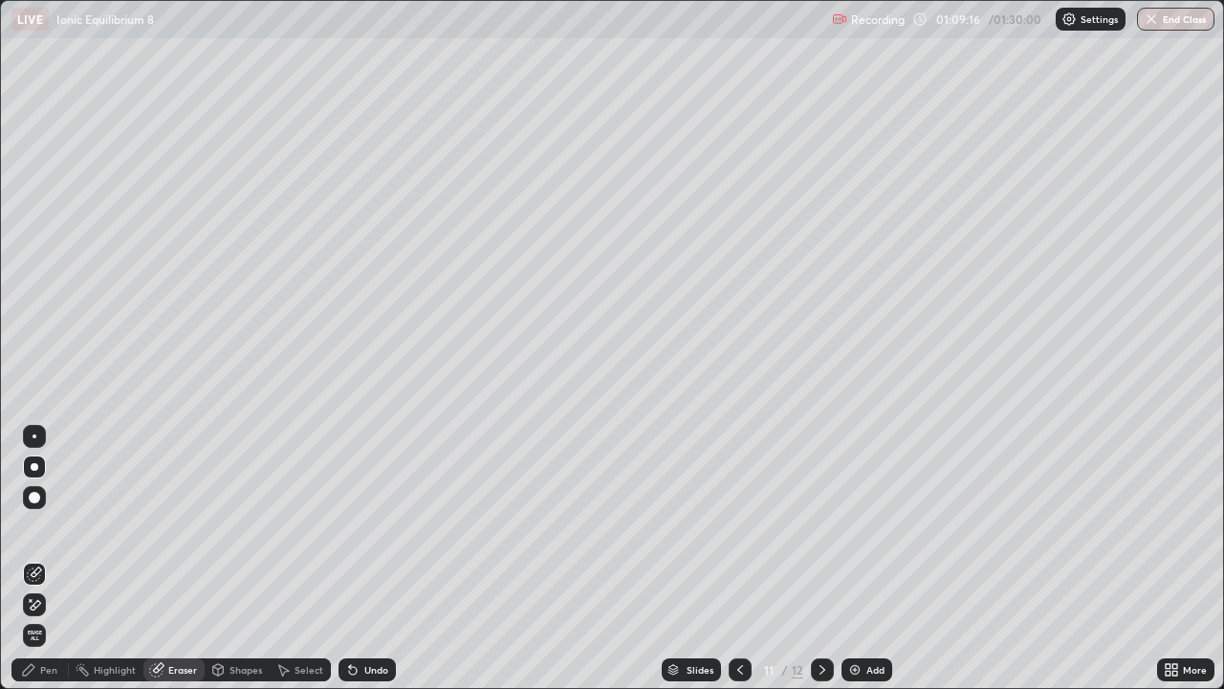
click at [51, 559] on div "Pen" at bounding box center [48, 670] width 17 height 10
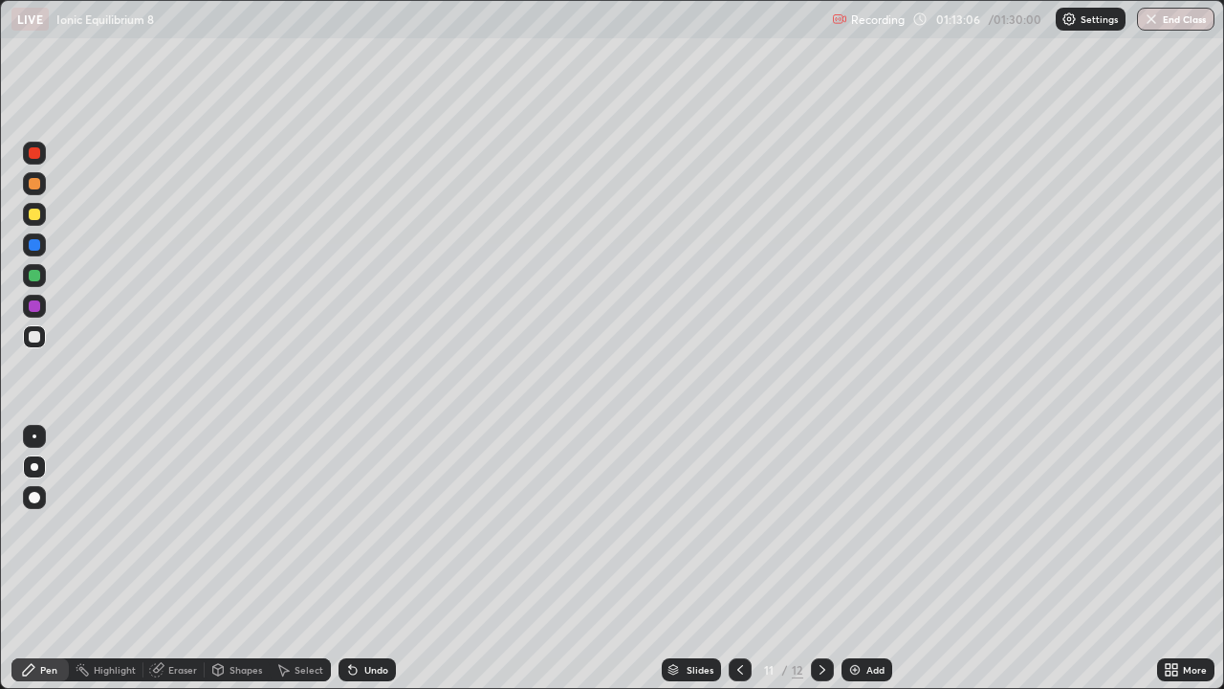
click at [881, 559] on div "Add" at bounding box center [876, 670] width 18 height 10
click at [31, 458] on div at bounding box center [34, 466] width 23 height 23
click at [184, 559] on div "Eraser" at bounding box center [182, 670] width 29 height 10
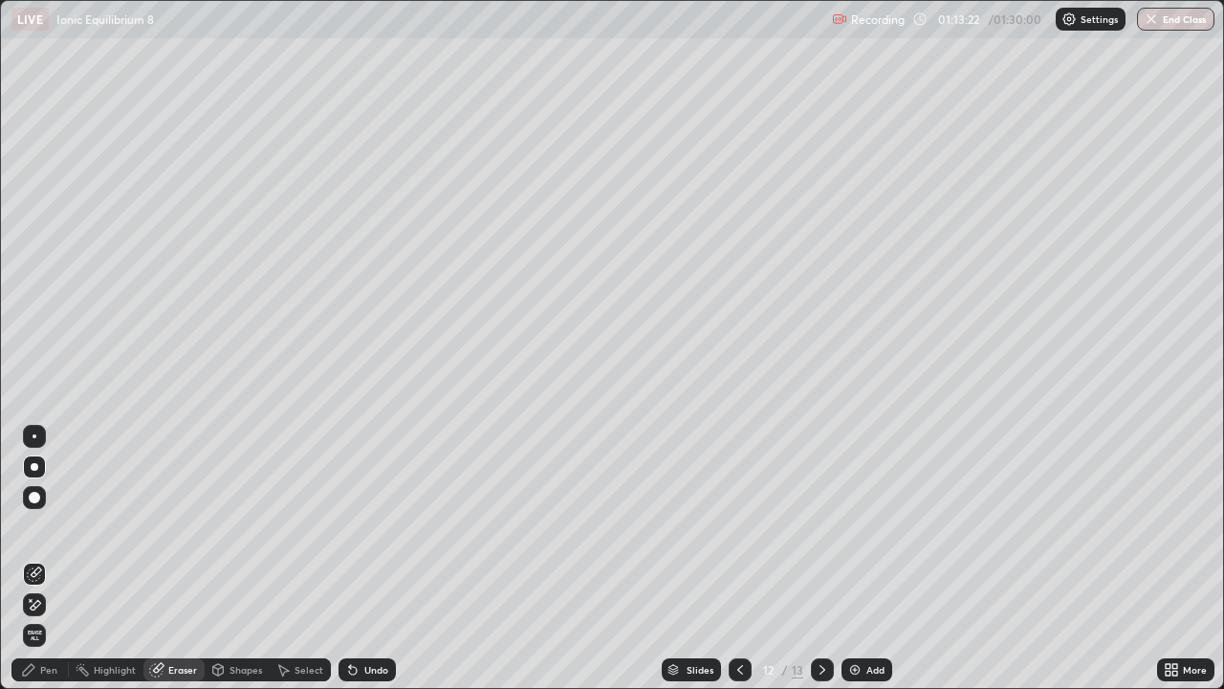
click at [56, 559] on div "Pen" at bounding box center [39, 669] width 57 height 23
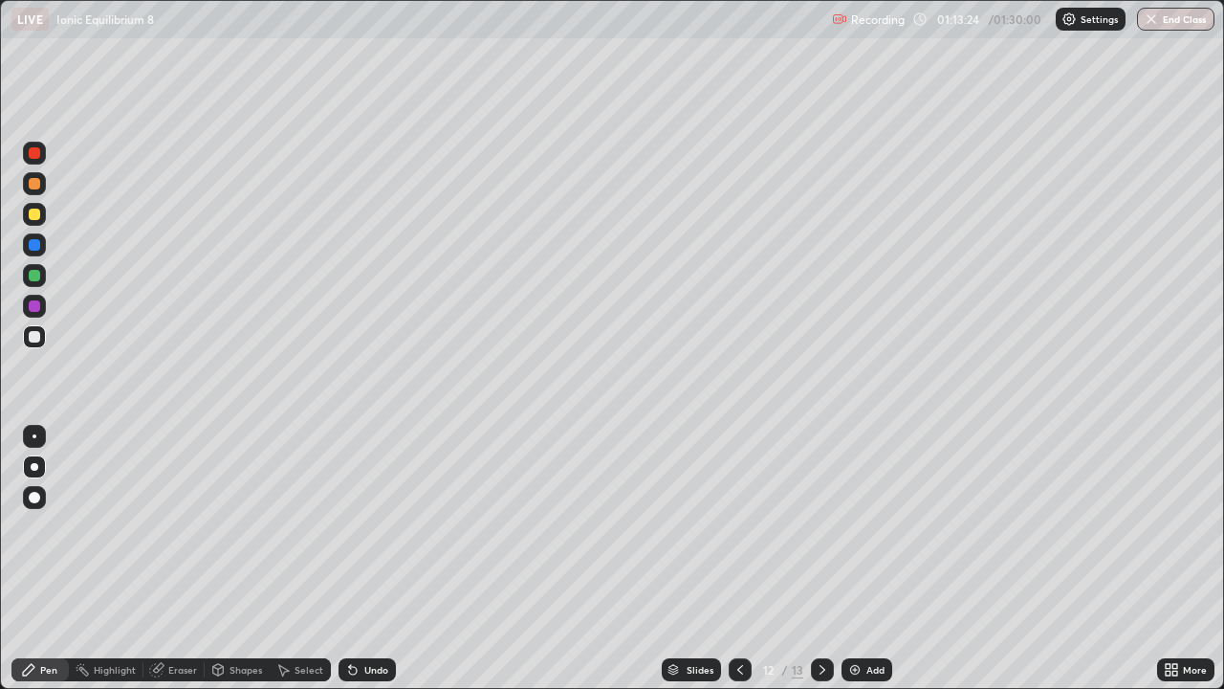
click at [38, 559] on div "Pen" at bounding box center [39, 669] width 57 height 23
click at [33, 468] on div at bounding box center [35, 467] width 8 height 8
click at [183, 559] on div "Eraser" at bounding box center [182, 670] width 29 height 10
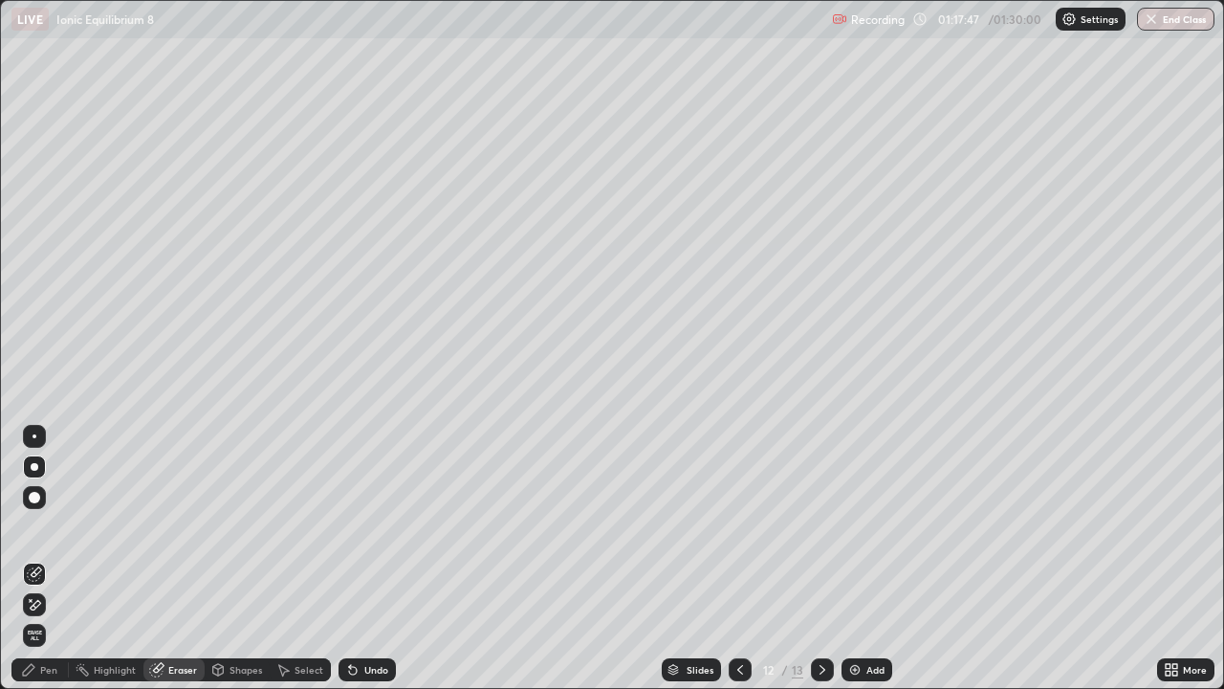
click at [63, 559] on div "Pen" at bounding box center [39, 669] width 57 height 23
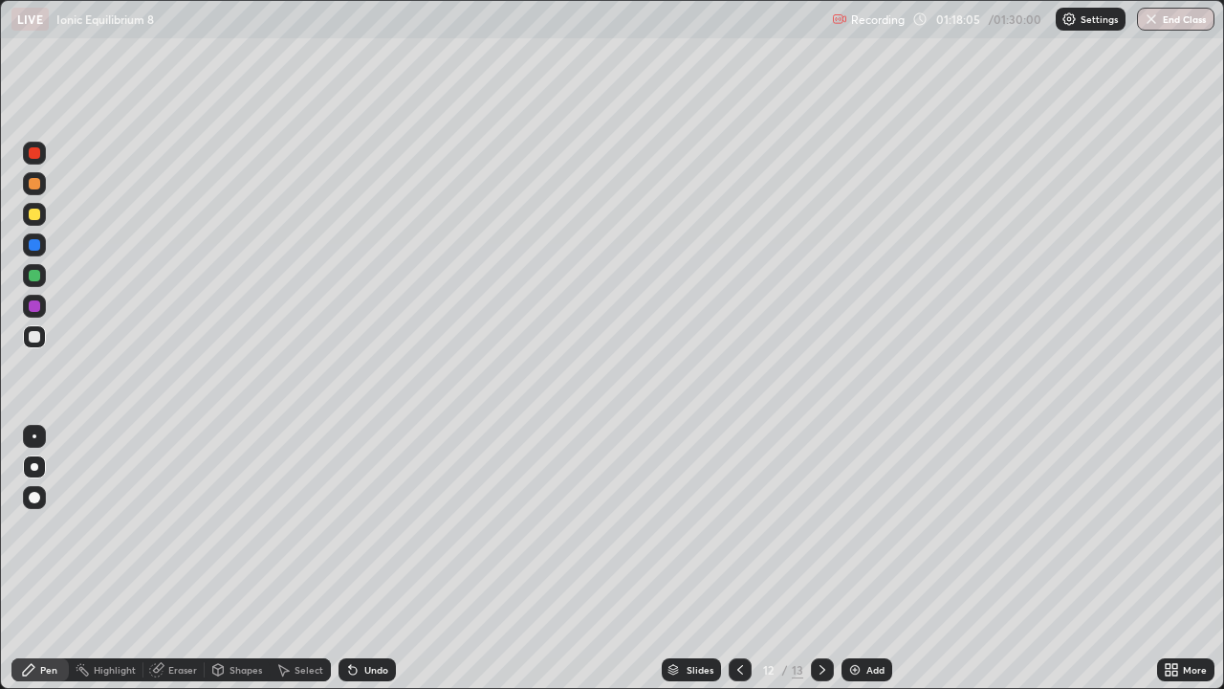
click at [182, 559] on div "Eraser" at bounding box center [182, 670] width 29 height 10
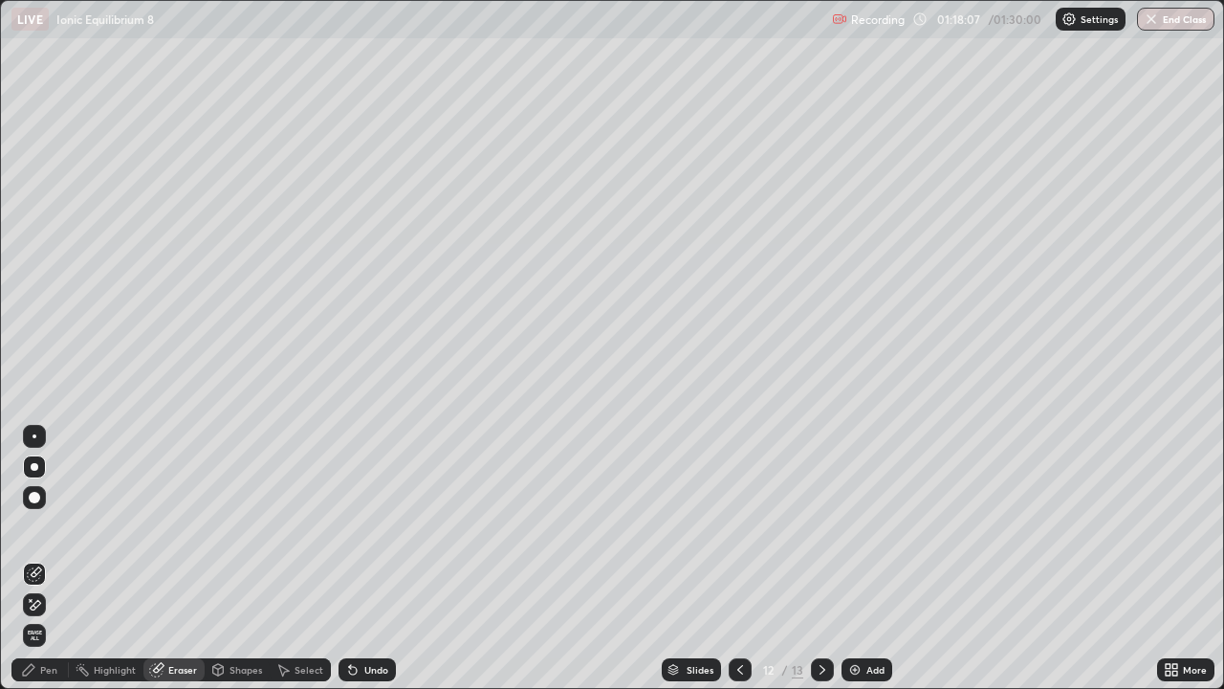
click at [63, 559] on div "Pen" at bounding box center [39, 669] width 57 height 23
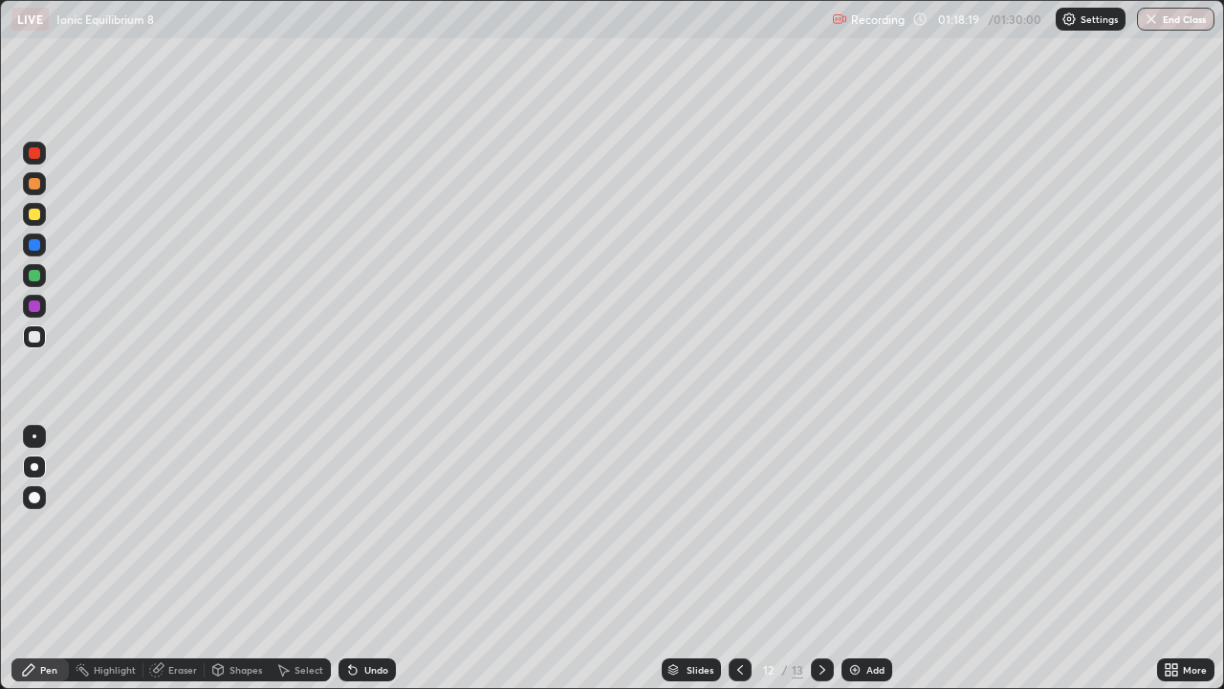
click at [38, 218] on div at bounding box center [34, 214] width 11 height 11
click at [189, 559] on div "Eraser" at bounding box center [182, 670] width 29 height 10
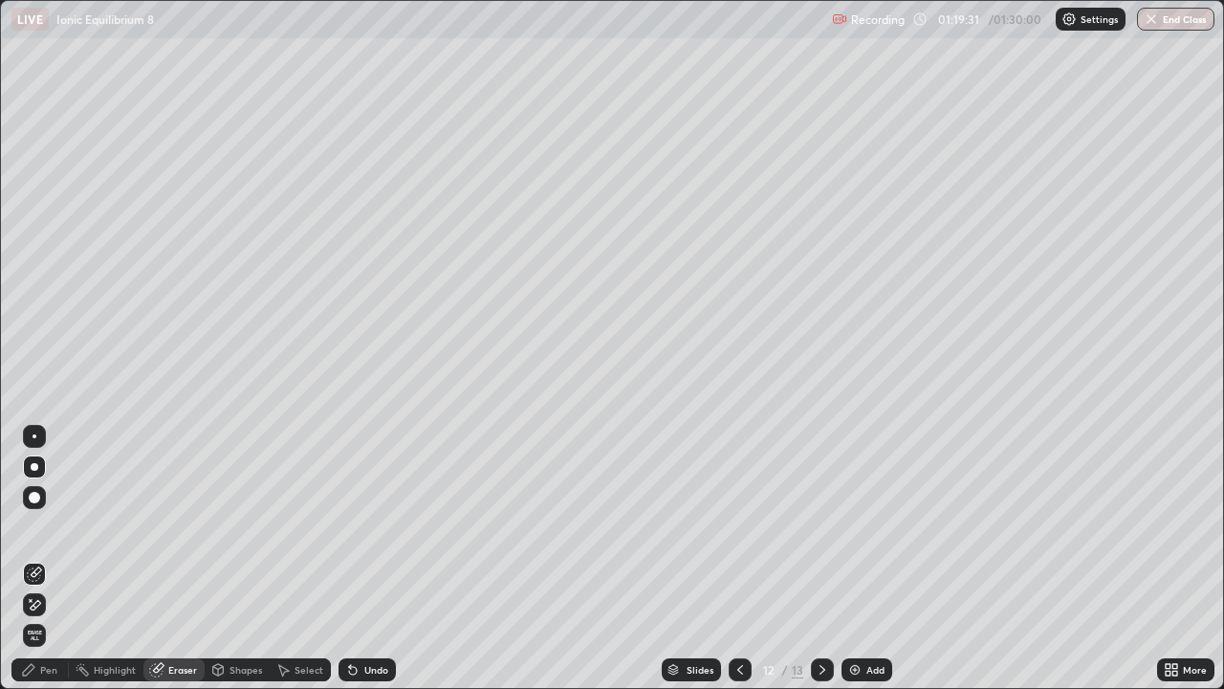
click at [47, 559] on div "Pen" at bounding box center [48, 670] width 17 height 10
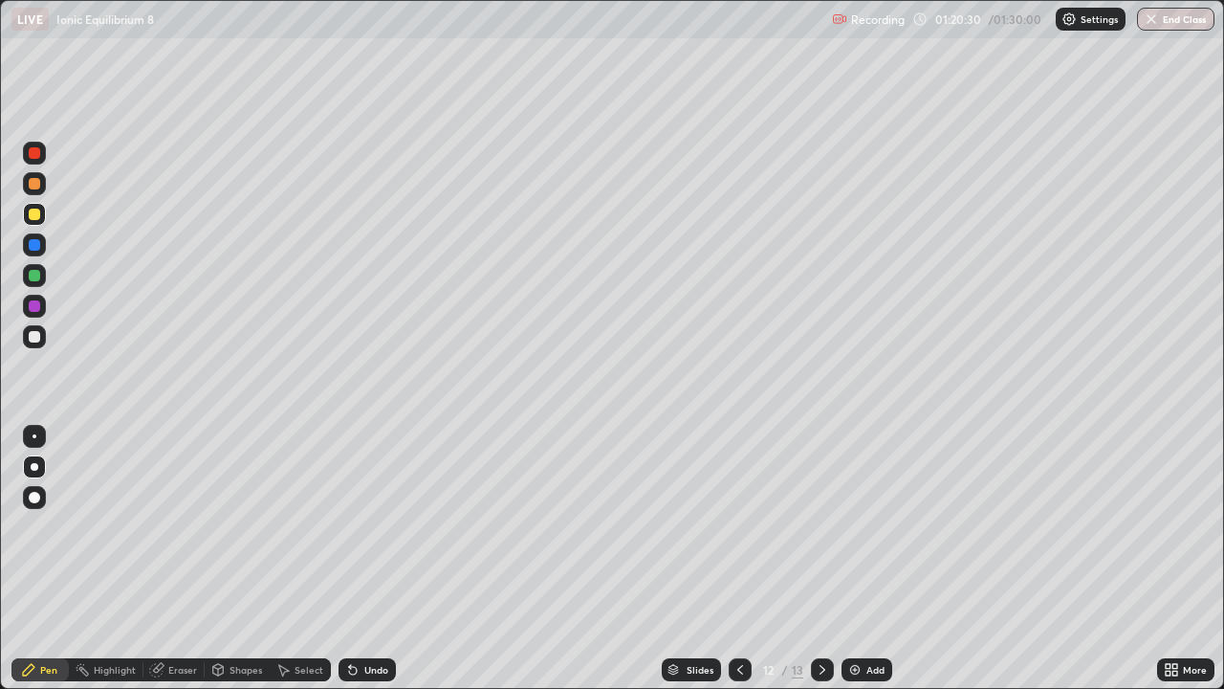
click at [870, 559] on div "Add" at bounding box center [876, 670] width 18 height 10
click at [36, 463] on div at bounding box center [34, 466] width 23 height 23
click at [37, 340] on div at bounding box center [34, 336] width 11 height 11
click at [29, 338] on div at bounding box center [34, 336] width 11 height 11
click at [163, 559] on icon at bounding box center [158, 668] width 11 height 10
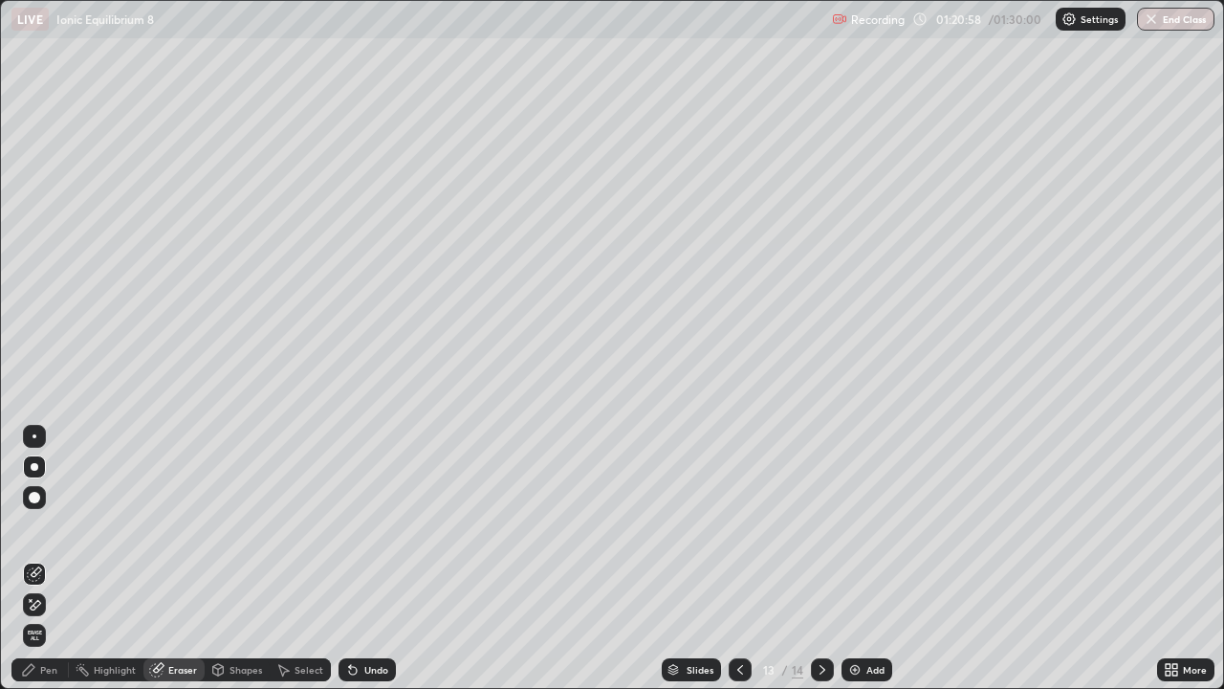
click at [34, 467] on div at bounding box center [35, 467] width 8 height 8
click at [40, 559] on div "Pen" at bounding box center [39, 669] width 57 height 23
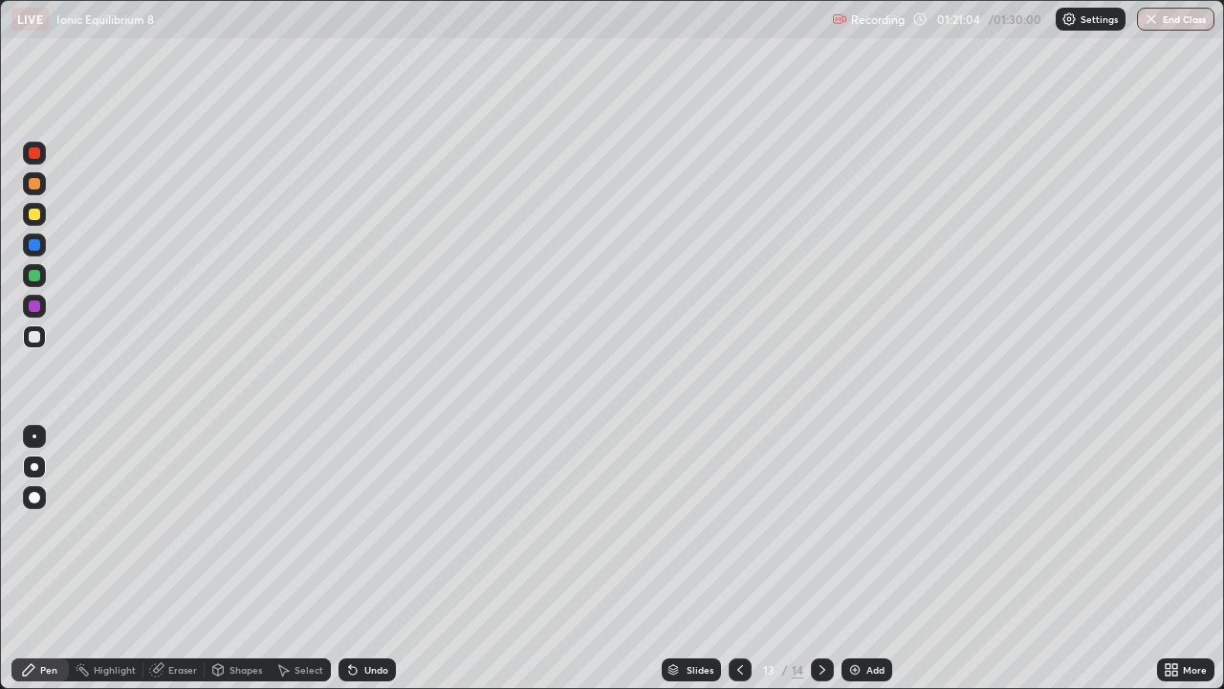
click at [34, 467] on div at bounding box center [35, 467] width 8 height 8
click at [42, 330] on div at bounding box center [34, 336] width 23 height 23
click at [34, 339] on div at bounding box center [34, 336] width 11 height 11
click at [168, 559] on div "Eraser" at bounding box center [182, 670] width 29 height 10
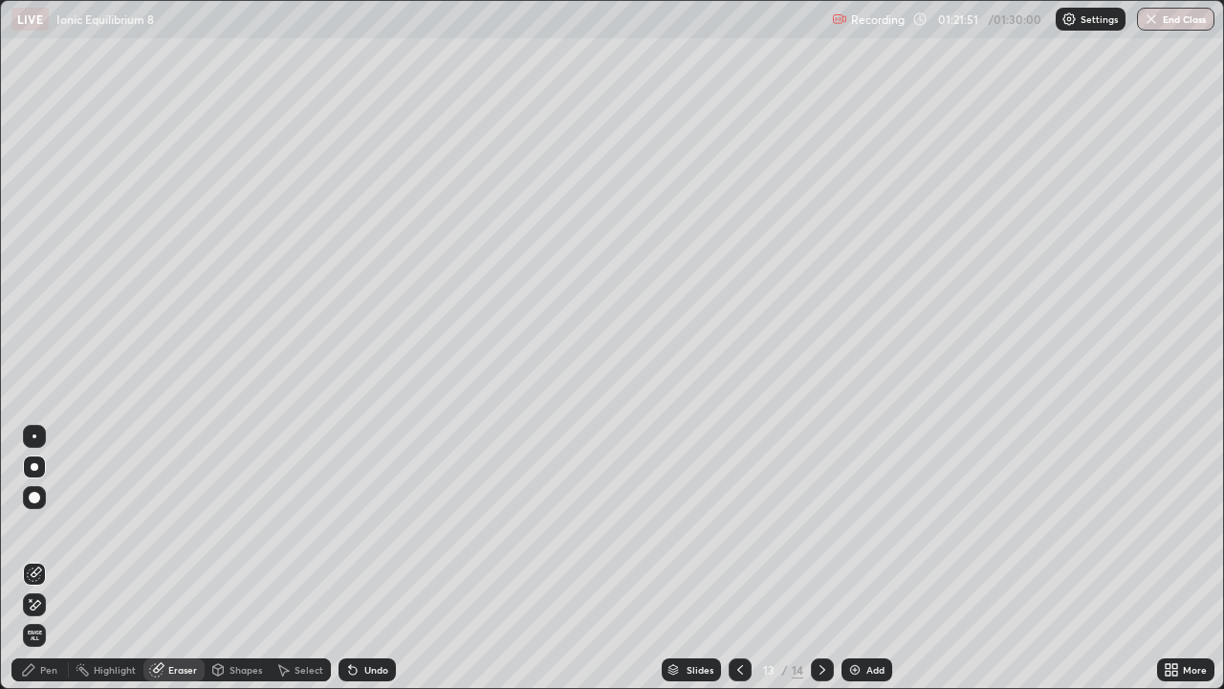
click at [43, 559] on div "Pen" at bounding box center [39, 669] width 57 height 23
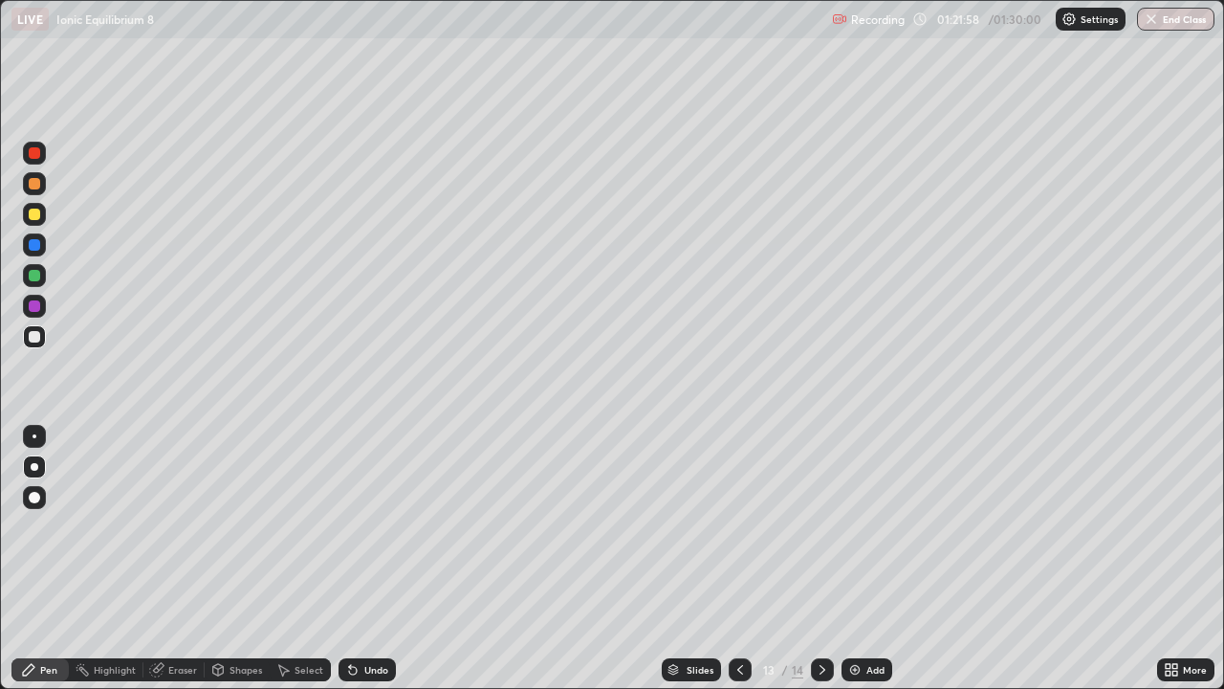
click at [160, 559] on icon at bounding box center [156, 669] width 15 height 15
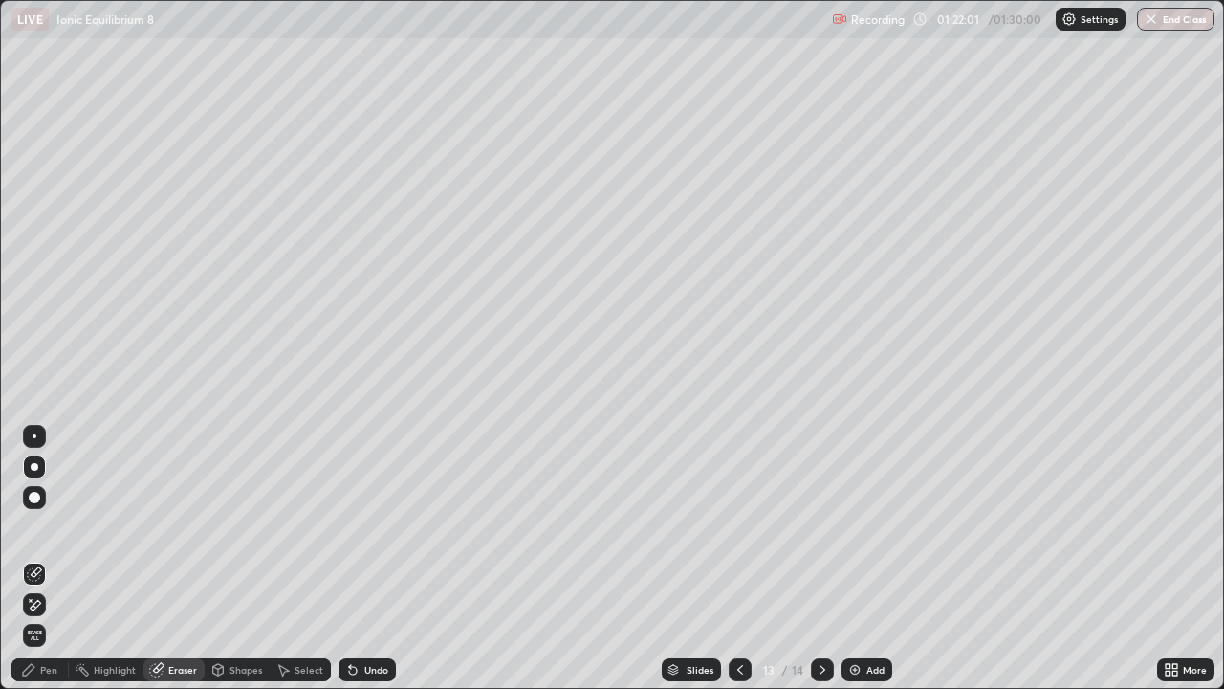
click at [34, 436] on div at bounding box center [35, 436] width 4 height 4
click at [34, 467] on div at bounding box center [35, 467] width 8 height 8
click at [48, 559] on div "Pen" at bounding box center [48, 670] width 17 height 10
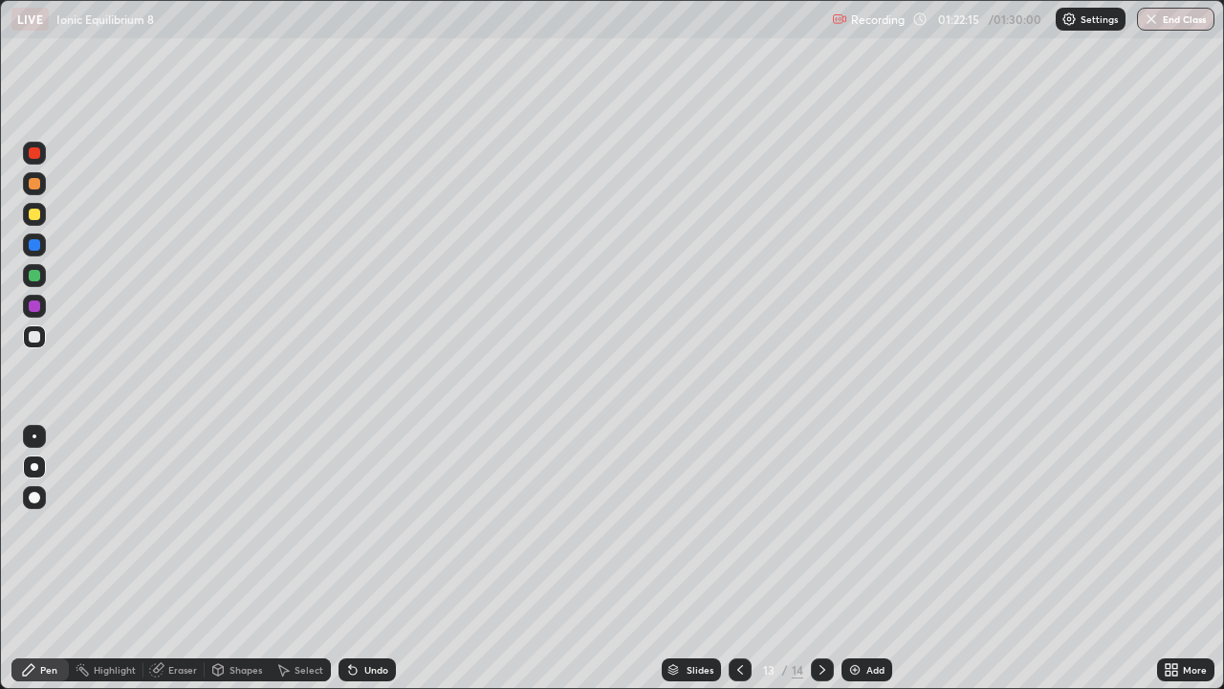
click at [155, 559] on icon at bounding box center [156, 670] width 12 height 12
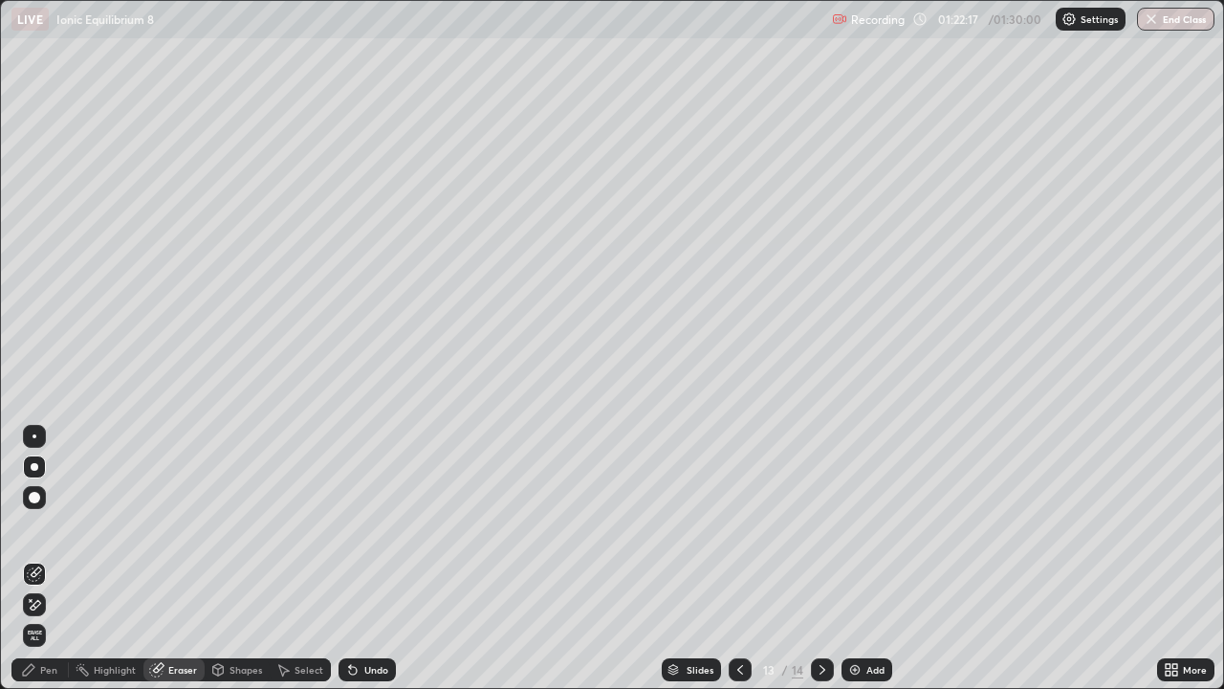
click at [45, 559] on div "Pen" at bounding box center [39, 669] width 57 height 23
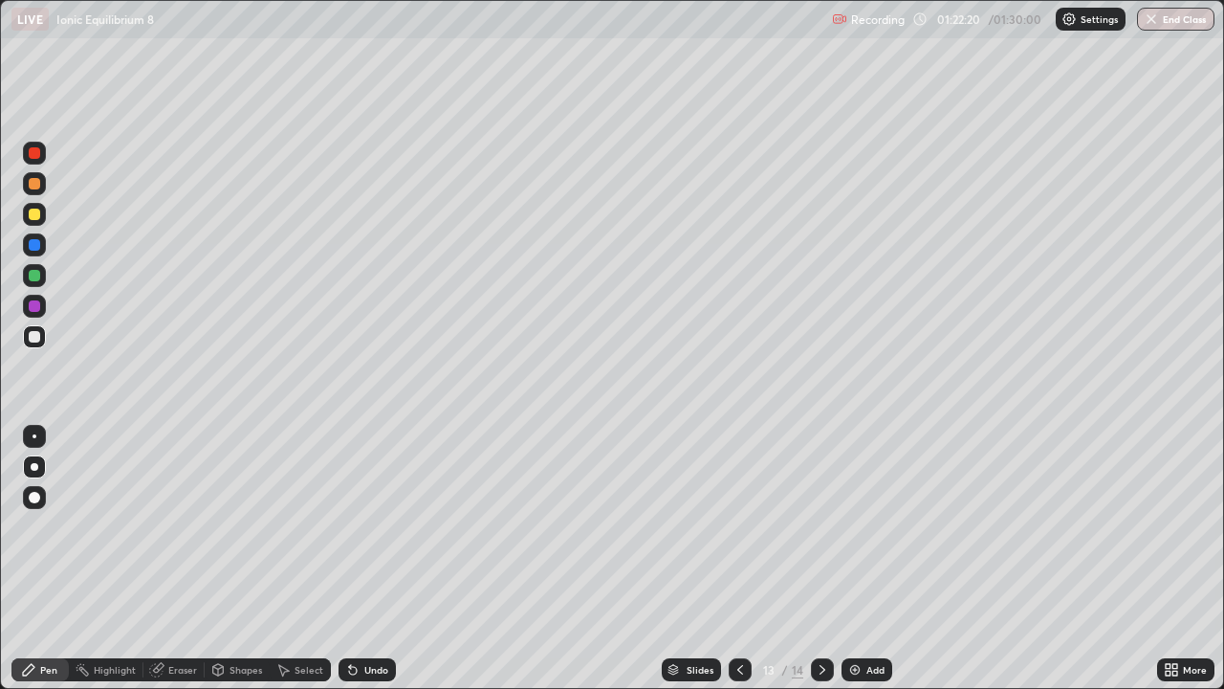
click at [187, 559] on div "Eraser" at bounding box center [182, 670] width 29 height 10
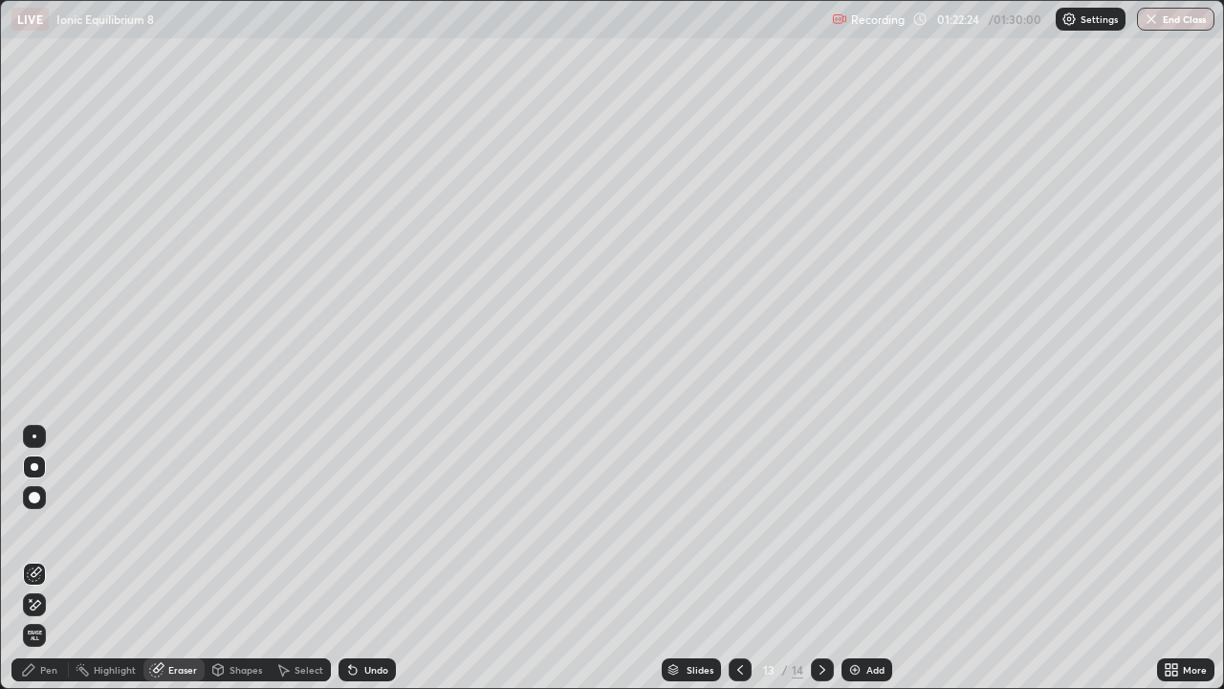
click at [50, 559] on div "Pen" at bounding box center [48, 670] width 17 height 10
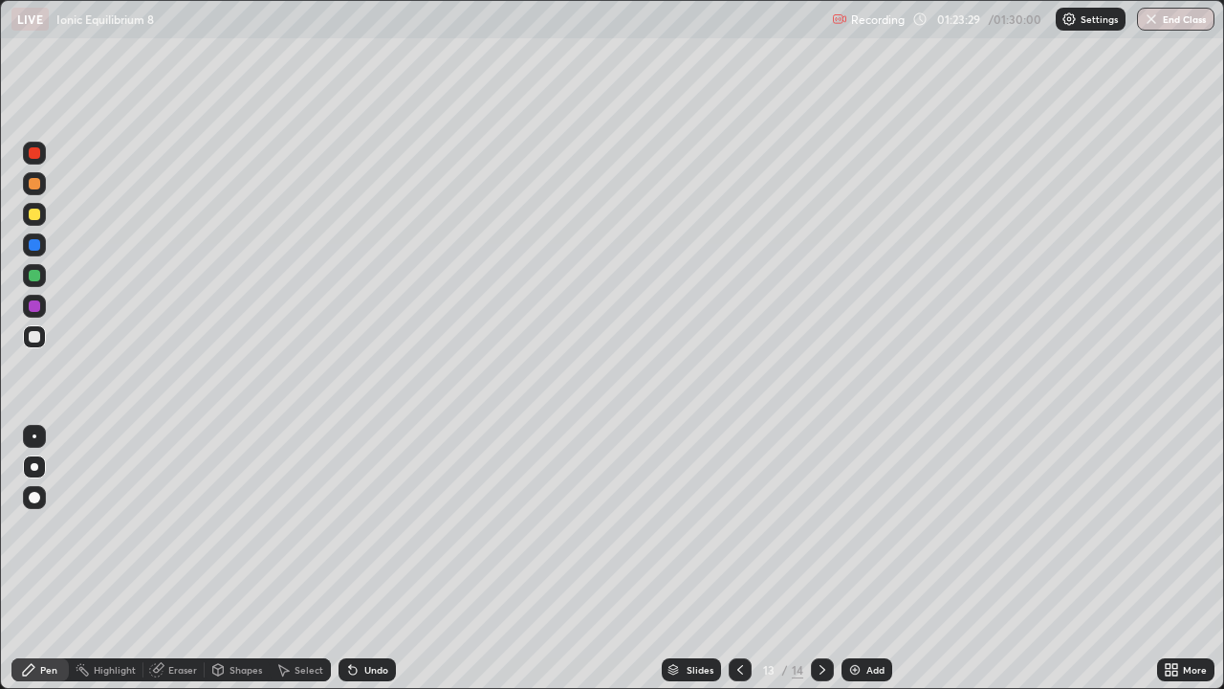
click at [736, 559] on icon at bounding box center [740, 669] width 15 height 15
click at [821, 559] on icon at bounding box center [822, 669] width 15 height 15
click at [36, 317] on div at bounding box center [34, 306] width 23 height 23
click at [738, 559] on icon at bounding box center [740, 669] width 15 height 15
click at [816, 559] on div at bounding box center [822, 669] width 23 height 23
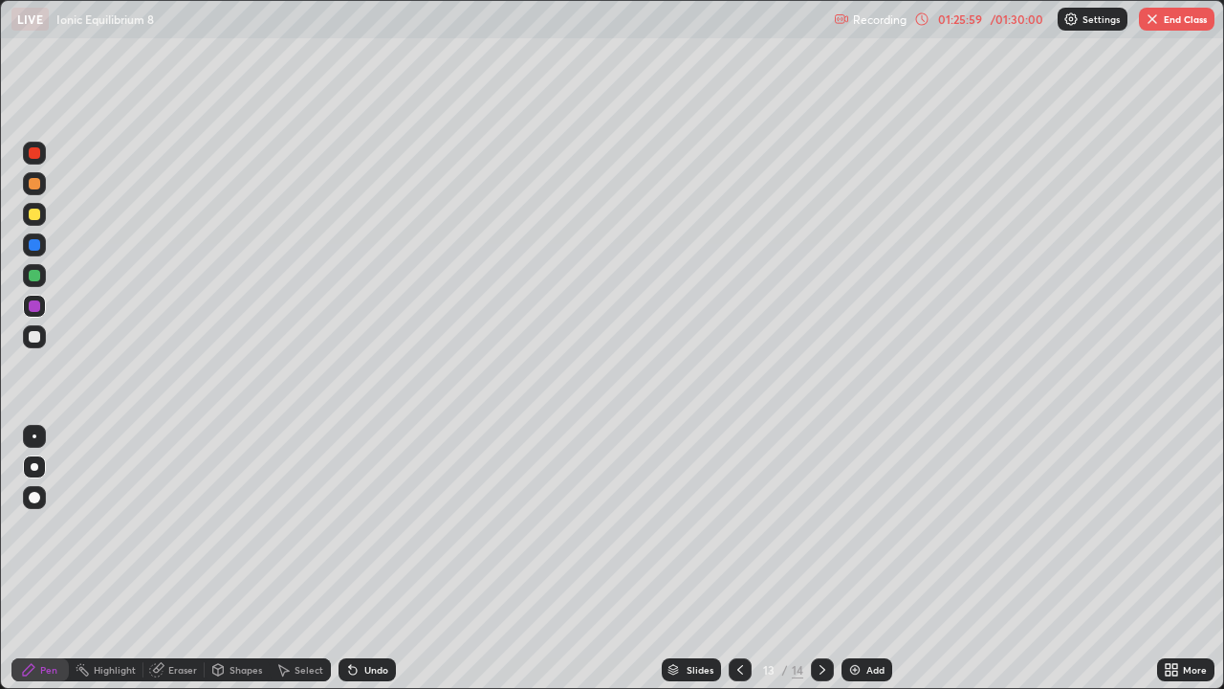
click at [738, 559] on icon at bounding box center [740, 669] width 15 height 15
click at [868, 559] on div "Add" at bounding box center [876, 670] width 18 height 10
click at [869, 559] on div "Add" at bounding box center [876, 670] width 18 height 10
click at [738, 559] on icon at bounding box center [740, 669] width 15 height 15
click at [740, 559] on icon at bounding box center [740, 669] width 15 height 15
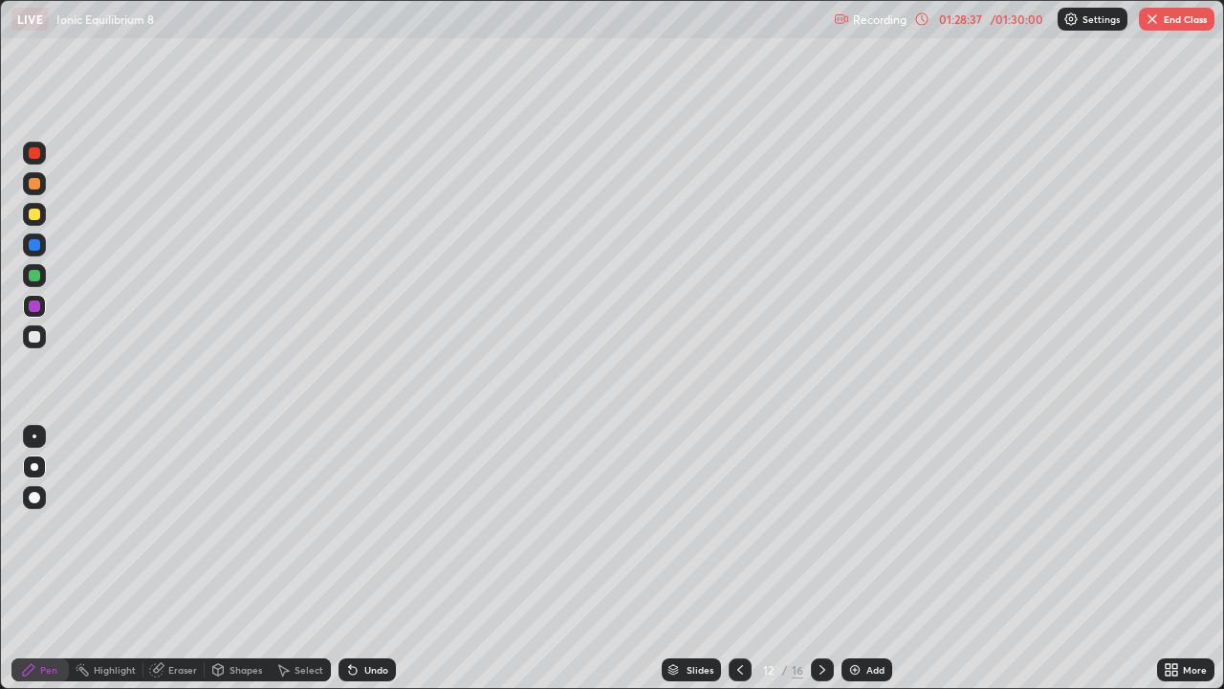
click at [739, 559] on icon at bounding box center [741, 670] width 6 height 10
click at [831, 559] on div at bounding box center [822, 669] width 23 height 23
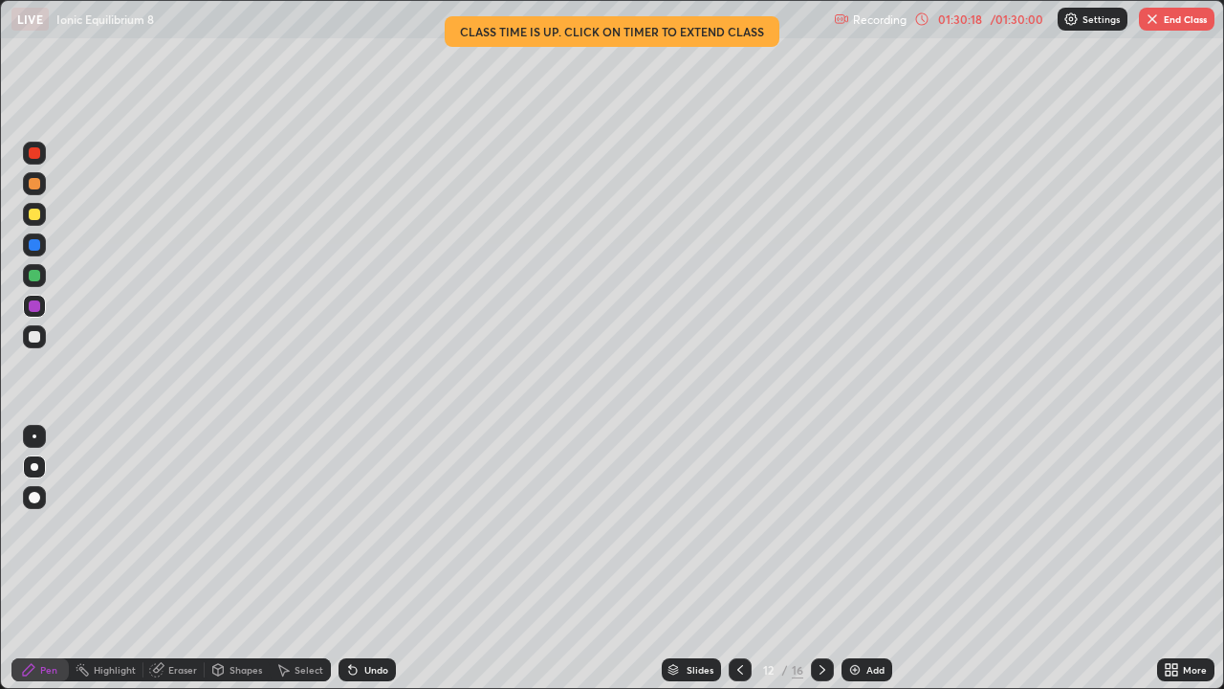
click at [820, 559] on icon at bounding box center [822, 669] width 15 height 15
click at [818, 559] on icon at bounding box center [822, 669] width 15 height 15
click at [738, 559] on icon at bounding box center [740, 669] width 15 height 15
click at [821, 559] on icon at bounding box center [822, 669] width 15 height 15
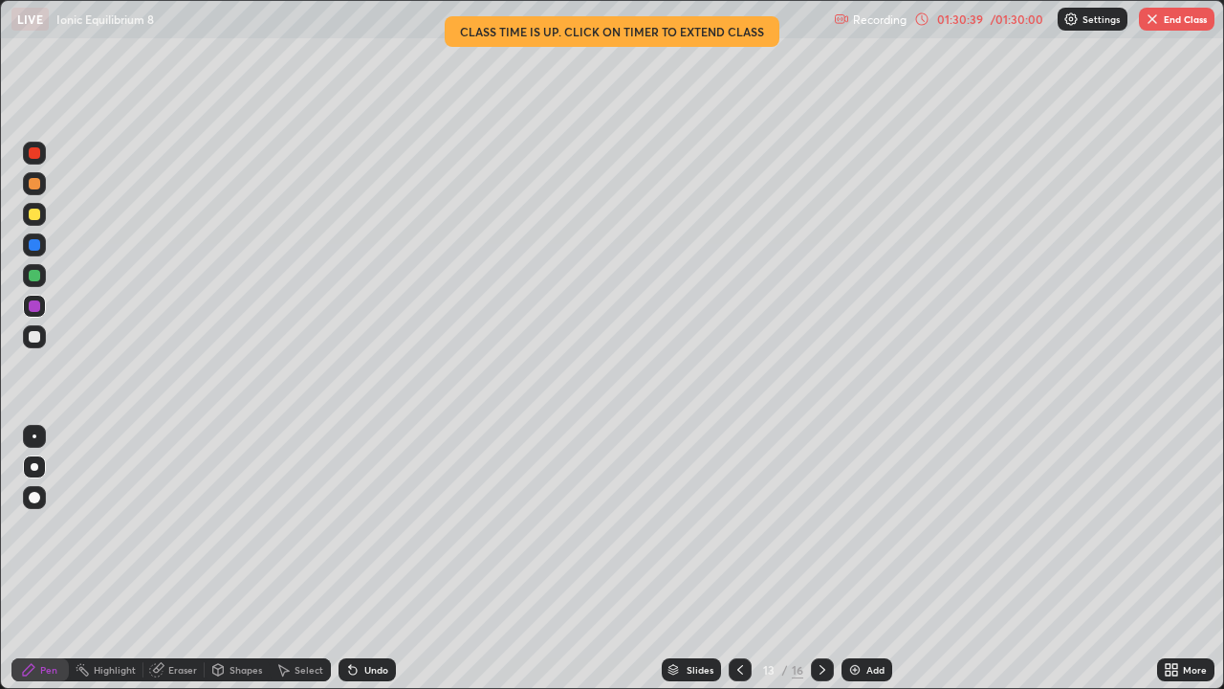
click at [738, 559] on icon at bounding box center [740, 669] width 15 height 15
click at [821, 559] on icon at bounding box center [822, 669] width 15 height 15
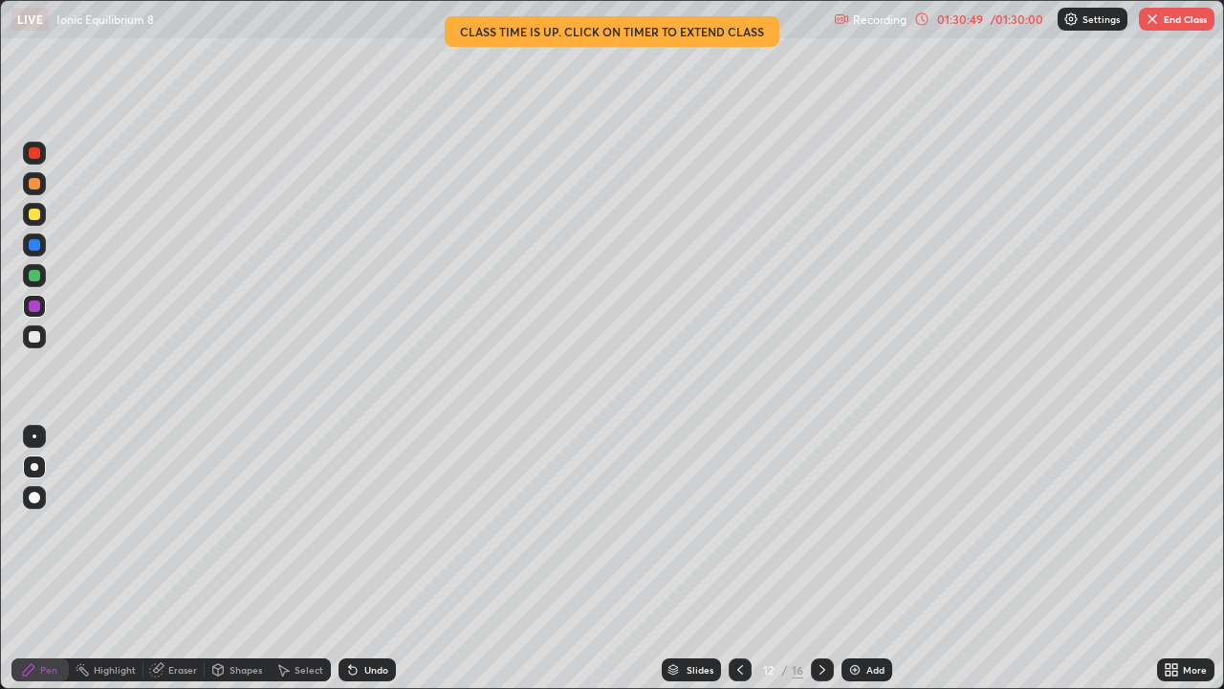
click at [812, 559] on div at bounding box center [822, 669] width 23 height 23
click at [821, 559] on icon at bounding box center [822, 669] width 15 height 15
click at [820, 559] on icon at bounding box center [823, 670] width 6 height 10
click at [738, 559] on icon at bounding box center [740, 669] width 15 height 15
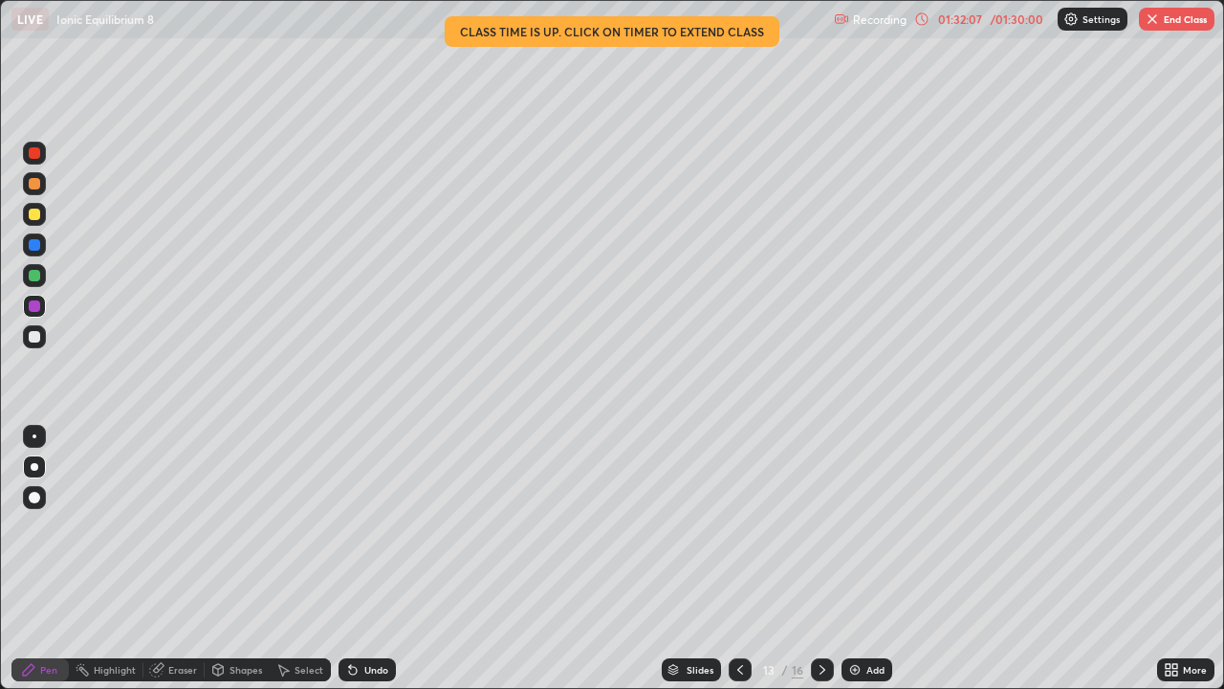
click at [738, 559] on icon at bounding box center [740, 669] width 15 height 15
click at [819, 559] on icon at bounding box center [822, 669] width 15 height 15
click at [820, 559] on icon at bounding box center [823, 670] width 6 height 10
click at [818, 559] on icon at bounding box center [822, 669] width 15 height 15
click at [738, 559] on icon at bounding box center [740, 669] width 15 height 15
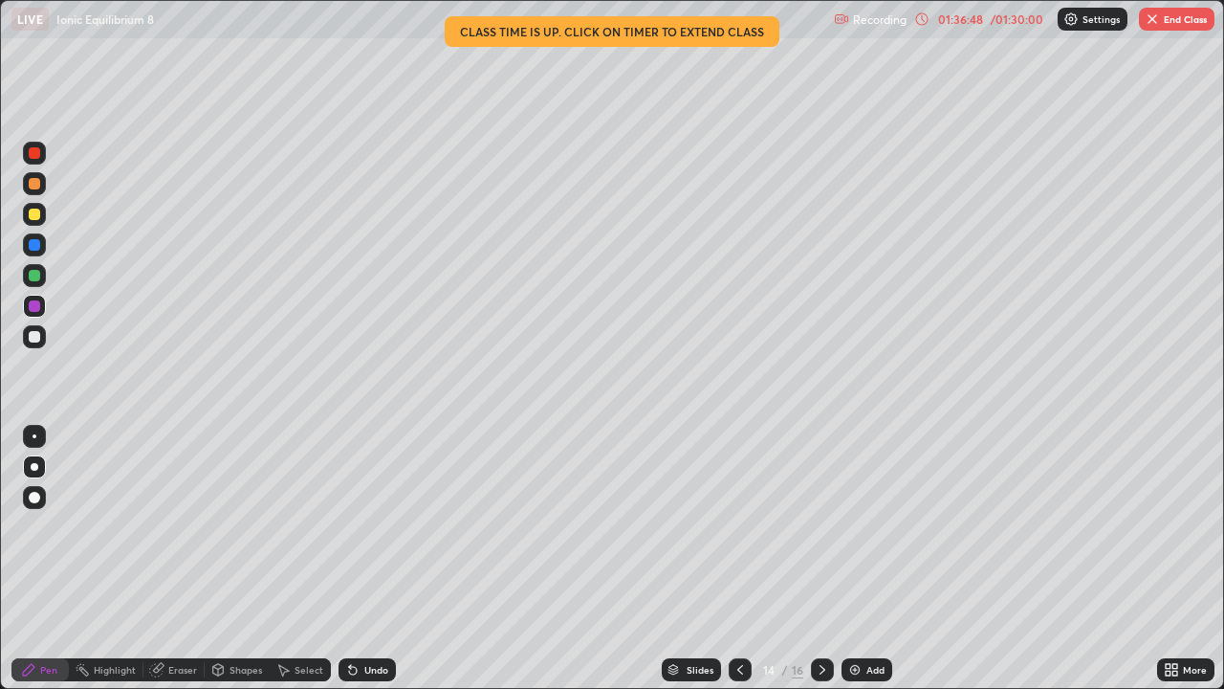
click at [738, 559] on icon at bounding box center [740, 669] width 15 height 15
click at [736, 559] on icon at bounding box center [740, 669] width 15 height 15
click at [1182, 22] on button "End Class" at bounding box center [1177, 19] width 76 height 23
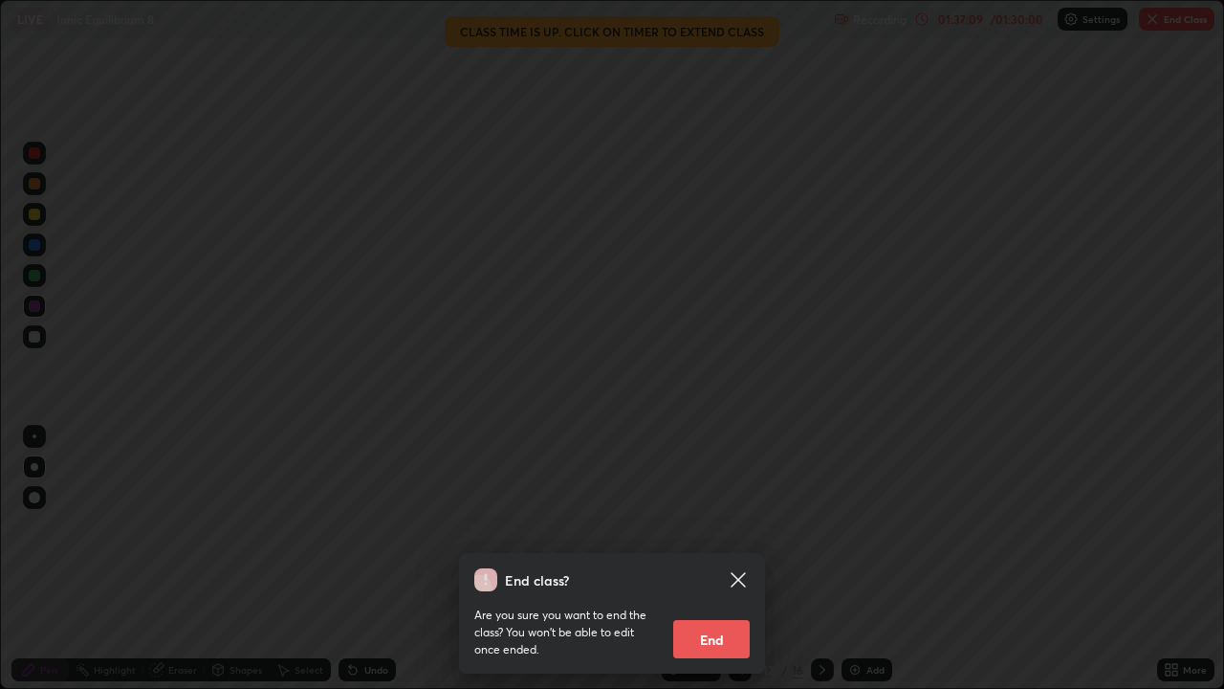
click at [738, 559] on icon at bounding box center [738, 579] width 14 height 14
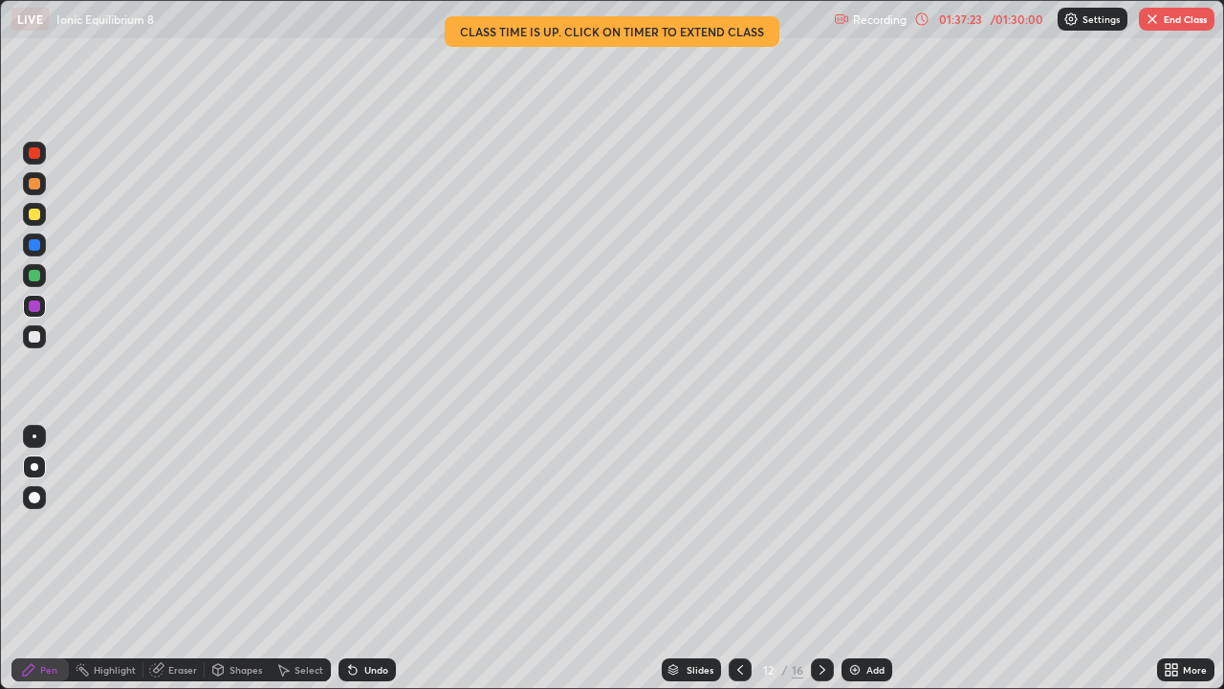
click at [42, 559] on div "Pen" at bounding box center [48, 670] width 17 height 10
click at [166, 559] on div "Eraser" at bounding box center [173, 669] width 61 height 23
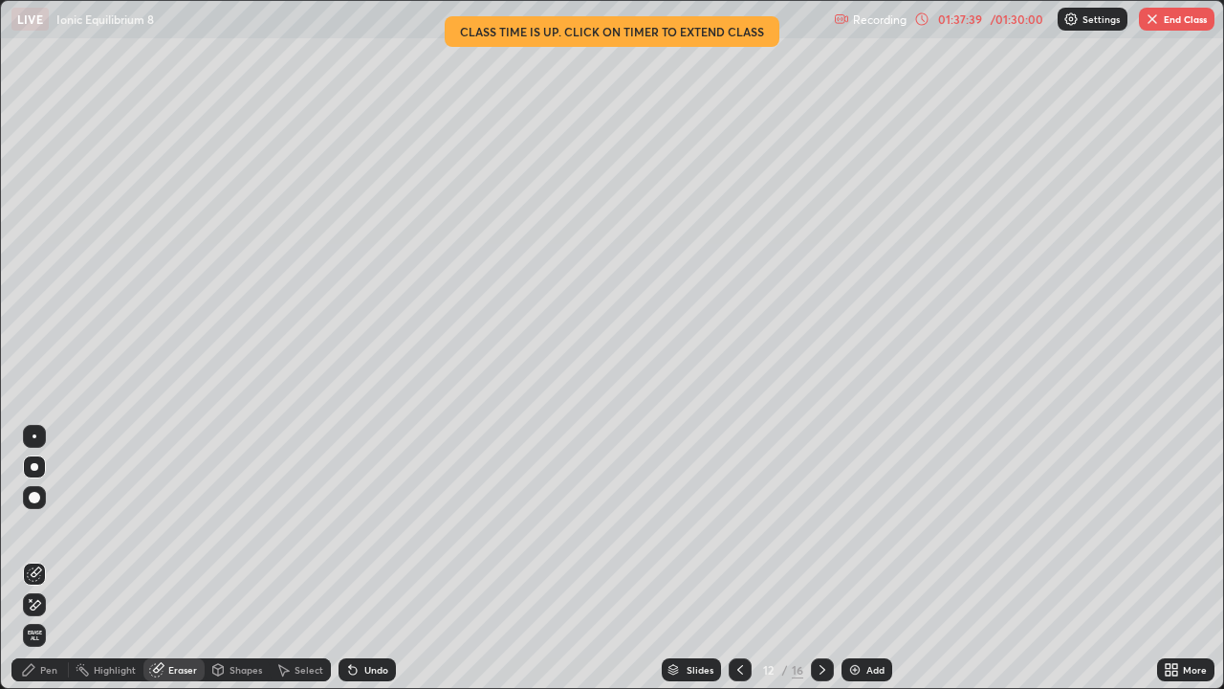
click at [39, 559] on div "Pen" at bounding box center [39, 669] width 57 height 23
